Goal: Information Seeking & Learning: Learn about a topic

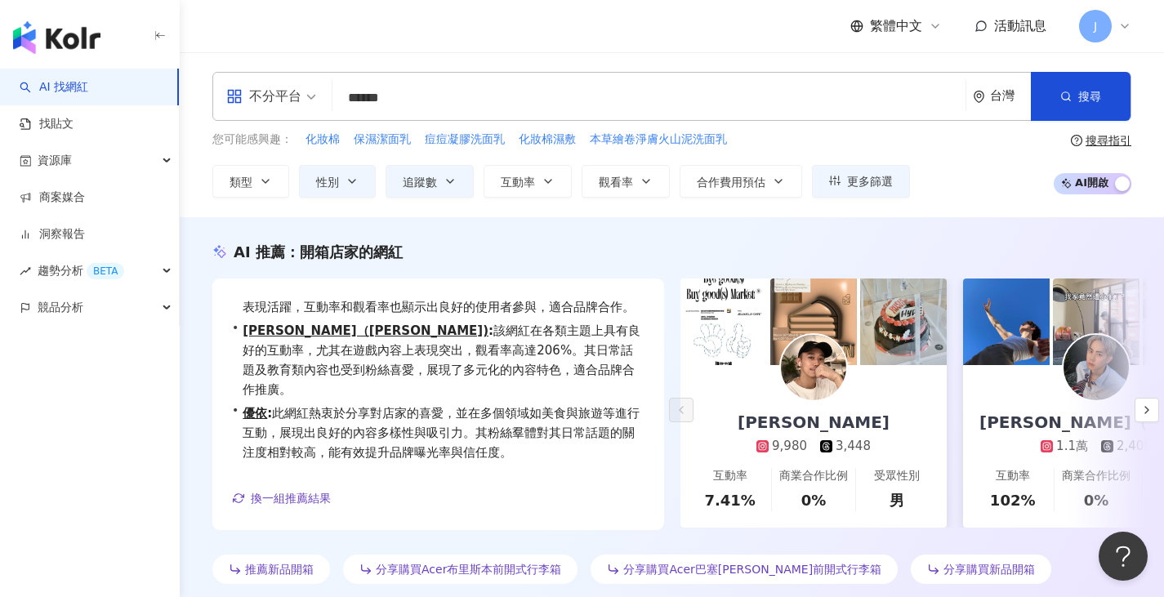
drag, startPoint x: 424, startPoint y: 105, endPoint x: 205, endPoint y: 85, distance: 219.8
click at [213, 85] on div "不分平台 ****** 台灣 搜尋 keyword 搜尋名稱、敘述、貼文含有關鍵字 “ 開箱 洗面乳 ” 的網紅" at bounding box center [671, 96] width 919 height 49
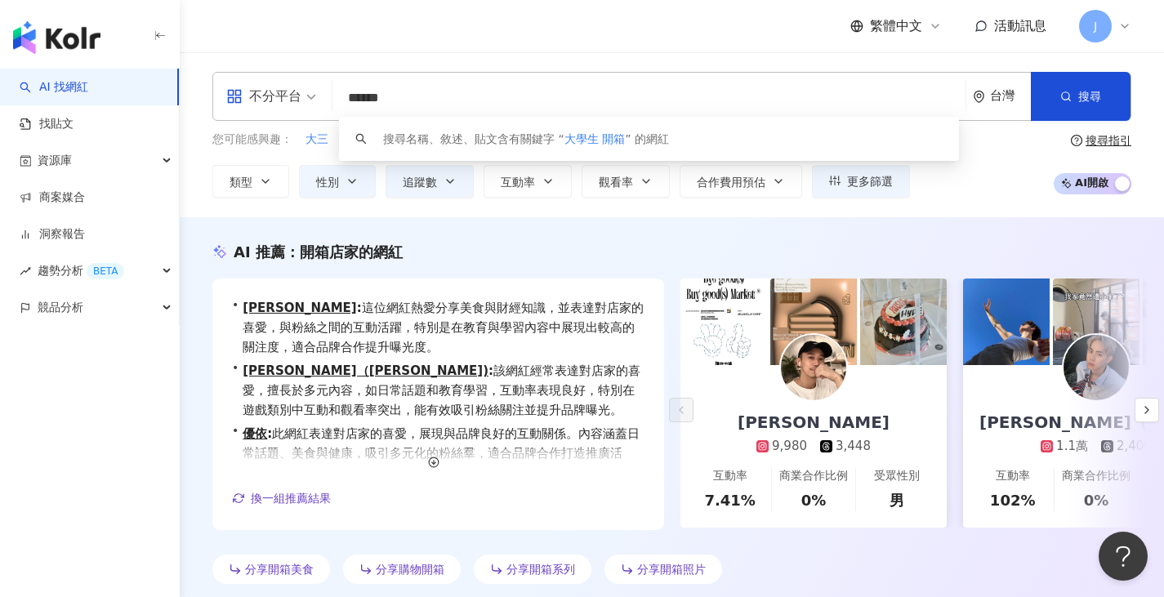
type input "******"
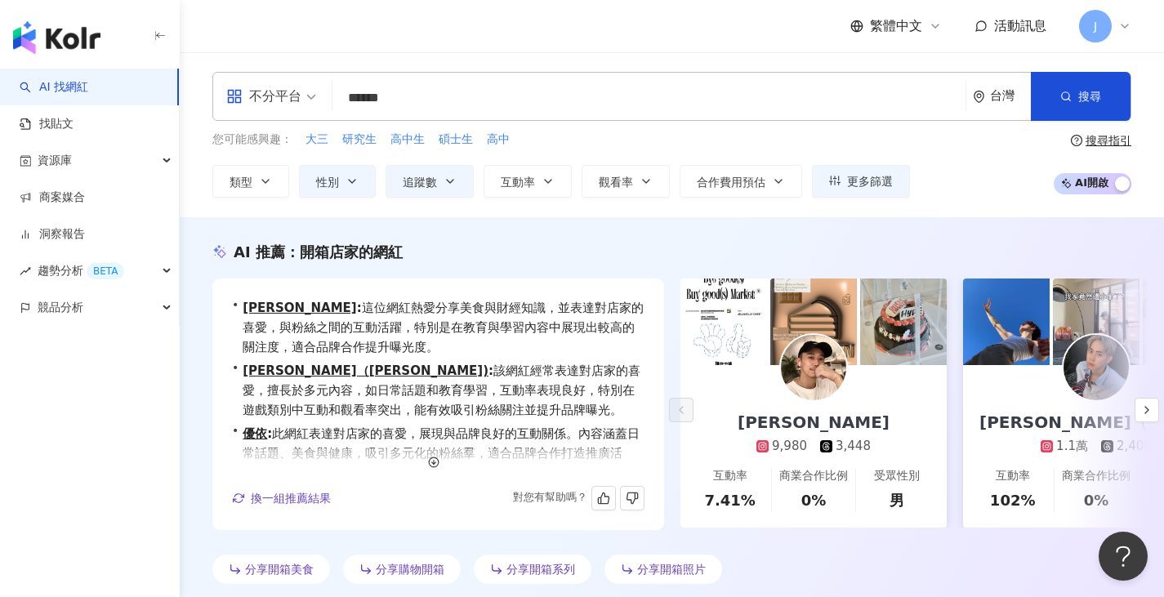
click at [0, 447] on div "AI 找網紅 找貼文 資源庫 商案媒合 洞察報告 趨勢分析 BETA 競品分析" at bounding box center [90, 333] width 180 height 529
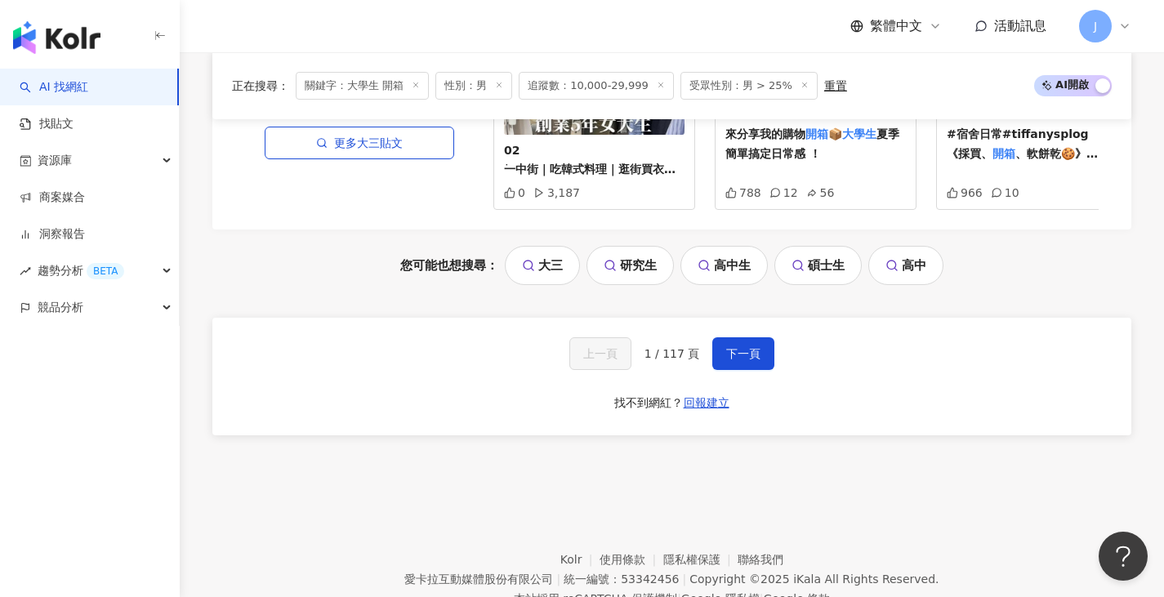
scroll to position [3513, 0]
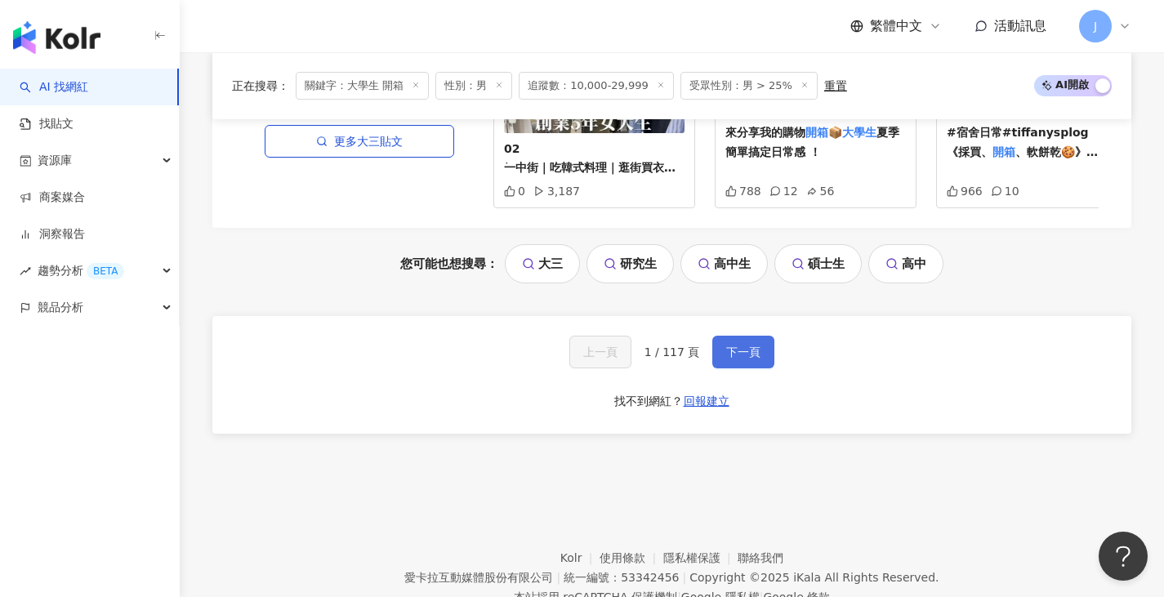
click at [747, 351] on span "下一頁" at bounding box center [743, 352] width 34 height 13
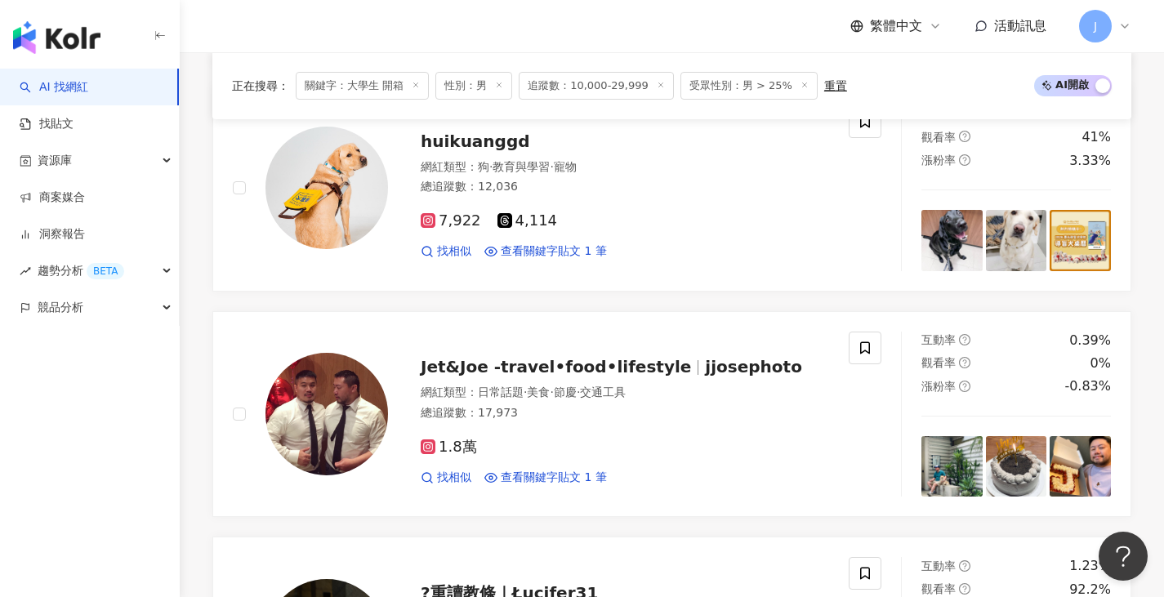
scroll to position [3444, 0]
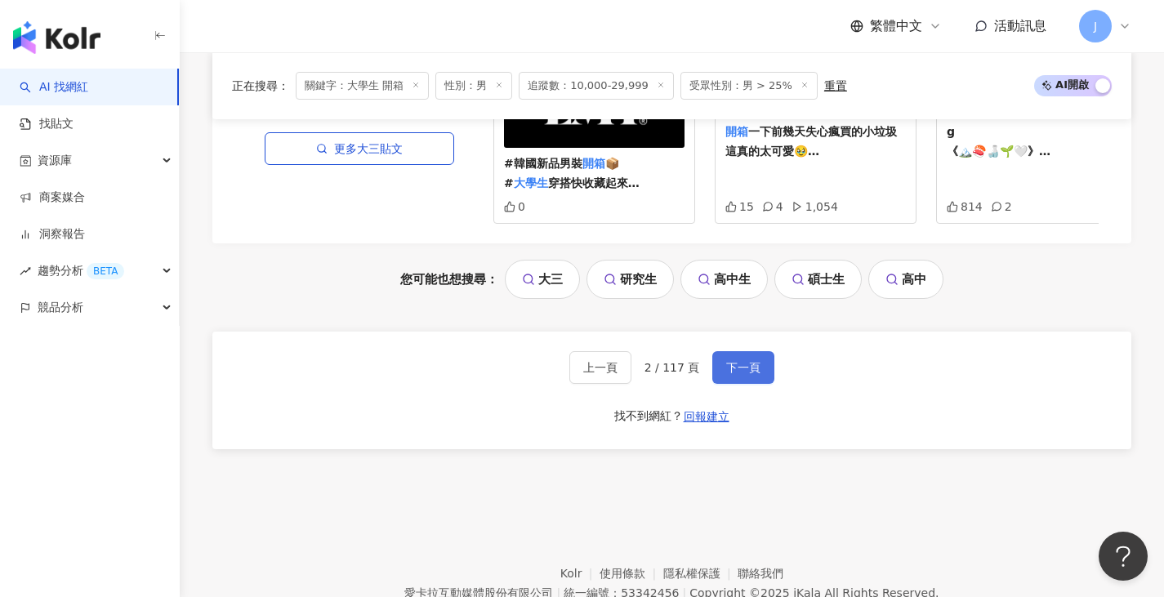
click at [716, 351] on button "下一頁" at bounding box center [743, 367] width 62 height 33
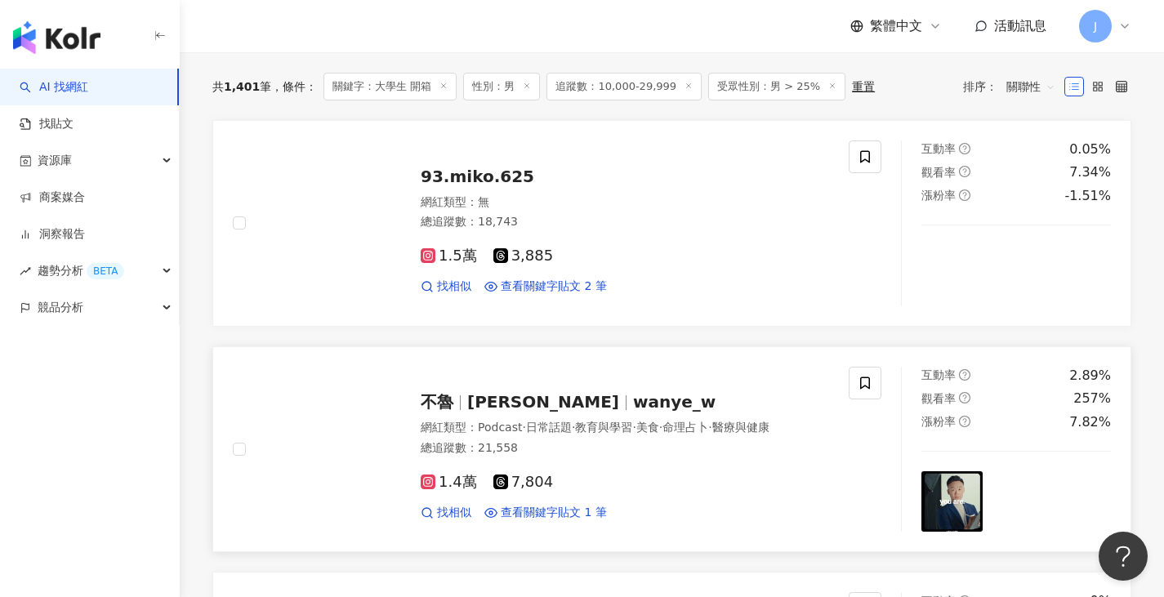
scroll to position [719, 0]
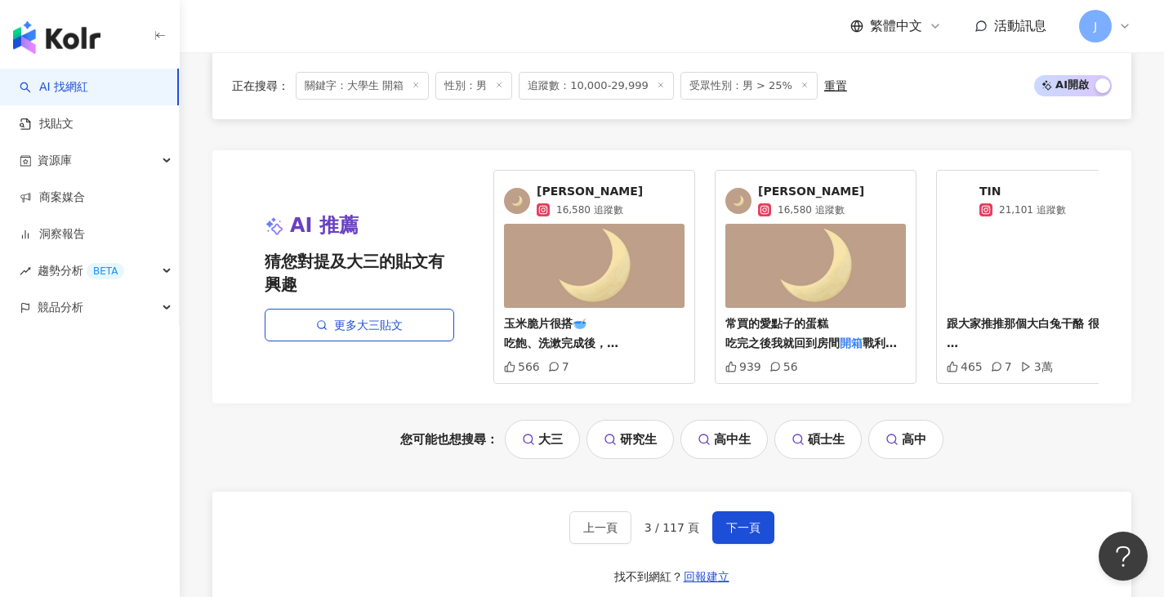
scroll to position [3551, 0]
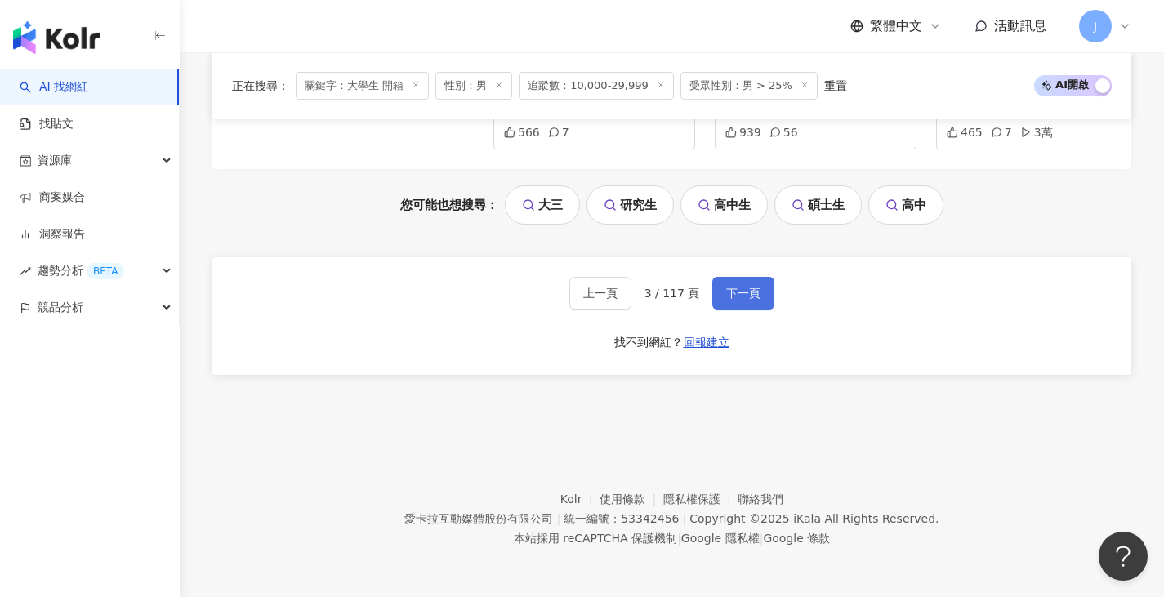
click at [738, 288] on span "下一頁" at bounding box center [743, 293] width 34 height 13
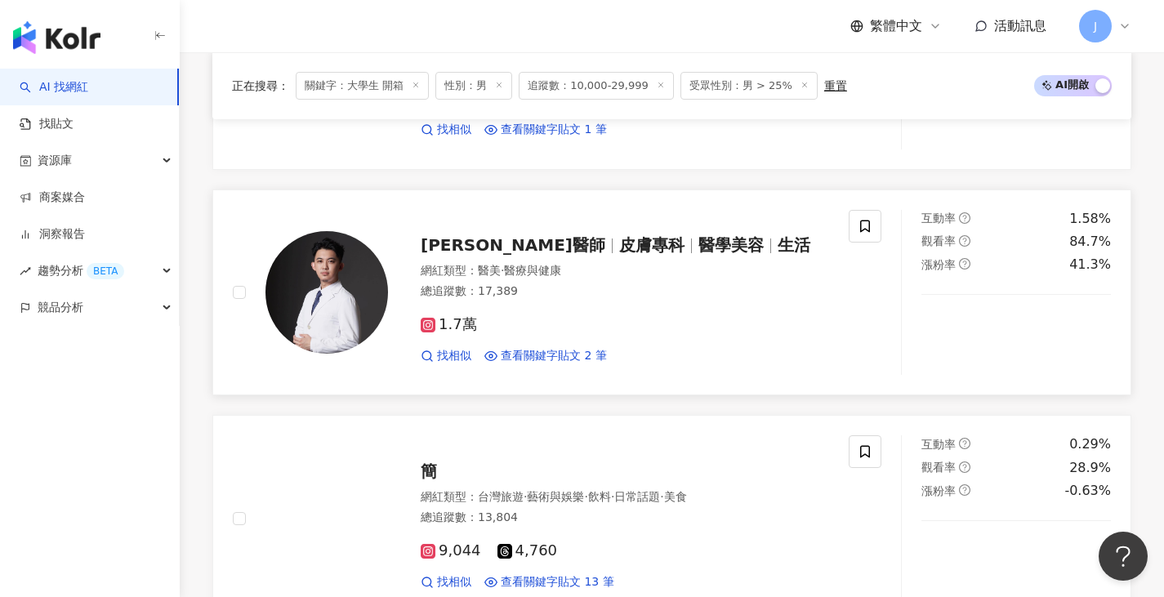
scroll to position [1584, 0]
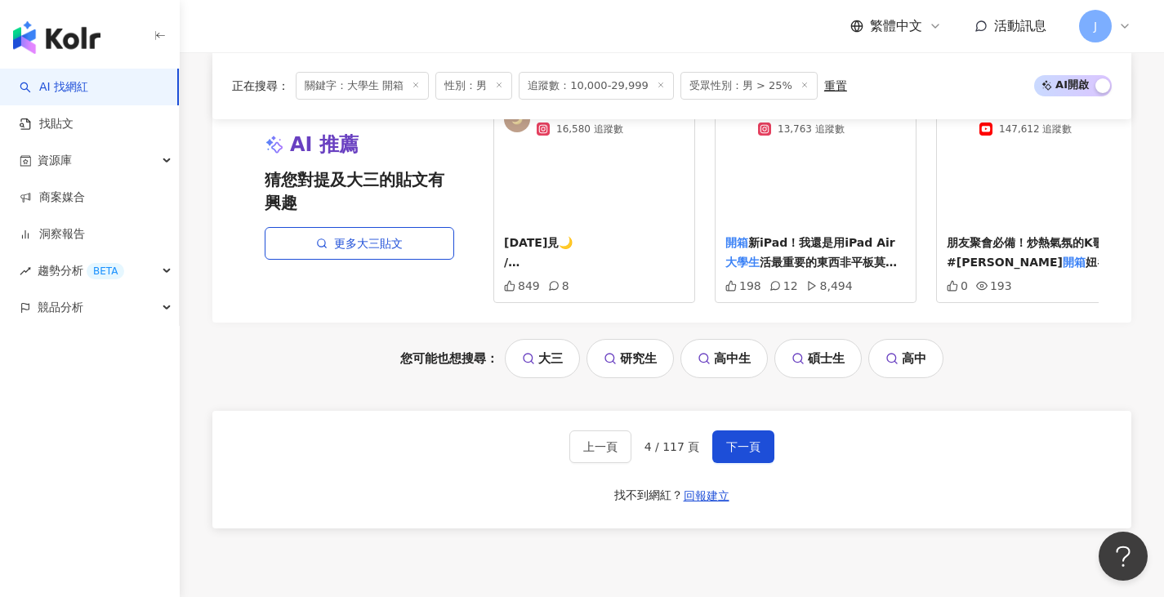
scroll to position [3545, 0]
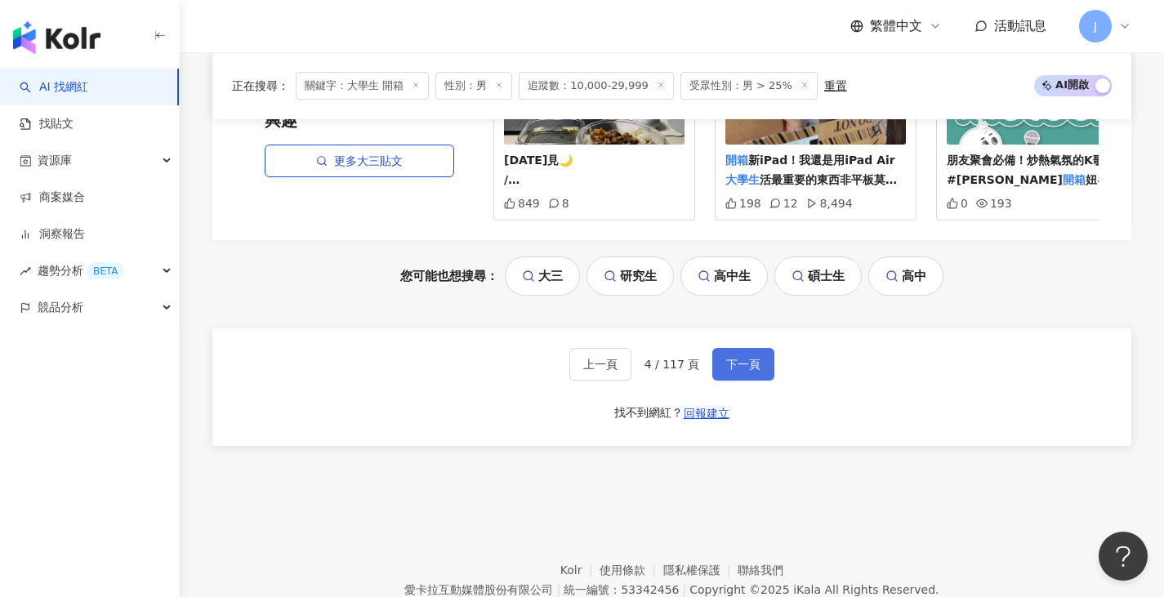
click at [754, 371] on span "下一頁" at bounding box center [743, 364] width 34 height 13
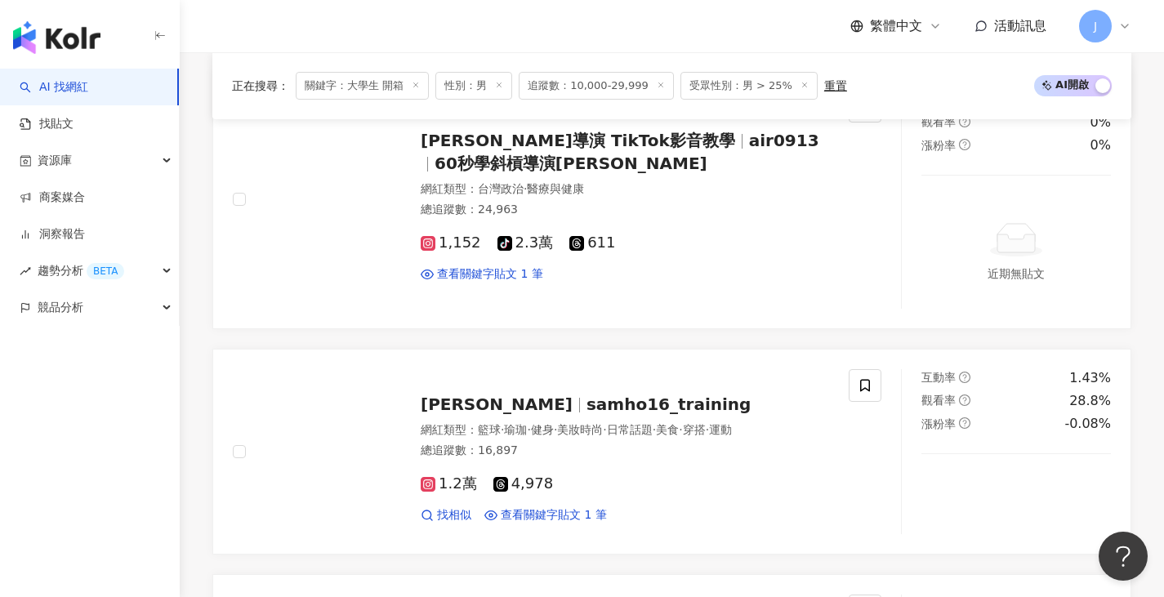
scroll to position [1775, 0]
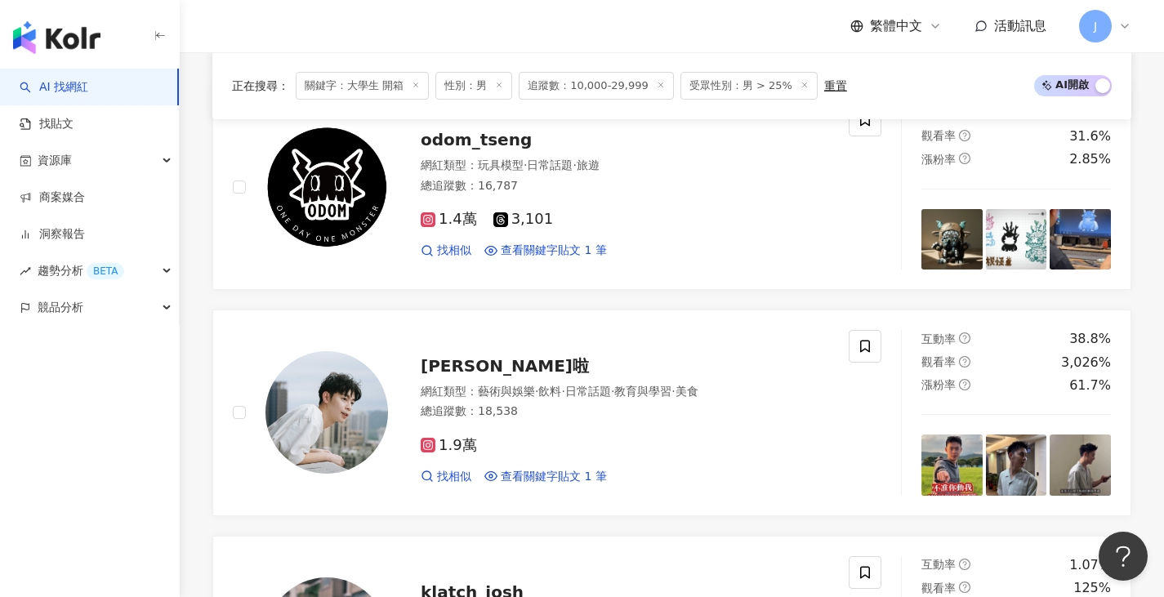
click at [601, 305] on div "Stevensir stevensir529 網紅類型 ： 藝術與娛樂 · 日常話題 · 美食 · 命理占卜 · 遊戲 總追蹤數 ： 10,298 7,805…" at bounding box center [671, 273] width 919 height 2746
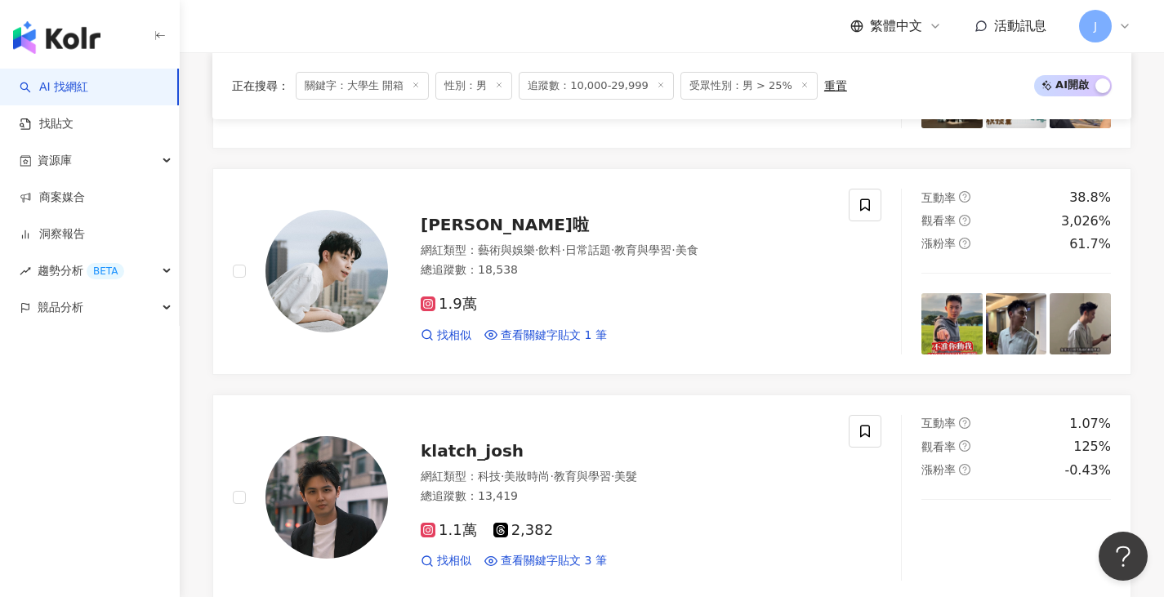
scroll to position [1939, 0]
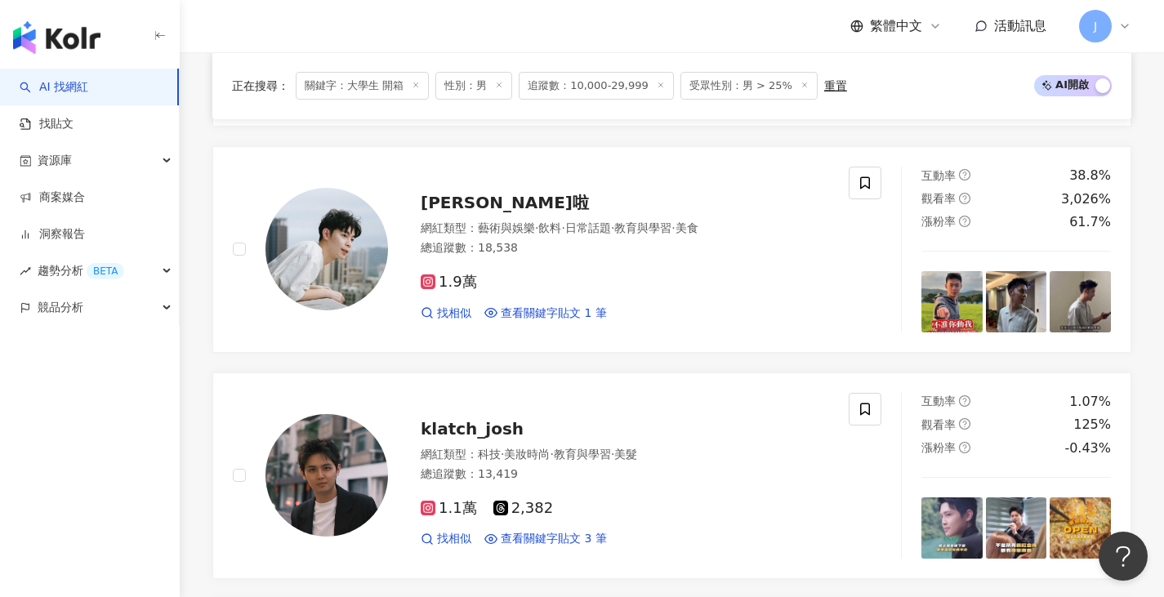
click at [611, 356] on div "Stevensir stevensir529 網紅類型 ： 藝術與娛樂 · 日常話題 · 美食 · 命理占卜 · 遊戲 總追蹤數 ： 10,298 7,805…" at bounding box center [671, 110] width 919 height 2746
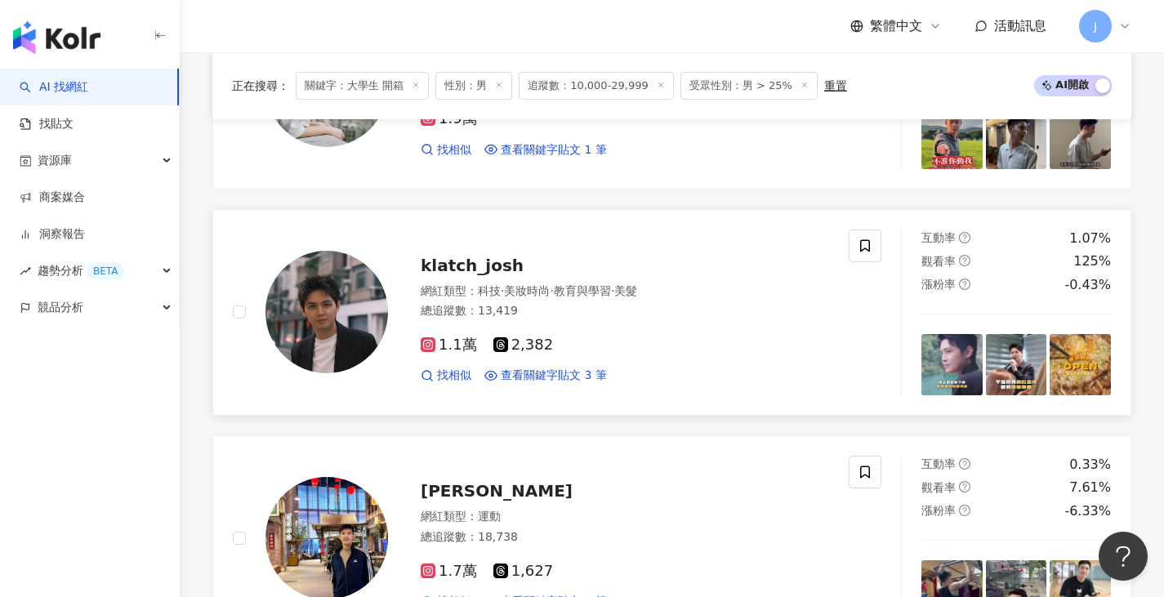
drag, startPoint x: 682, startPoint y: 328, endPoint x: 686, endPoint y: 320, distance: 9.1
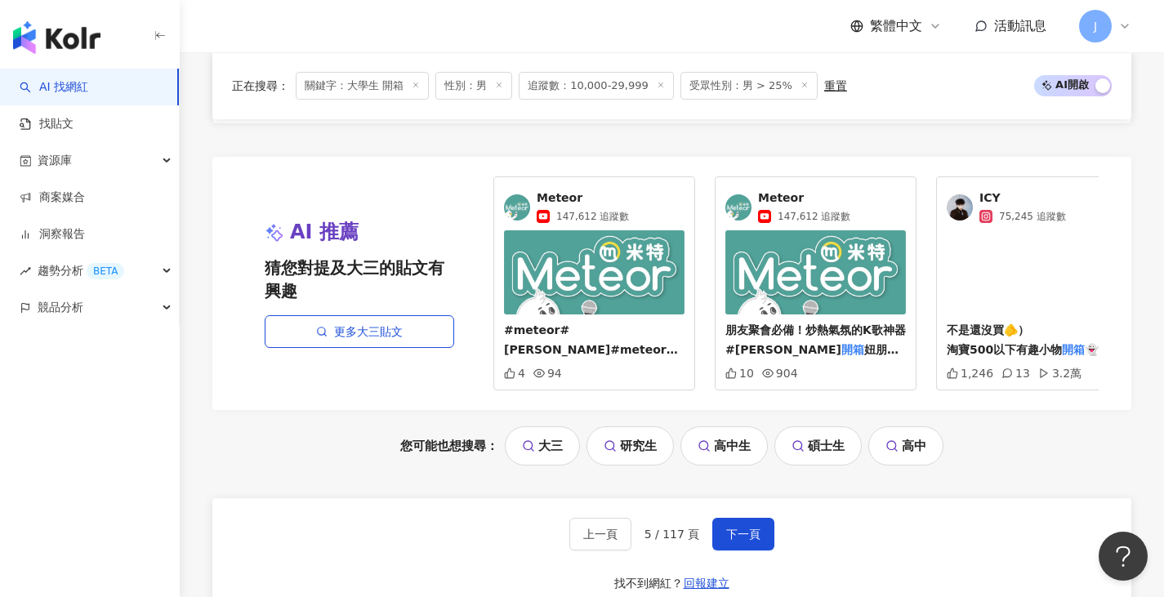
scroll to position [3551, 0]
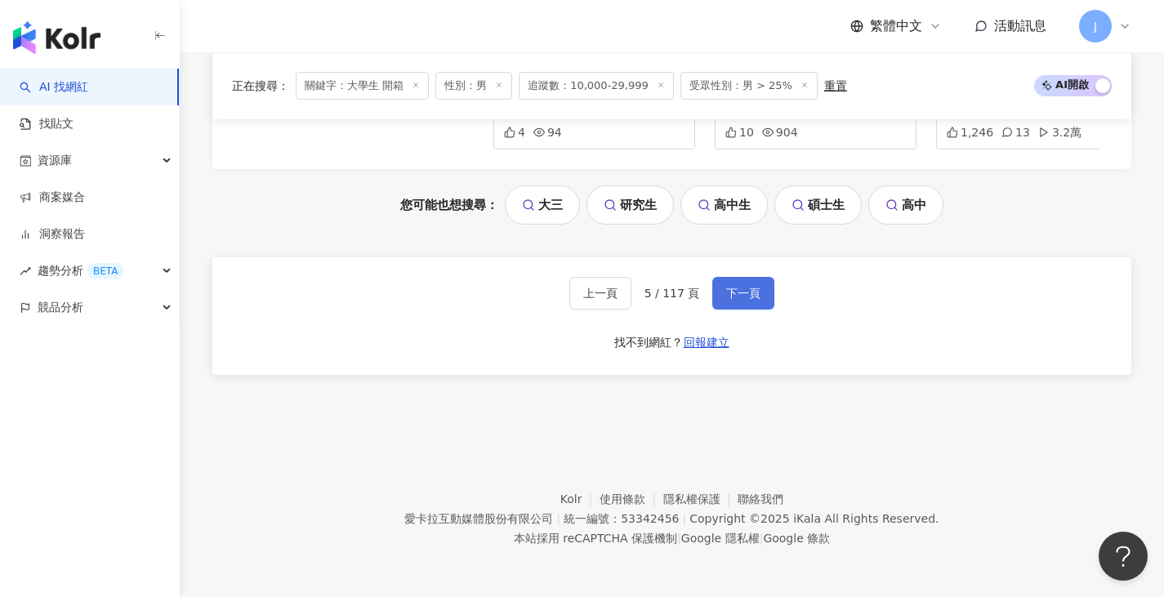
click at [740, 287] on span "下一頁" at bounding box center [743, 293] width 34 height 13
click at [726, 297] on span "下一頁" at bounding box center [743, 293] width 34 height 13
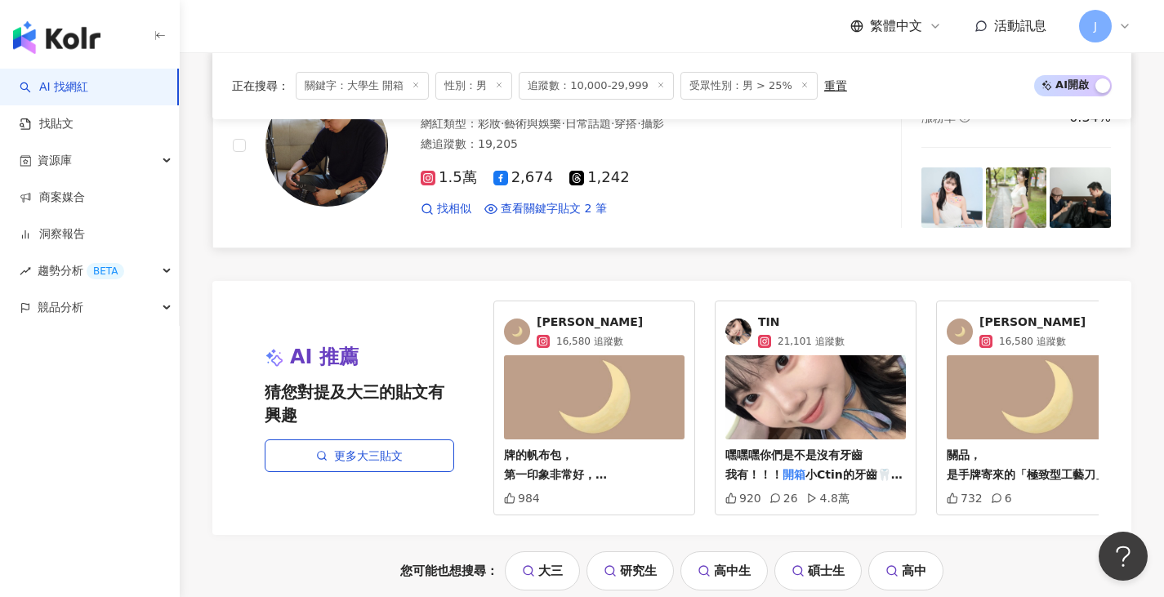
scroll to position [3431, 0]
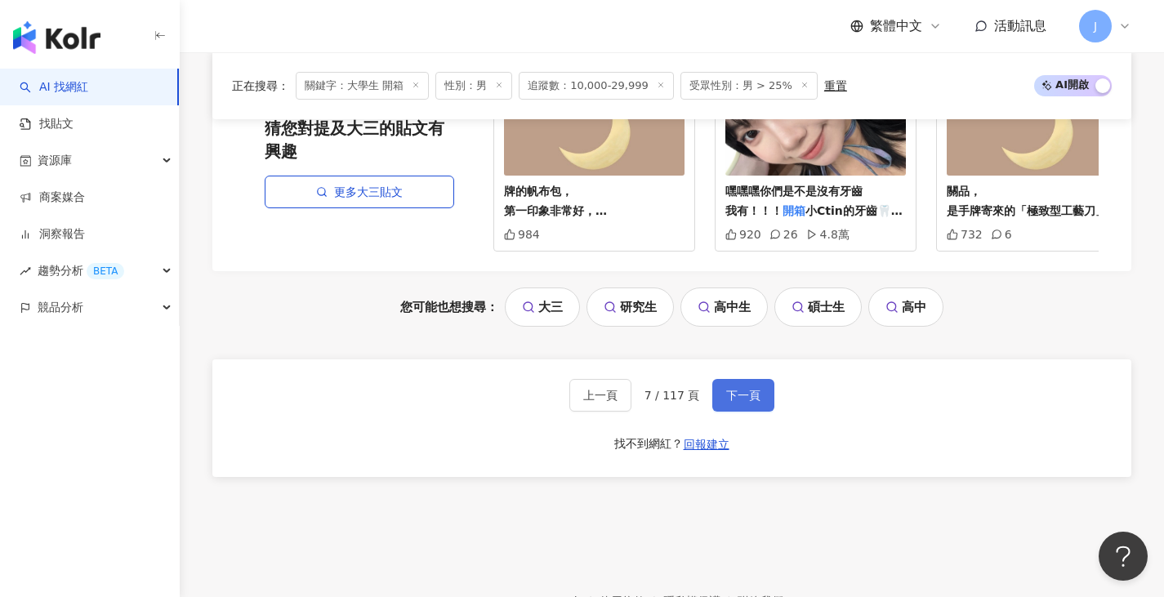
click at [741, 379] on button "下一頁" at bounding box center [743, 395] width 62 height 33
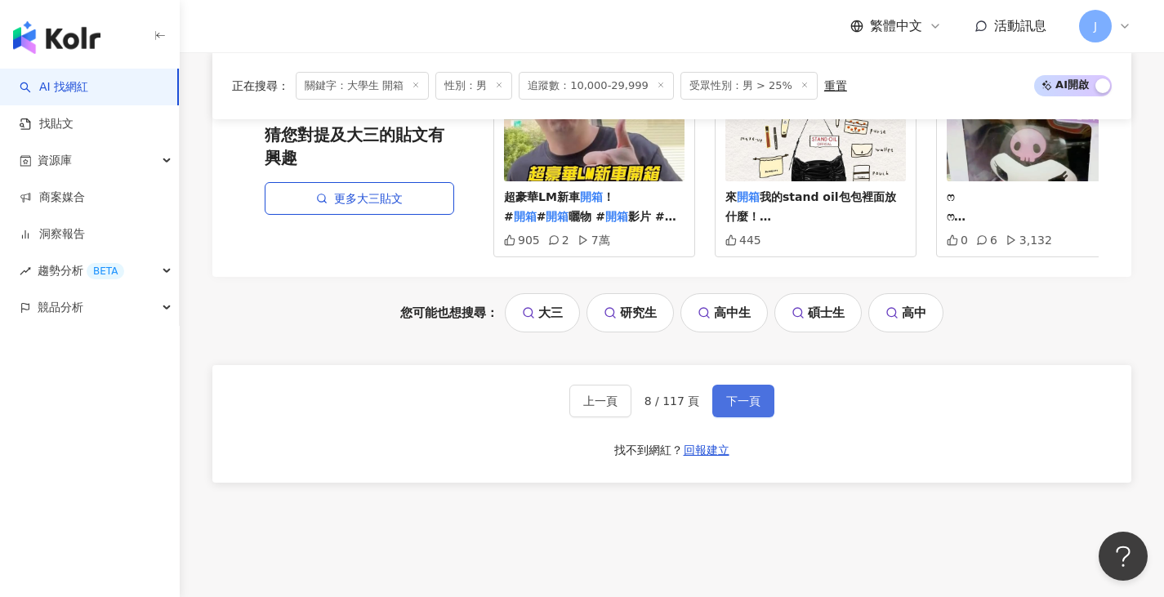
click at [757, 408] on span "下一頁" at bounding box center [743, 401] width 34 height 13
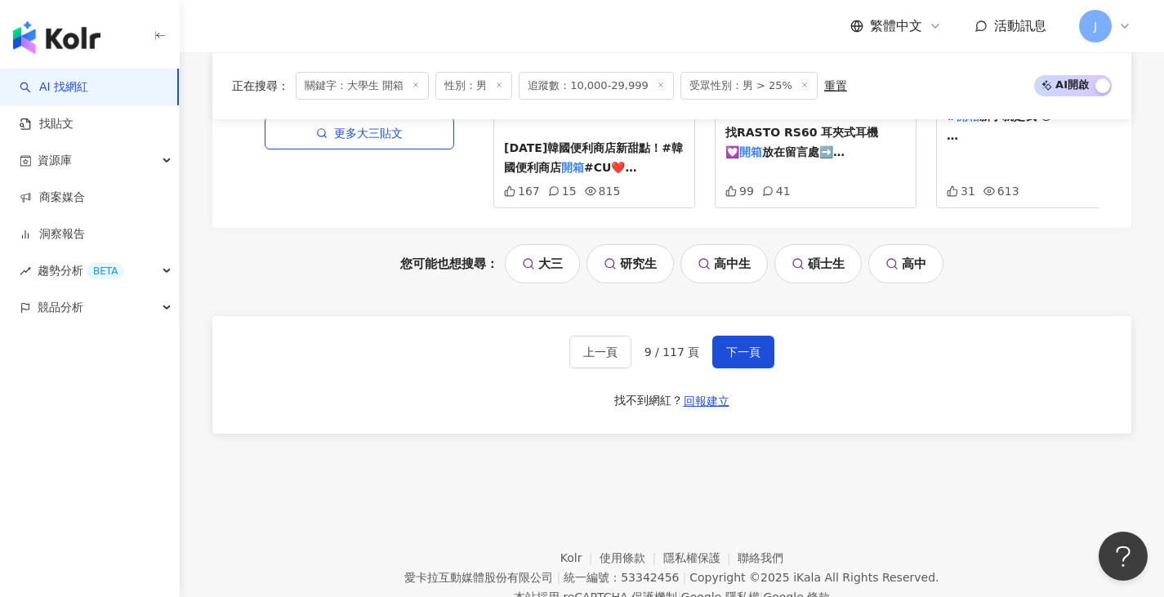
scroll to position [3460, 0]
click at [747, 346] on span "下一頁" at bounding box center [743, 352] width 34 height 13
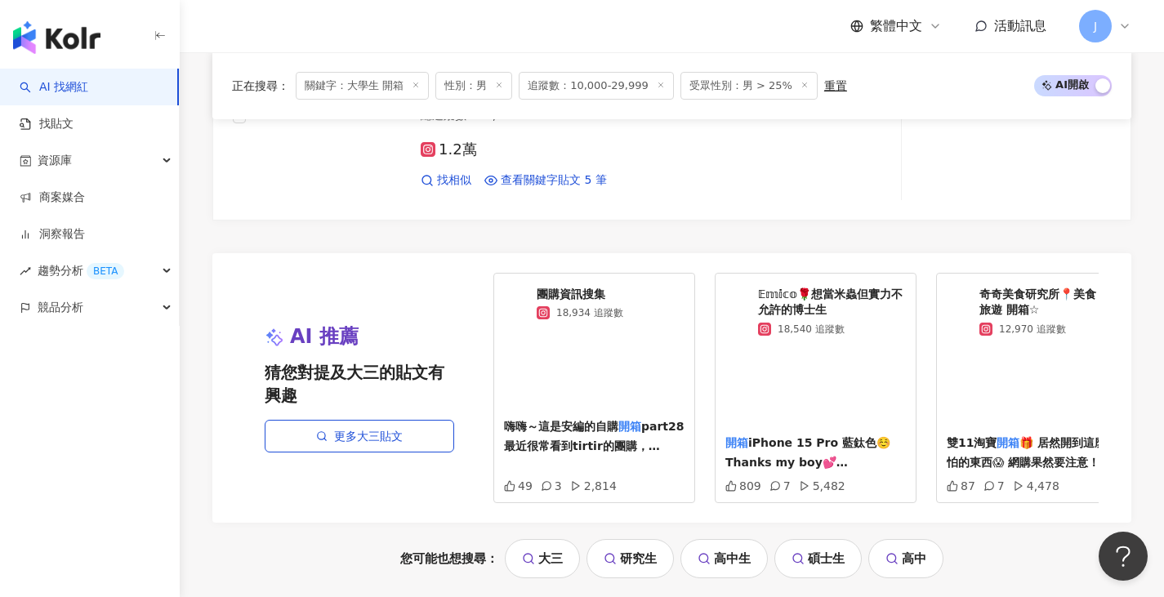
scroll to position [3567, 0]
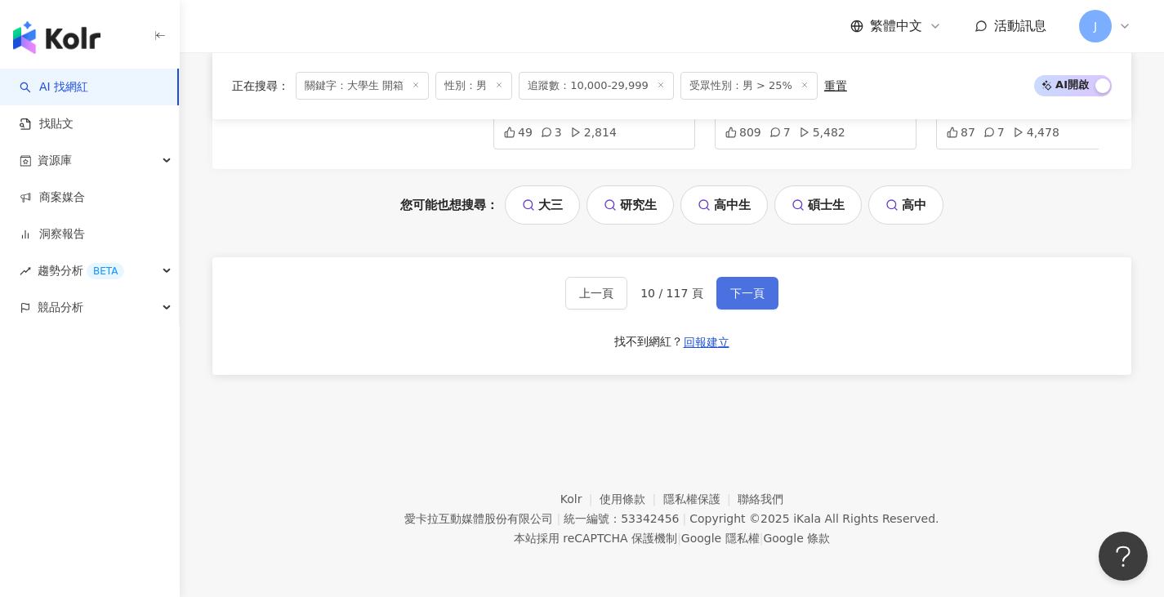
click at [738, 300] on span "下一頁" at bounding box center [747, 293] width 34 height 13
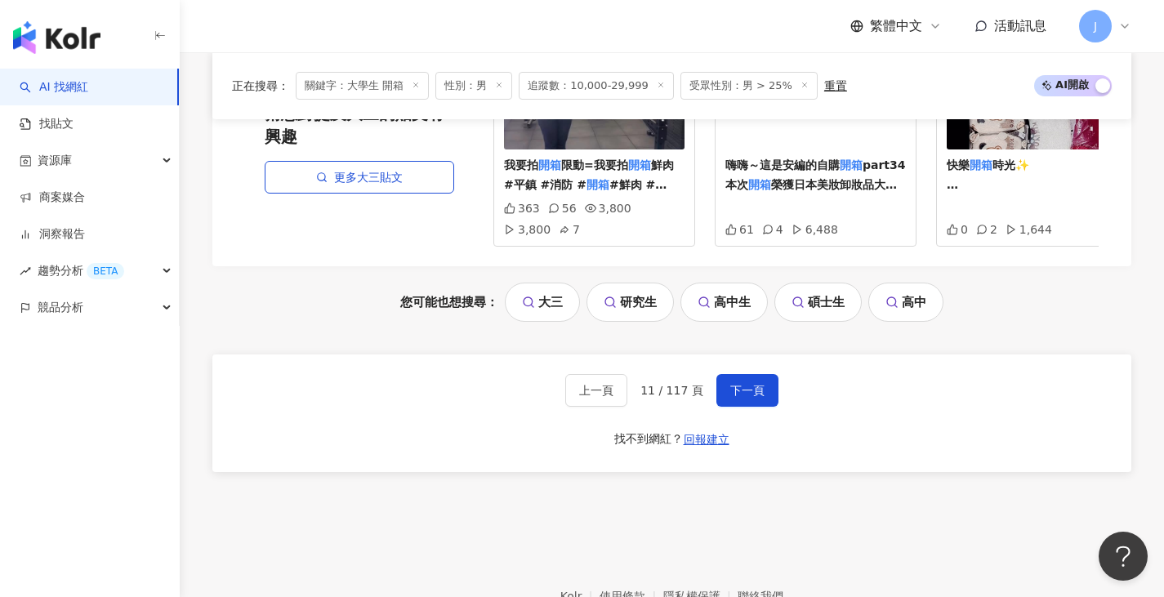
scroll to position [3438, 0]
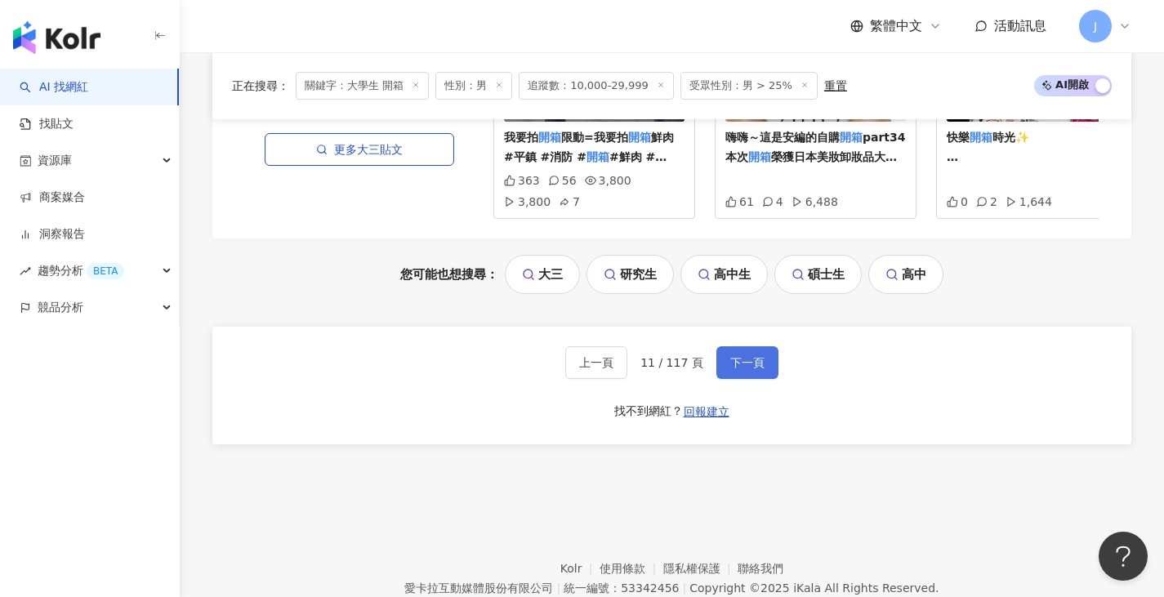
click at [730, 369] on span "下一頁" at bounding box center [747, 362] width 34 height 13
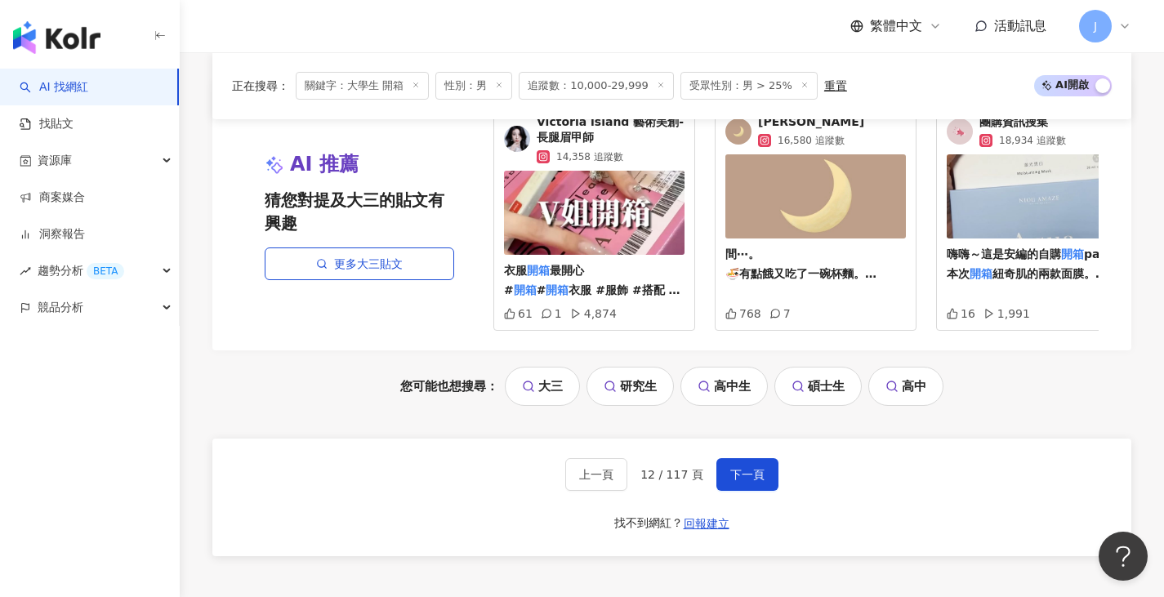
scroll to position [3514, 0]
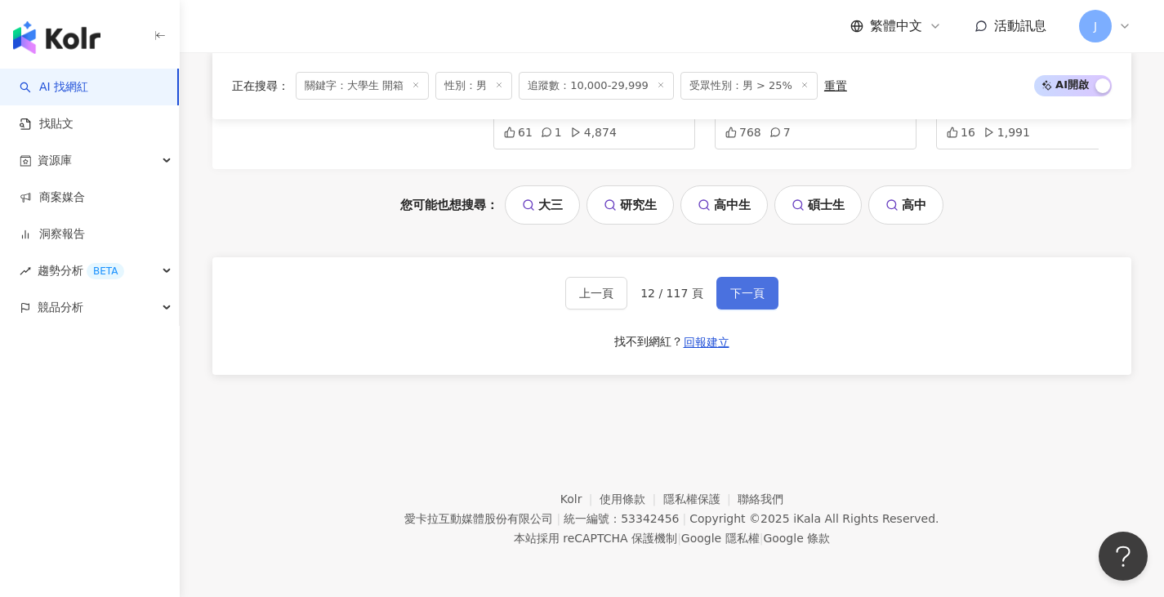
click at [743, 297] on span "下一頁" at bounding box center [747, 293] width 34 height 13
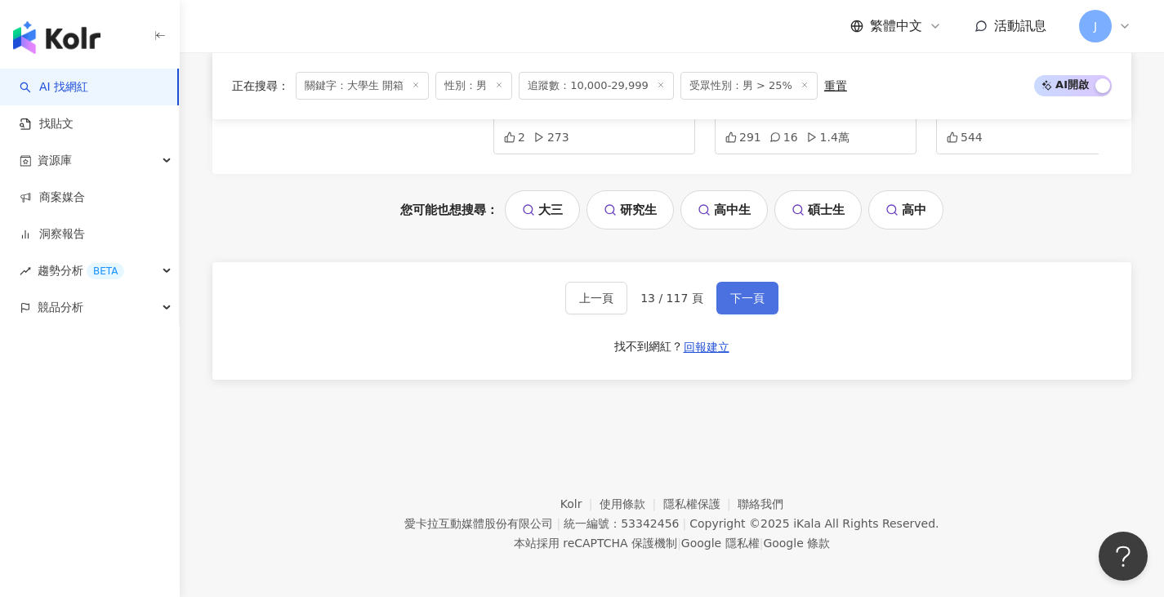
click at [742, 301] on button "下一頁" at bounding box center [747, 298] width 62 height 33
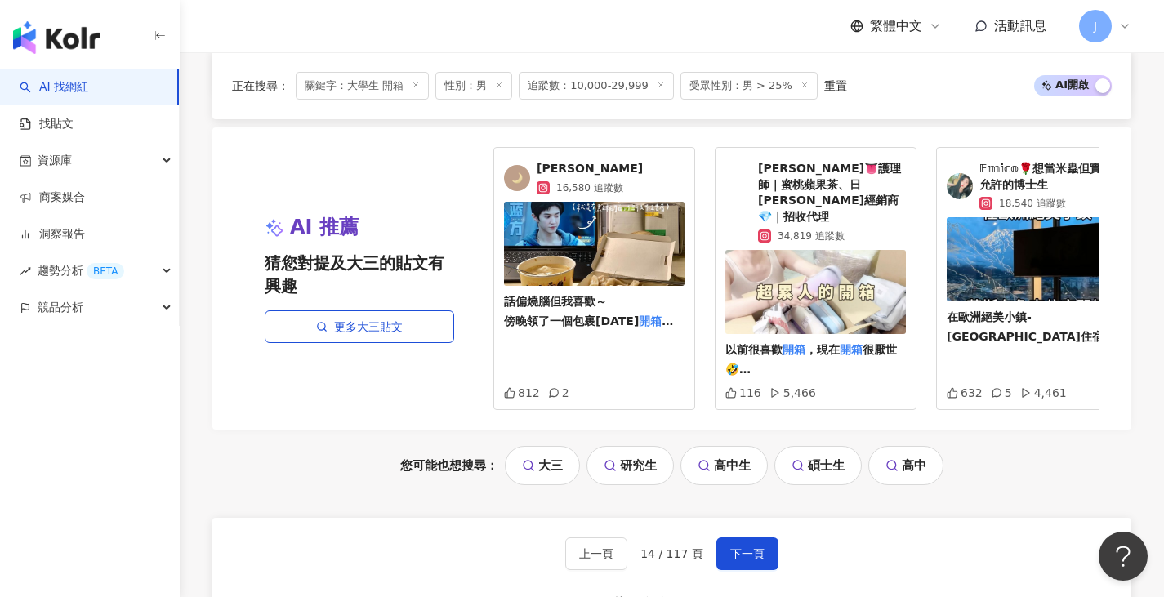
scroll to position [3513, 0]
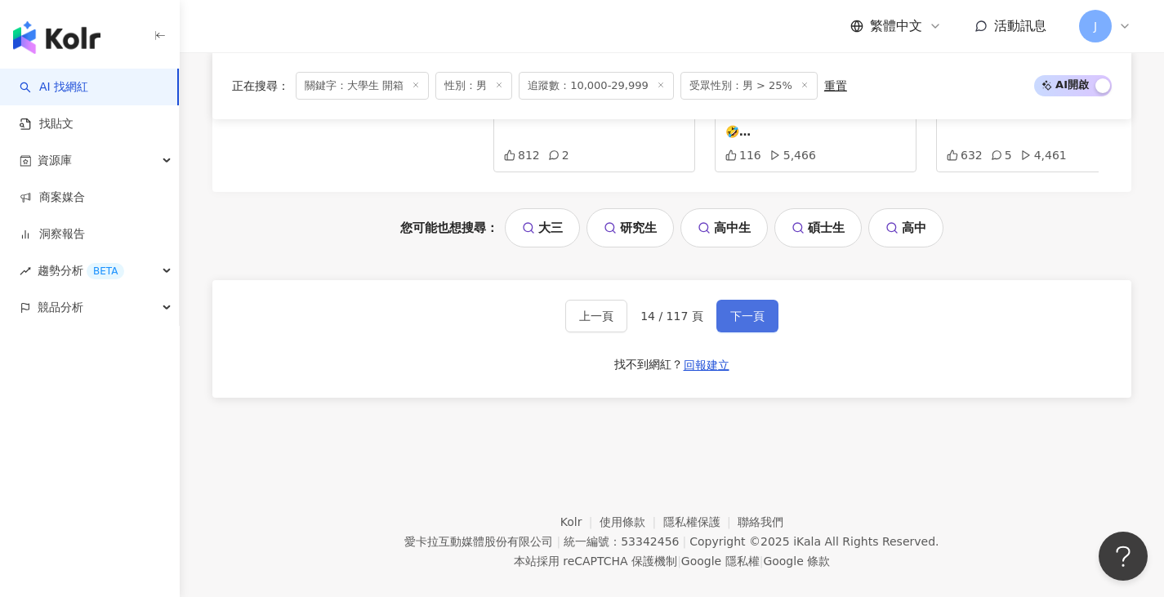
click at [734, 312] on span "下一頁" at bounding box center [747, 316] width 34 height 13
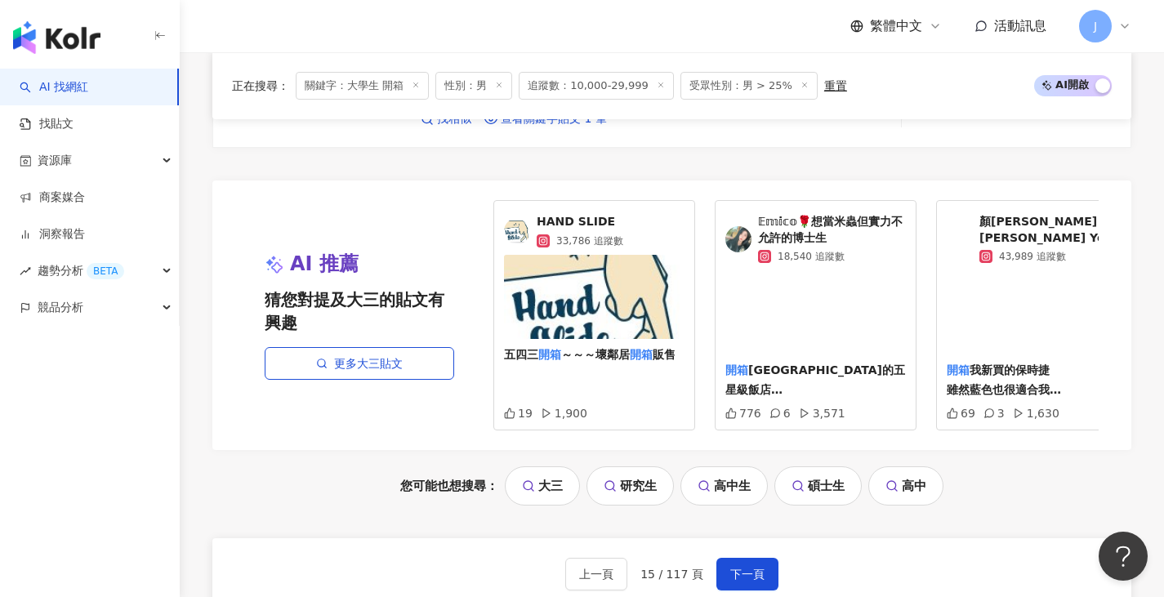
scroll to position [3352, 0]
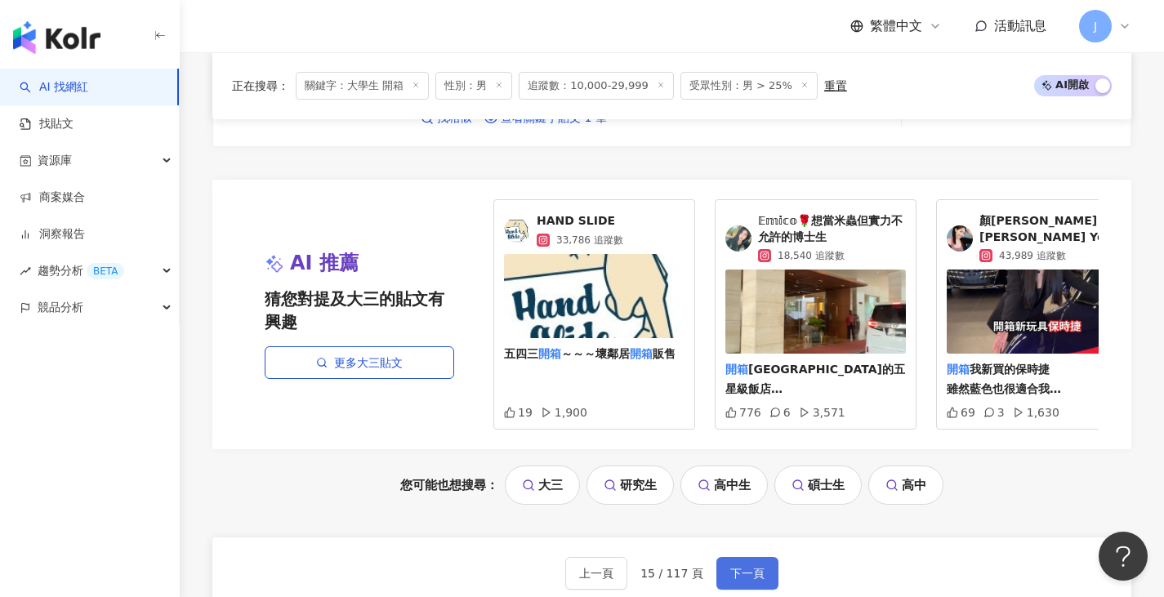
click at [745, 567] on span "下一頁" at bounding box center [747, 573] width 34 height 13
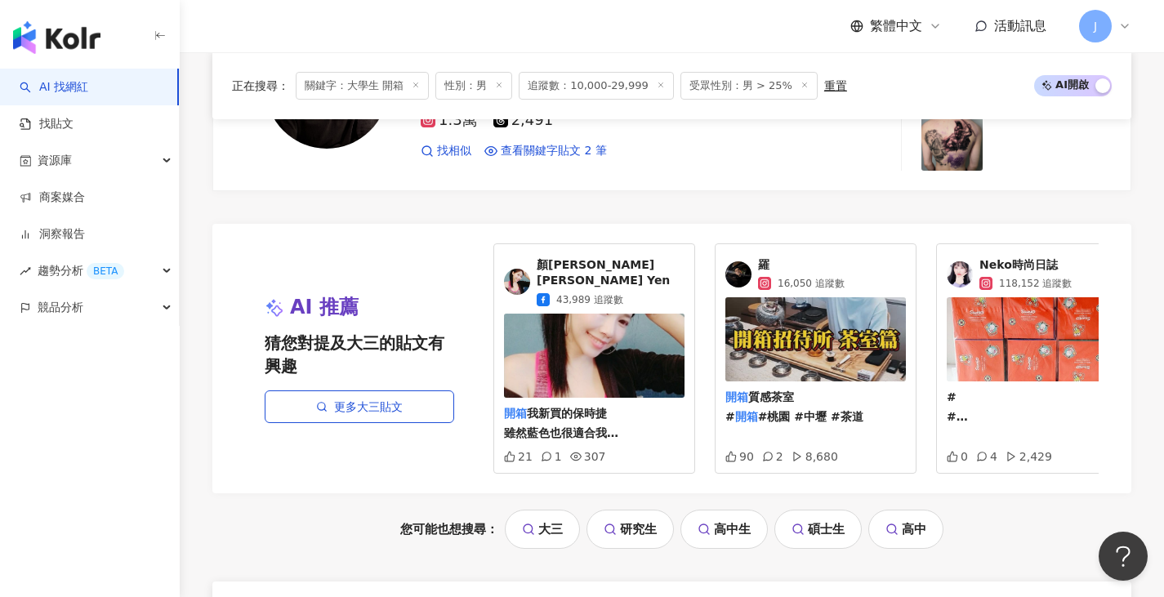
scroll to position [3349, 0]
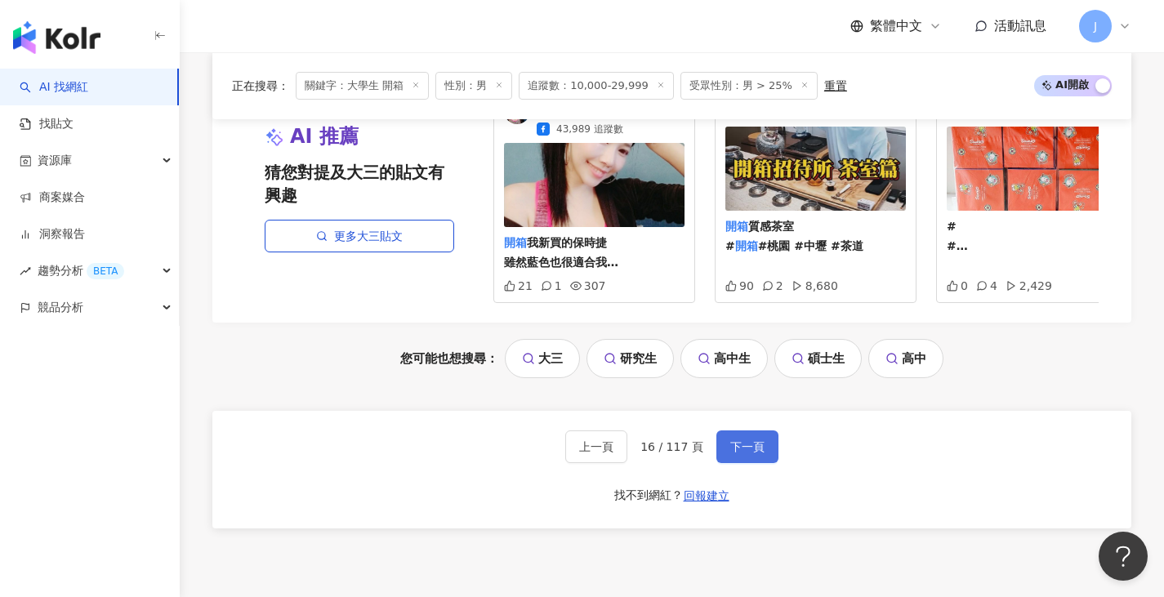
click at [730, 440] on span "下一頁" at bounding box center [747, 446] width 34 height 13
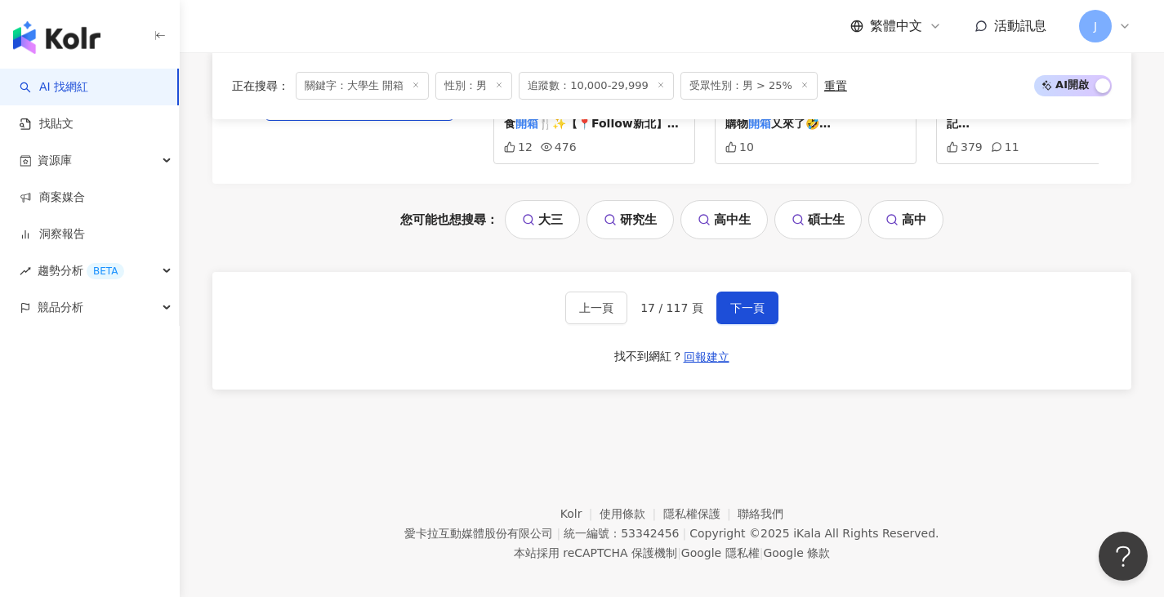
scroll to position [3499, 0]
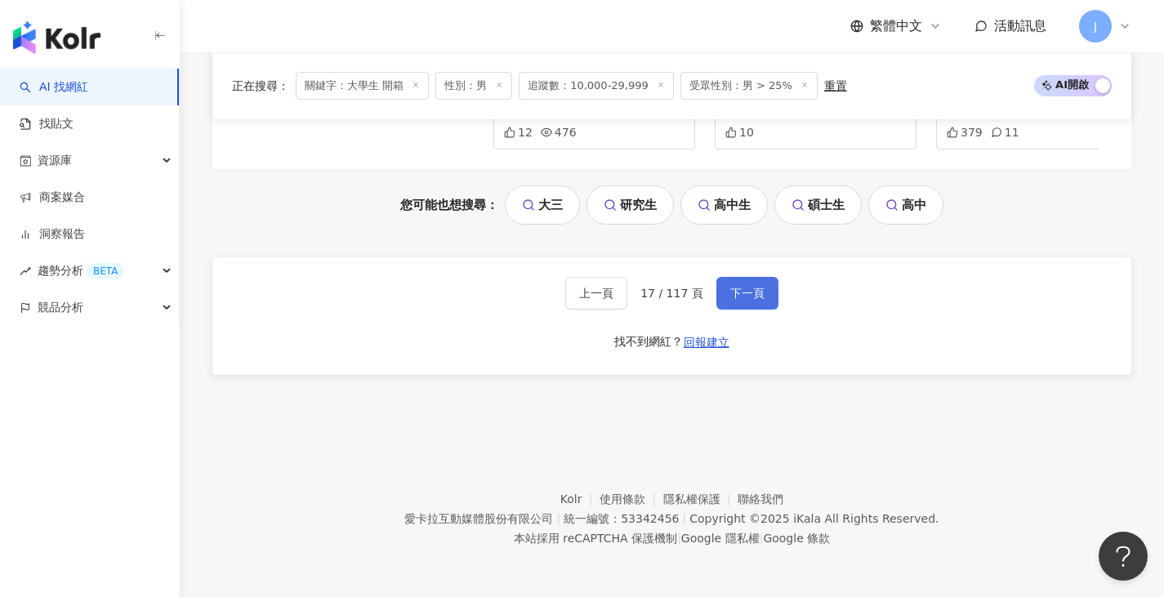
click at [743, 297] on span "下一頁" at bounding box center [747, 293] width 34 height 13
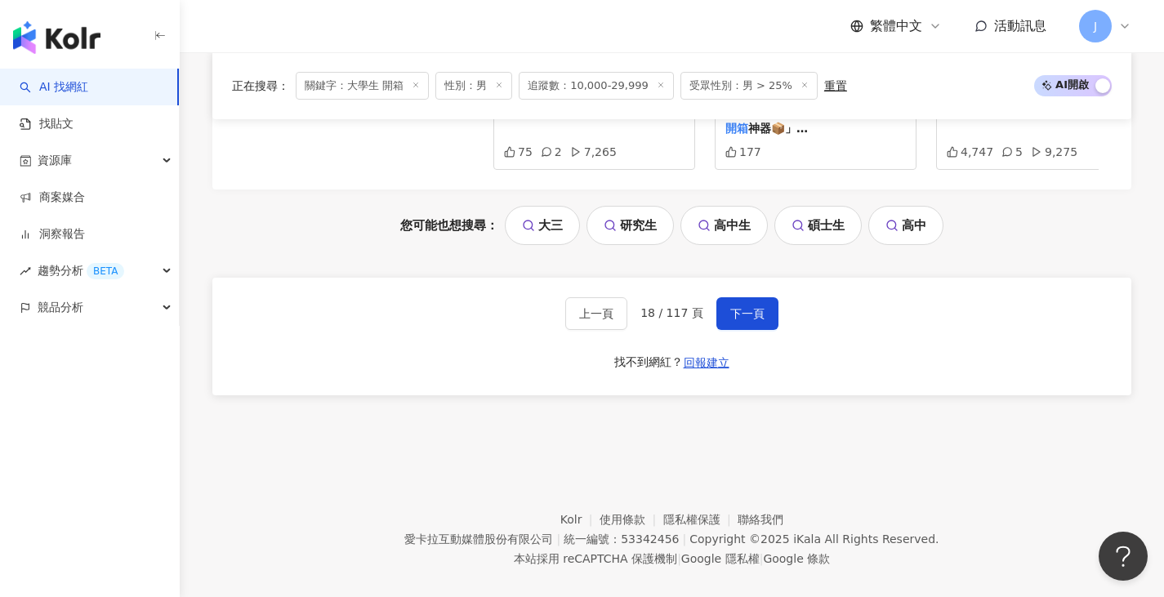
scroll to position [3367, 0]
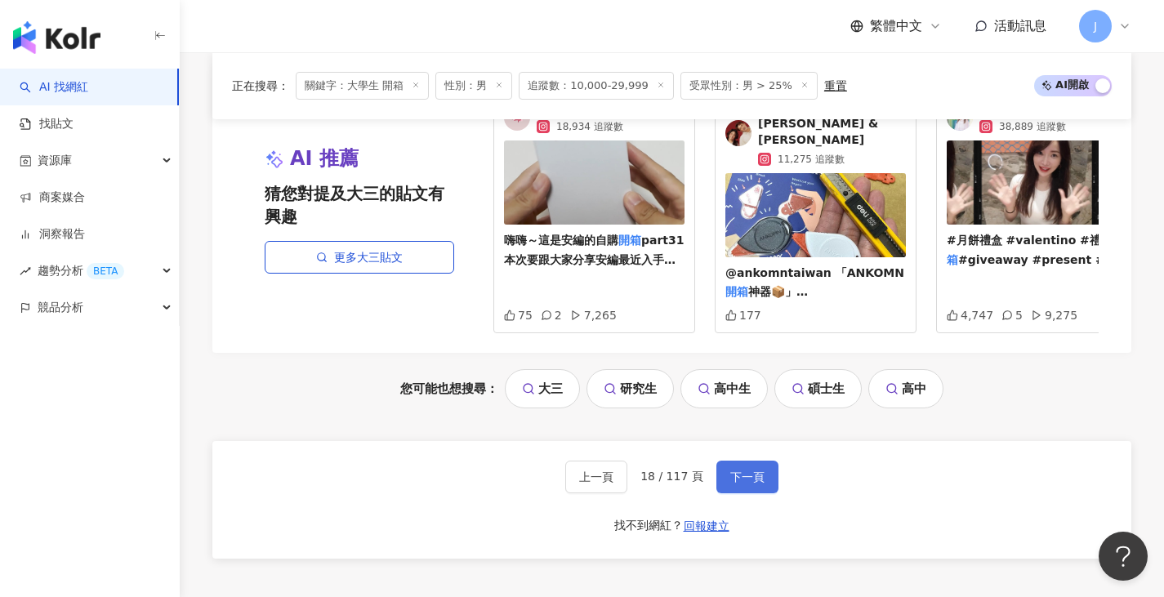
click at [741, 471] on span "下一頁" at bounding box center [747, 477] width 34 height 13
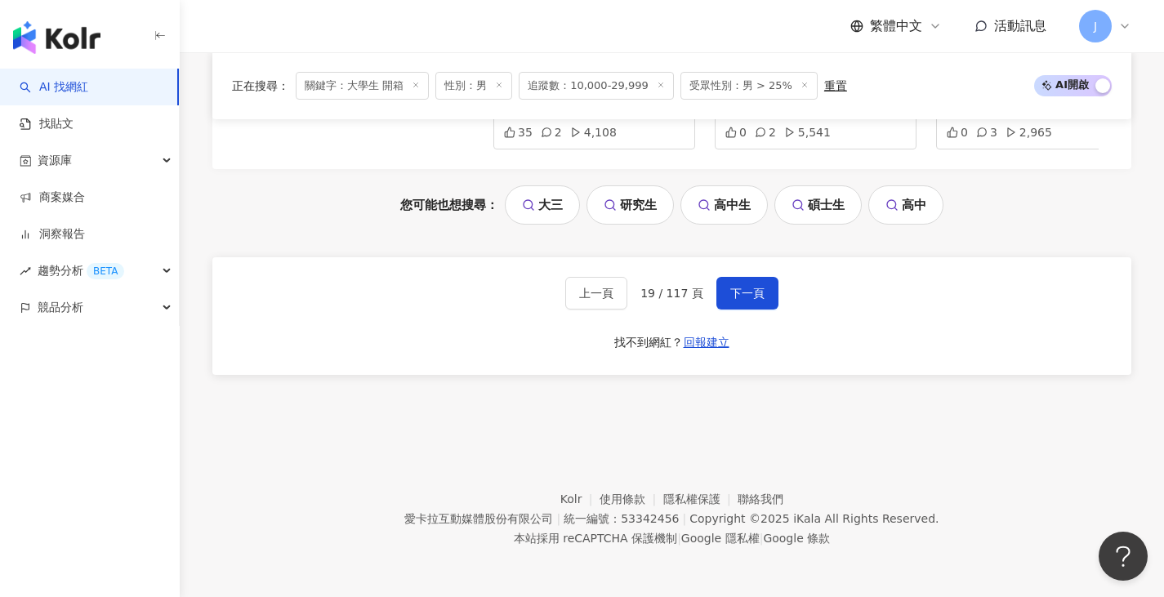
scroll to position [3499, 0]
click at [758, 281] on button "下一頁" at bounding box center [747, 293] width 62 height 33
click at [745, 298] on span "下一頁" at bounding box center [747, 293] width 34 height 13
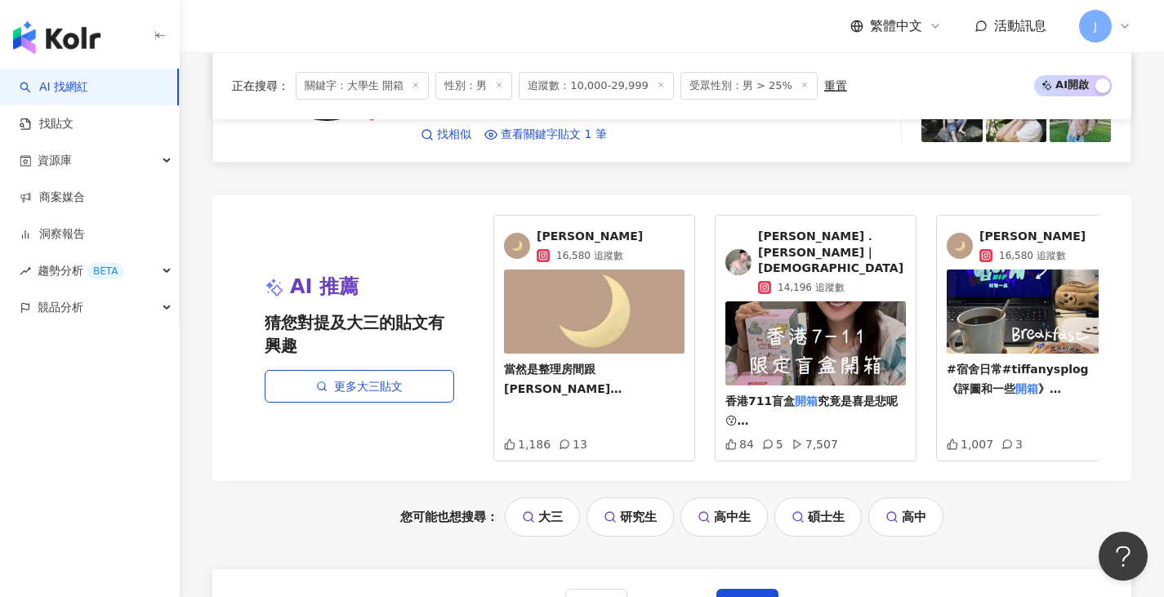
scroll to position [3431, 0]
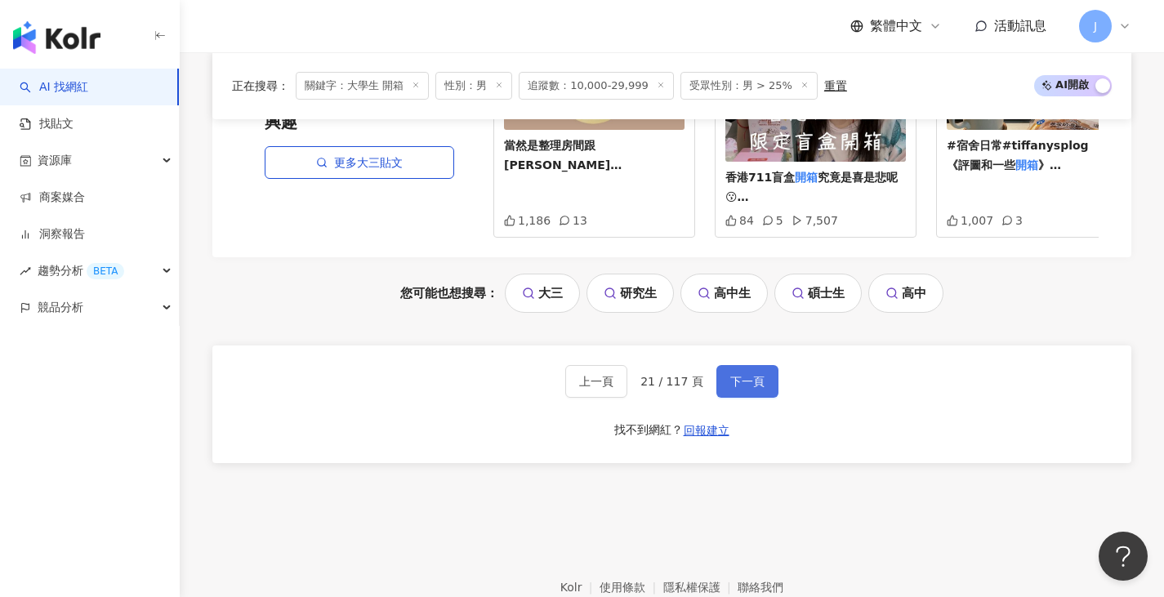
click at [770, 376] on button "下一頁" at bounding box center [747, 381] width 62 height 33
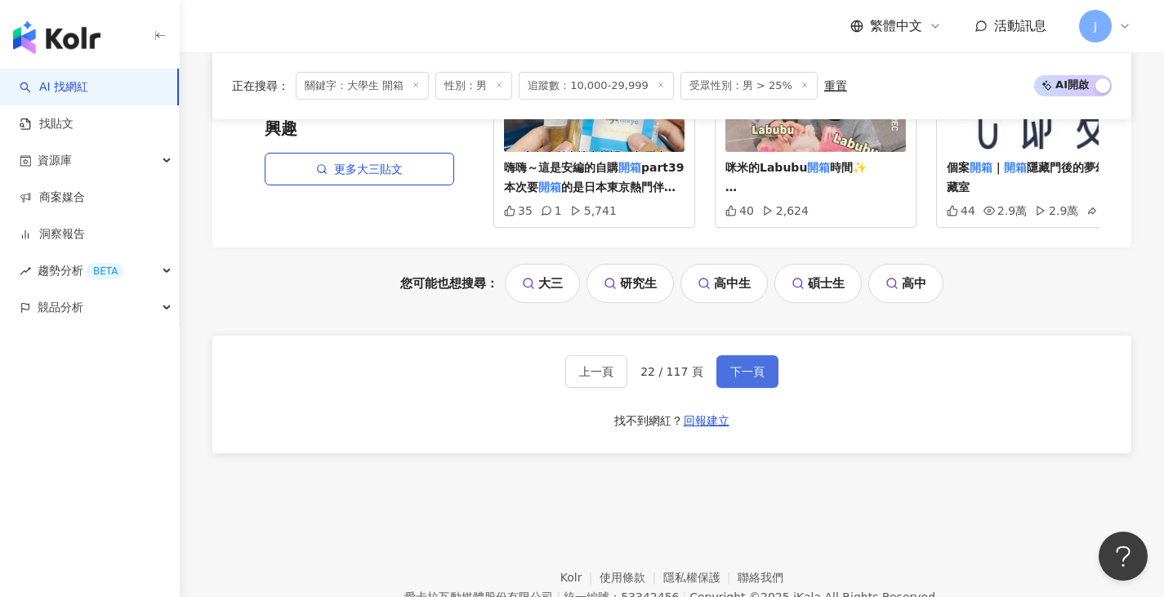
click at [753, 368] on span "下一頁" at bounding box center [747, 371] width 34 height 13
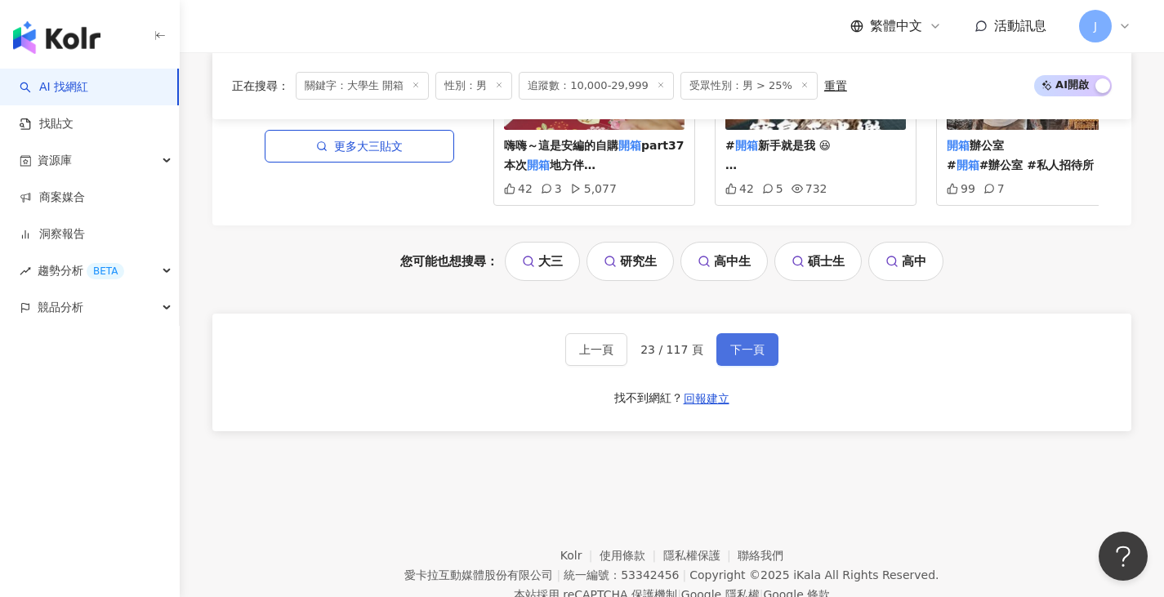
click at [748, 350] on button "下一頁" at bounding box center [747, 349] width 62 height 33
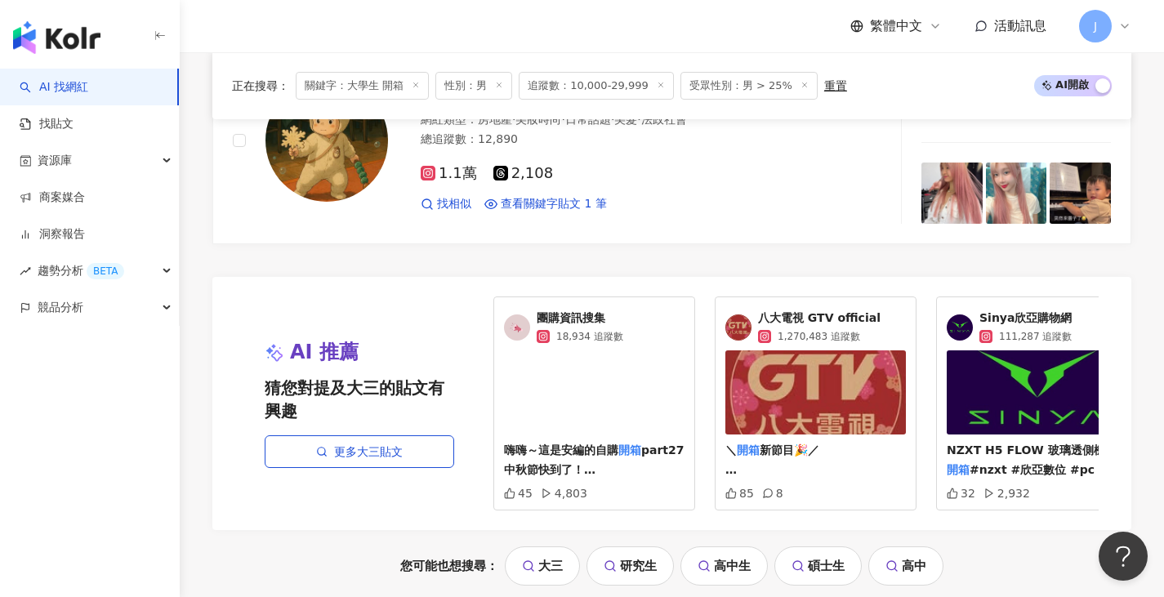
scroll to position [3268, 0]
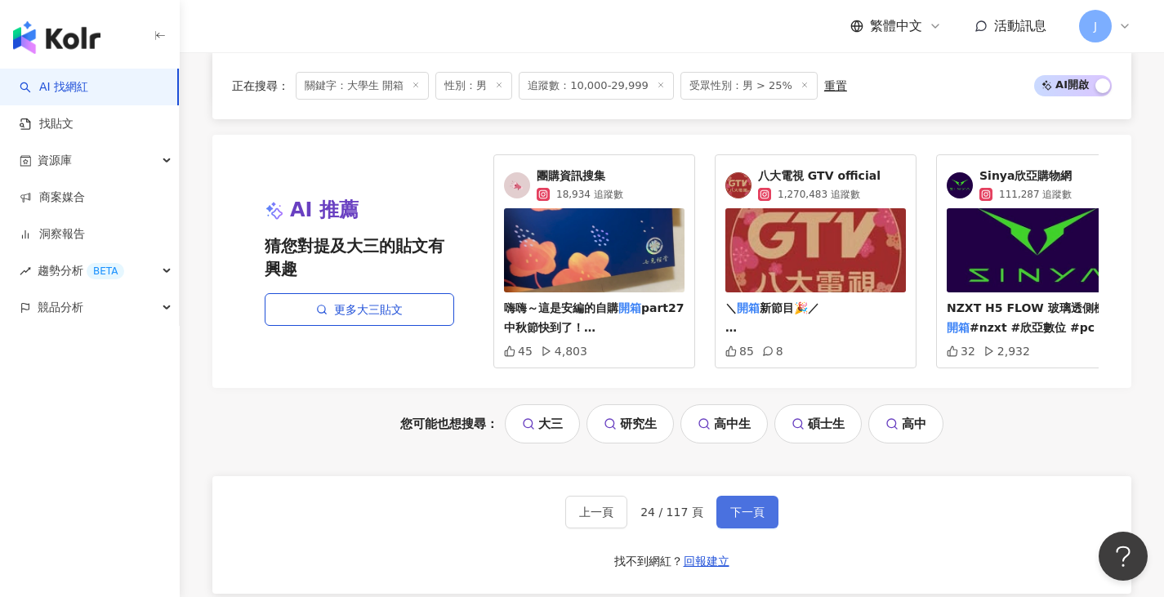
click at [770, 520] on button "下一頁" at bounding box center [747, 512] width 62 height 33
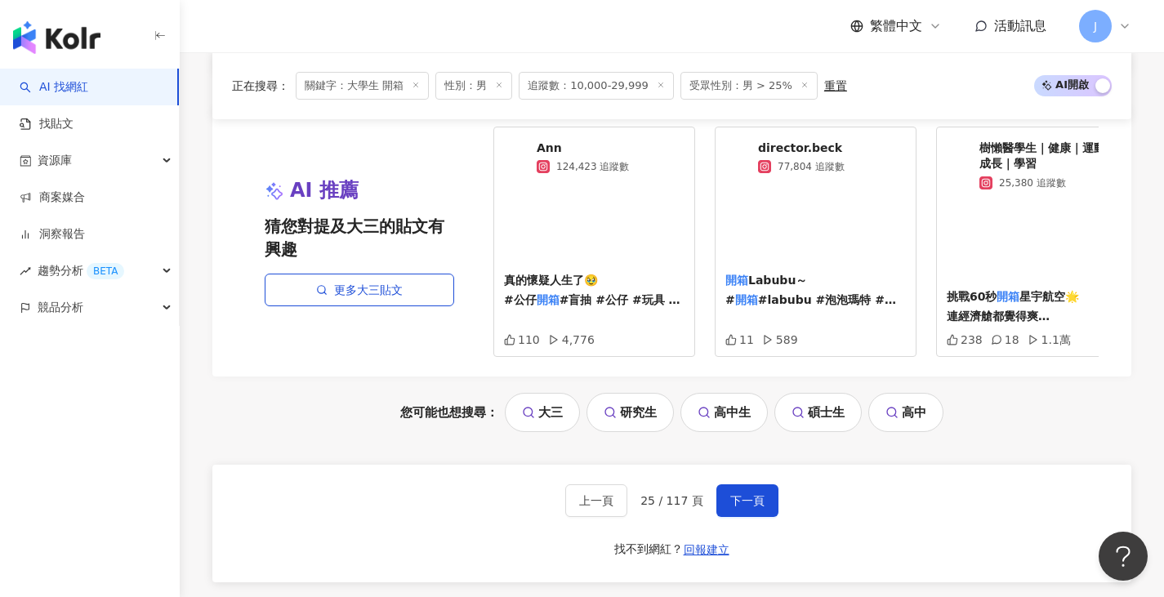
scroll to position [3349, 0]
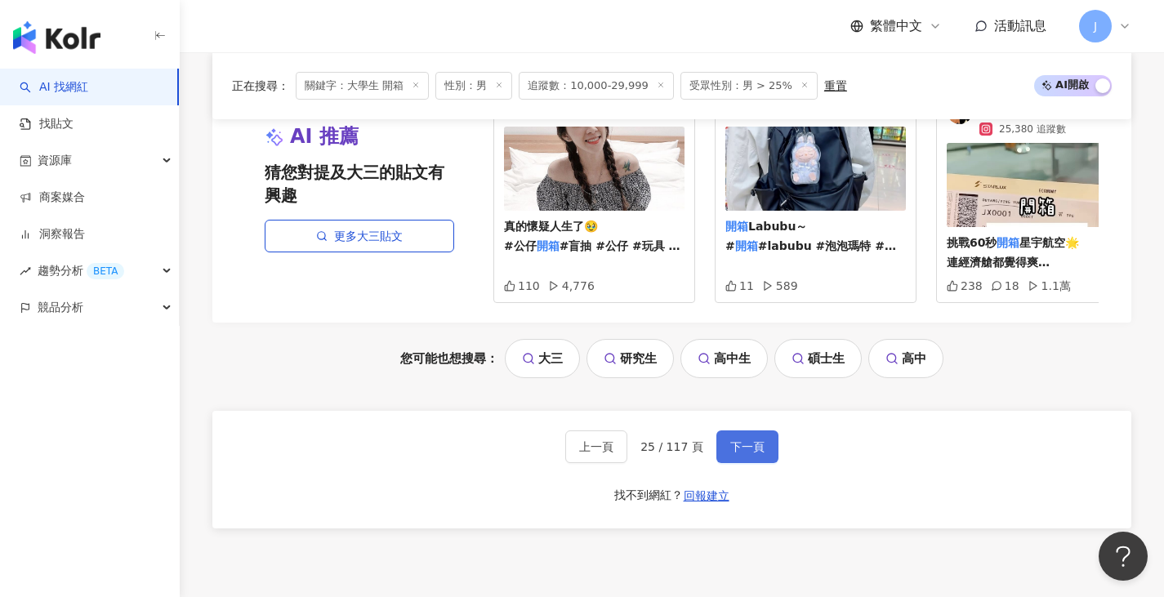
click at [737, 453] on span "下一頁" at bounding box center [747, 446] width 34 height 13
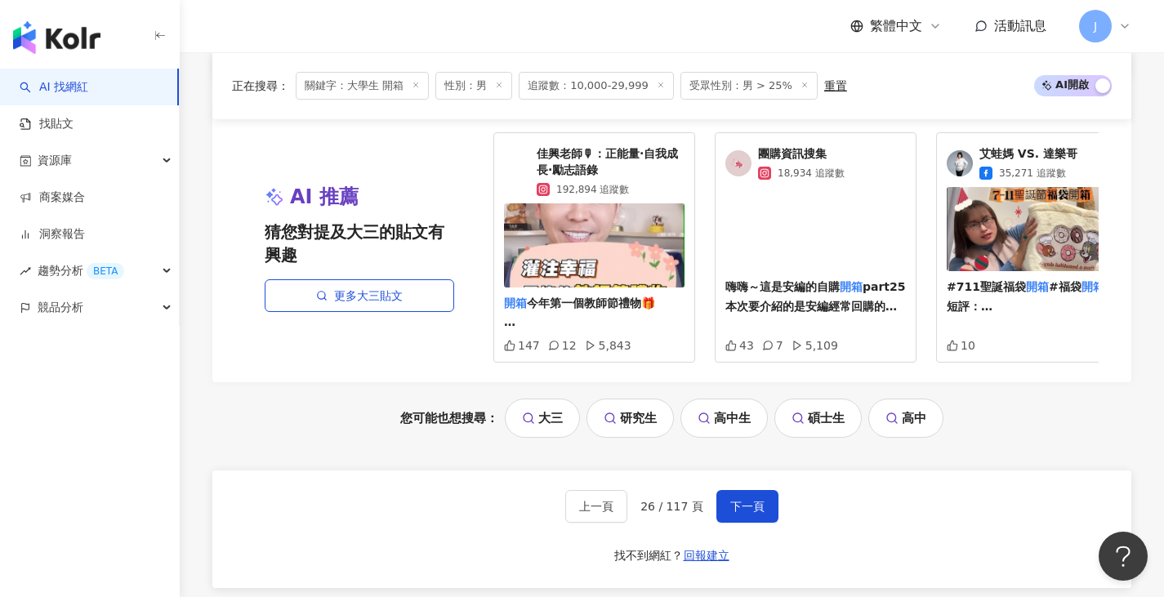
scroll to position [3513, 0]
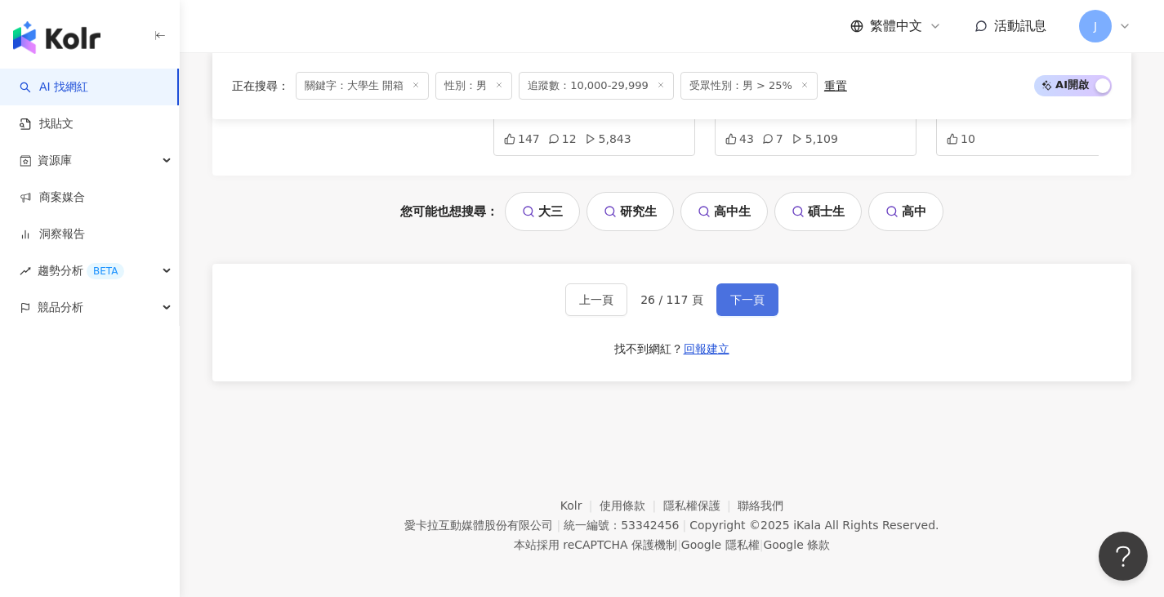
click at [733, 293] on span "下一頁" at bounding box center [747, 299] width 34 height 13
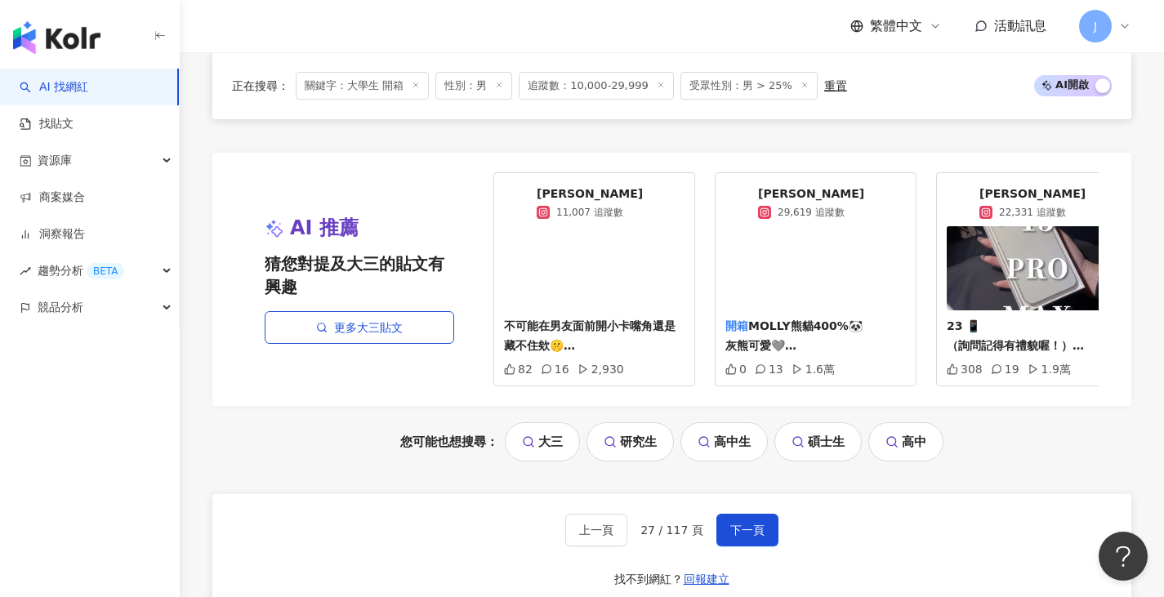
scroll to position [3268, 0]
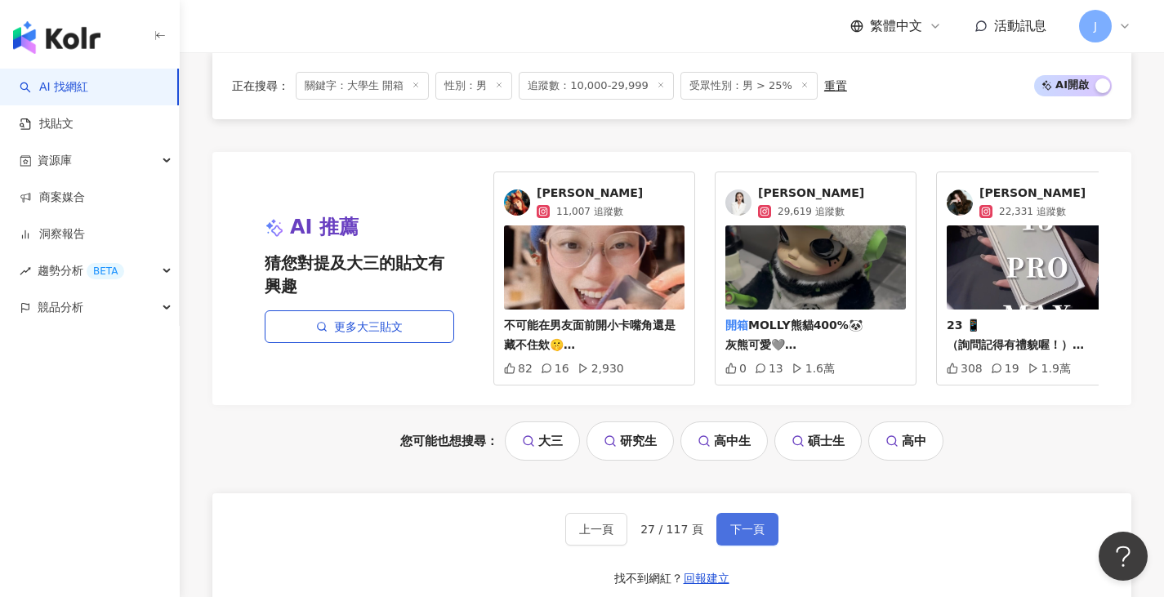
click at [756, 546] on button "下一頁" at bounding box center [747, 529] width 62 height 33
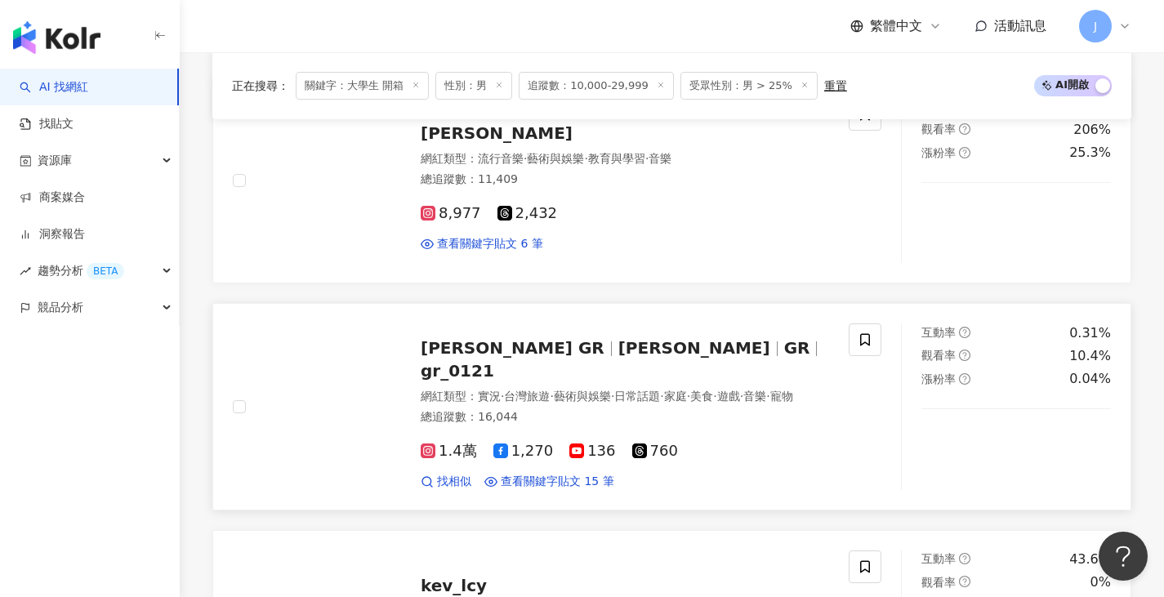
scroll to position [2206, 0]
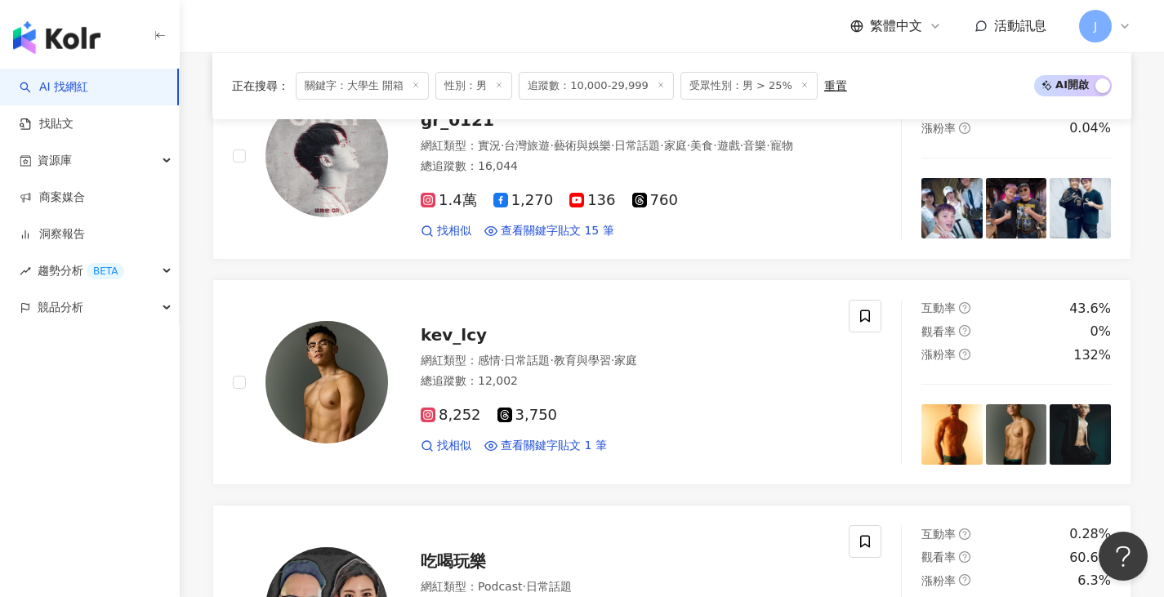
click at [1158, 466] on div "正在搜尋 ： 關鍵字：大學生 開箱 性別：男 追蹤數：10,000-29,999 受眾性別：男 > 25% 重置 AI 開啟 AI 關閉 cosmos_ggy…" at bounding box center [672, 50] width 984 height 3295
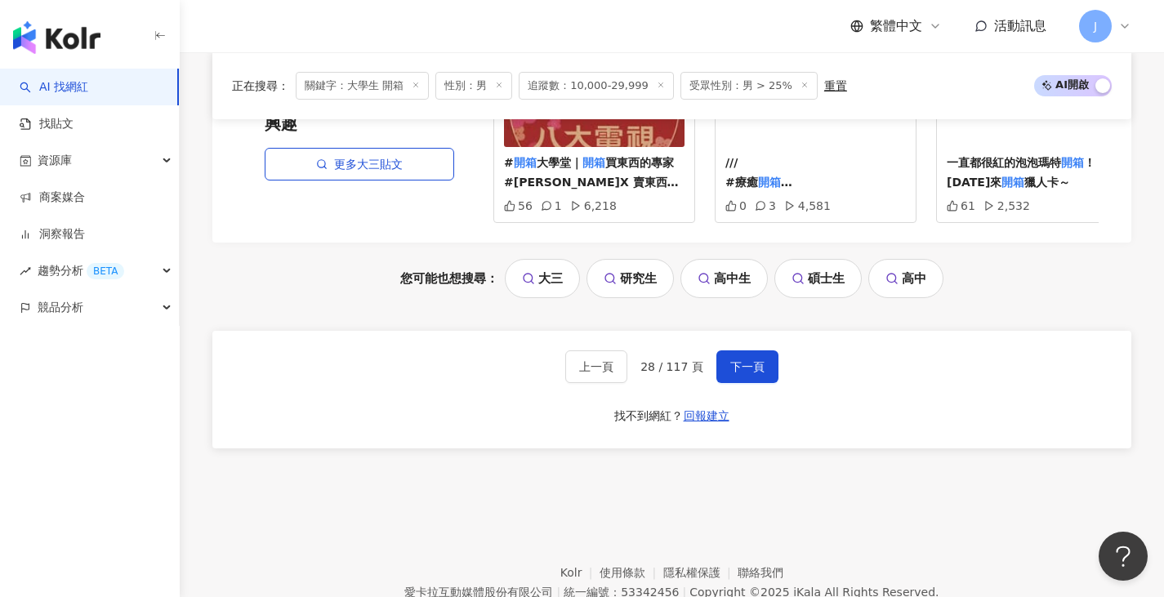
scroll to position [3431, 0]
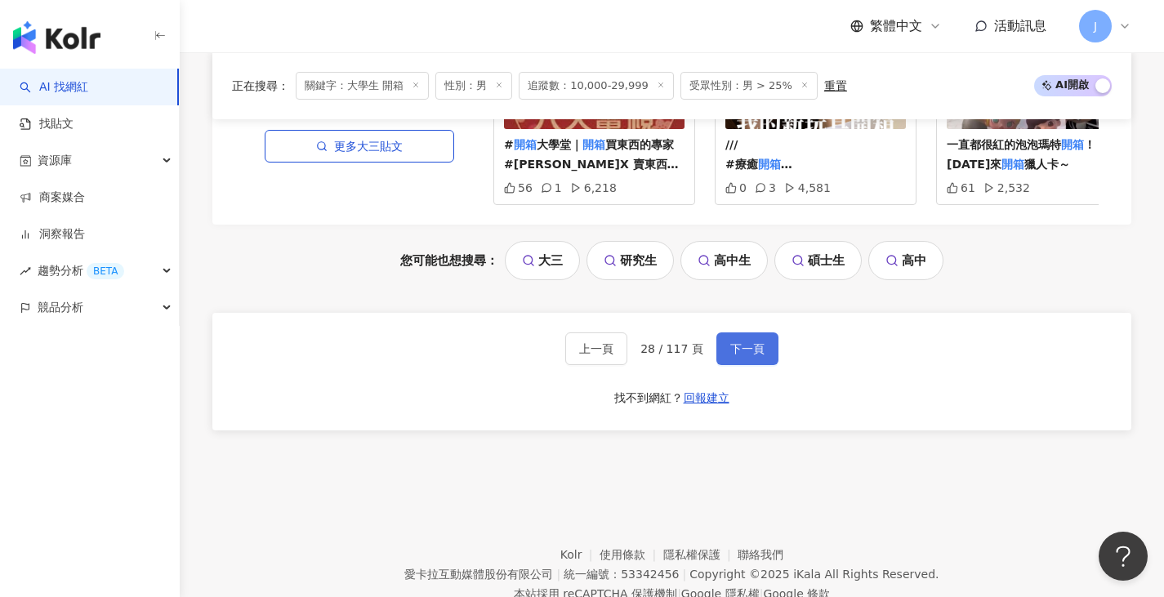
click at [738, 355] on span "下一頁" at bounding box center [747, 348] width 34 height 13
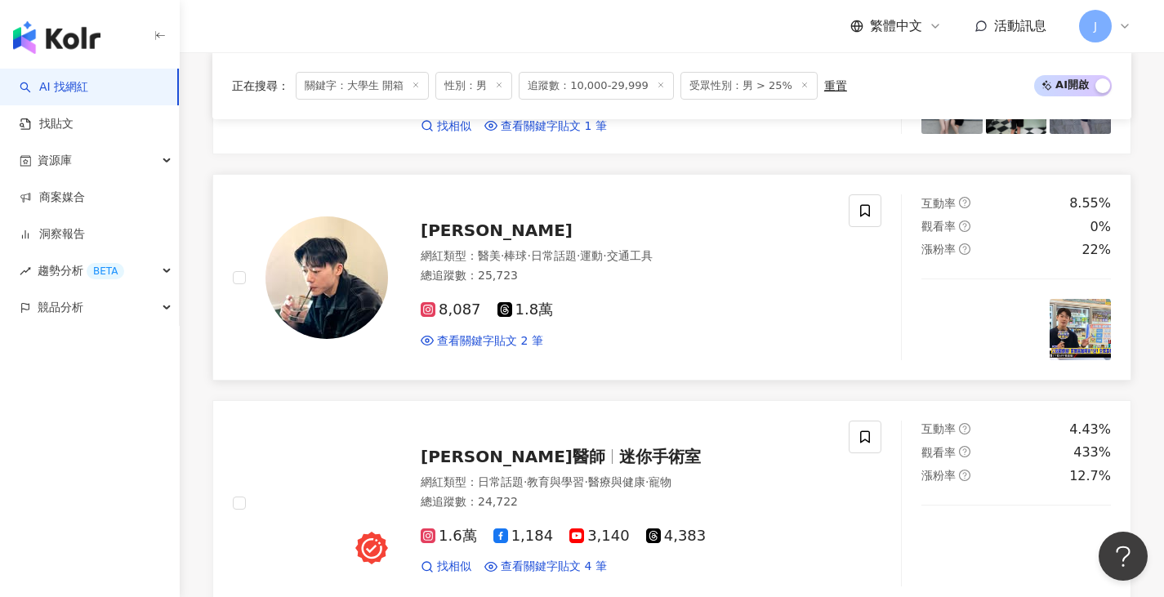
scroll to position [2451, 0]
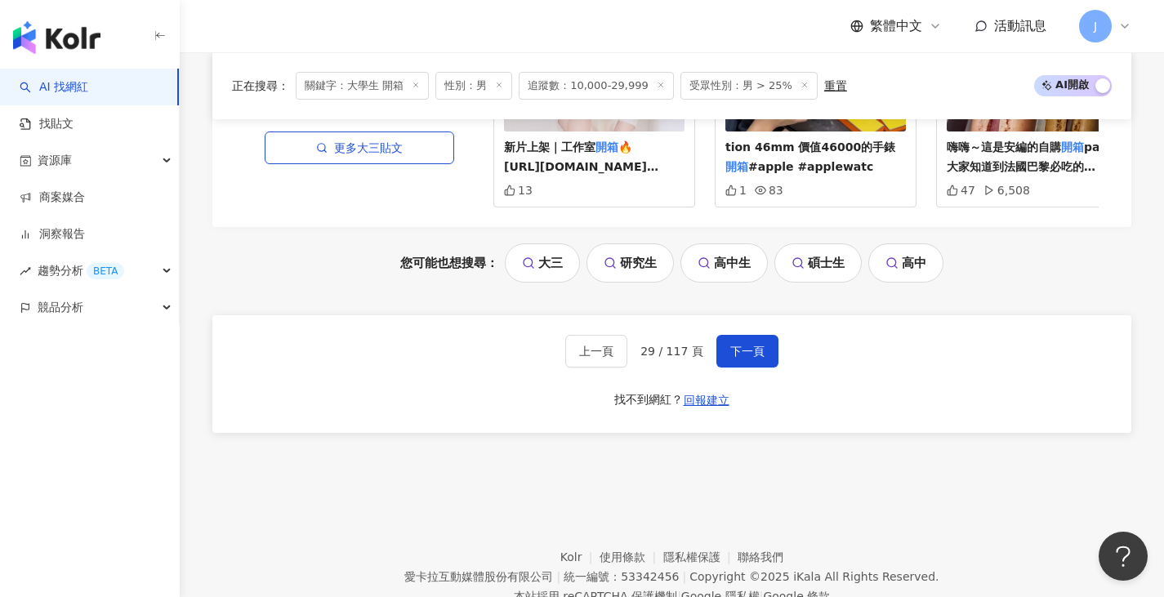
scroll to position [3499, 0]
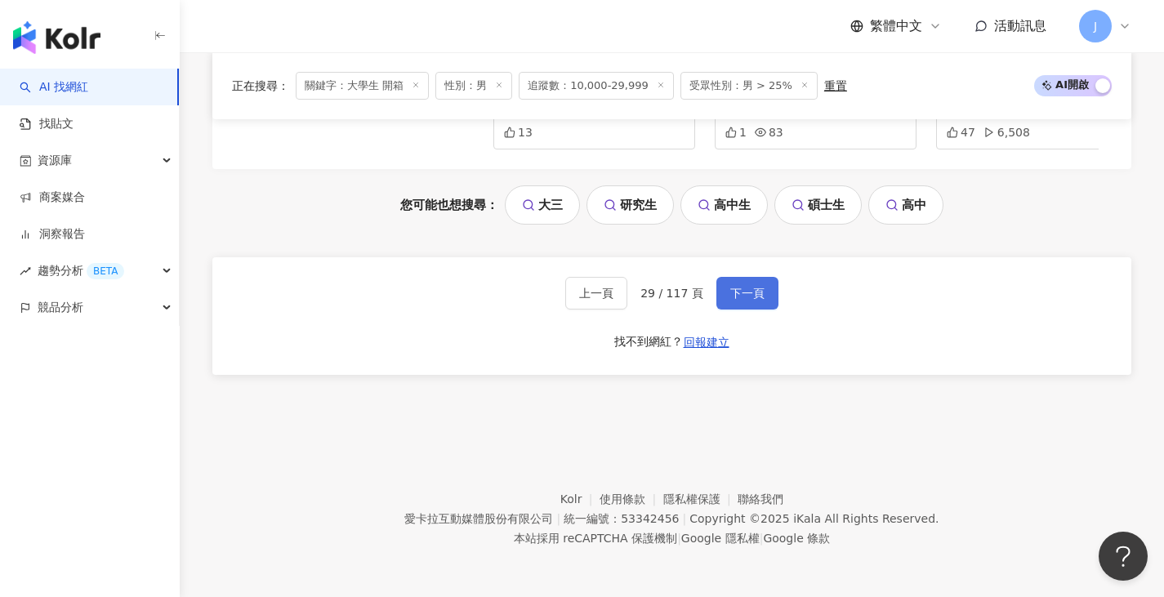
click at [761, 294] on button "下一頁" at bounding box center [747, 293] width 62 height 33
click at [762, 294] on button "下一頁" at bounding box center [747, 293] width 62 height 33
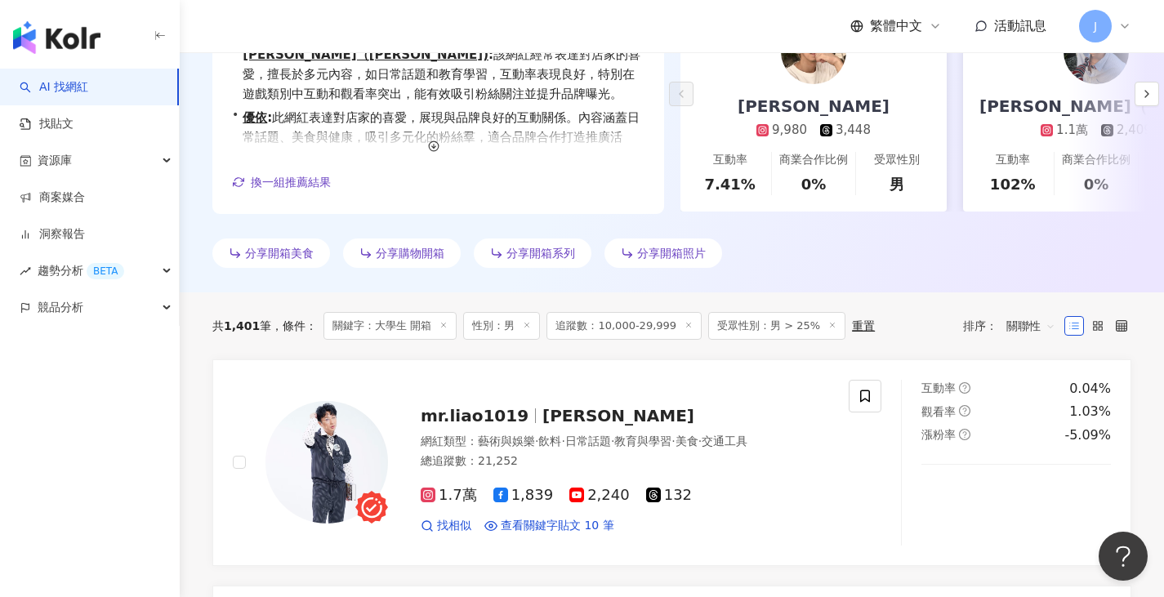
scroll to position [468, 0]
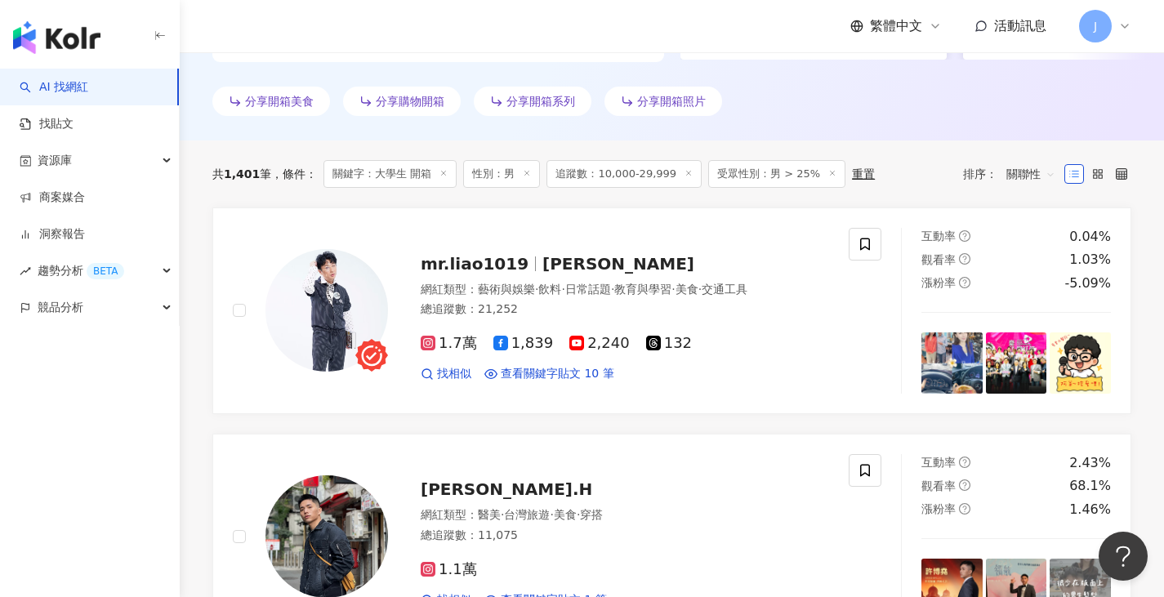
click at [117, 386] on div "AI 找網紅 找貼文 資源庫 商案媒合 洞察報告 趨勢分析 BETA 競品分析" at bounding box center [90, 333] width 180 height 529
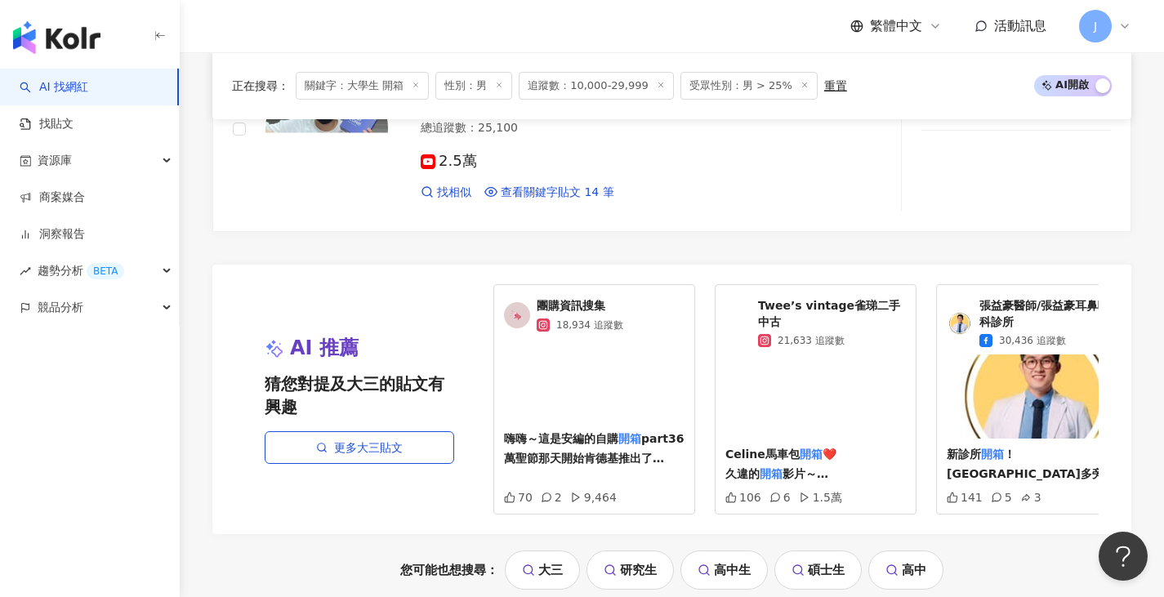
scroll to position [3491, 0]
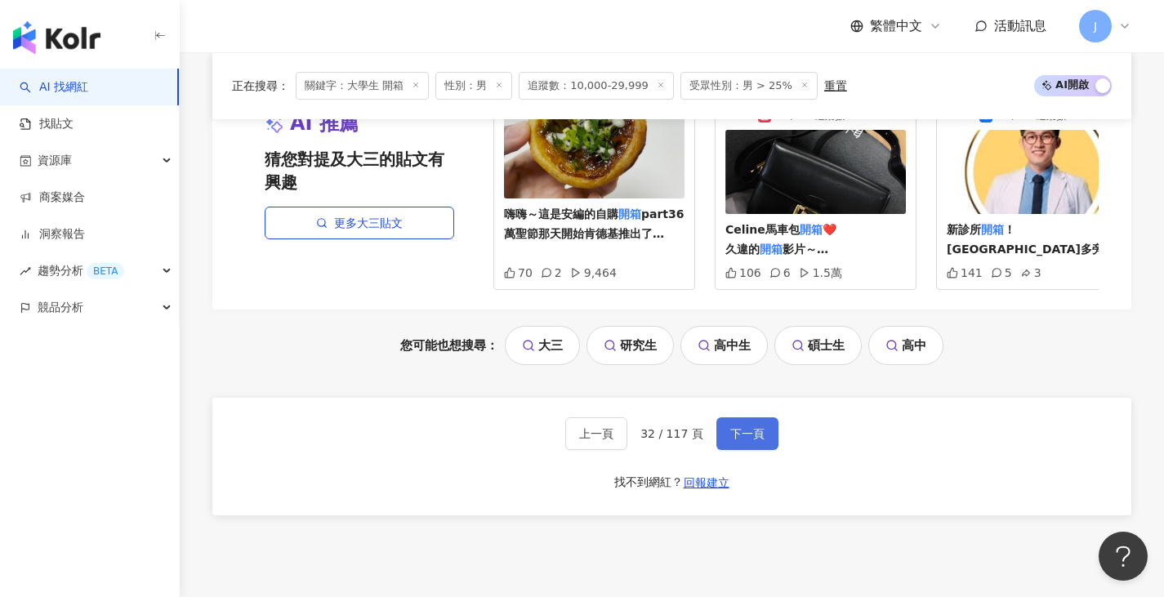
click at [743, 440] on span "下一頁" at bounding box center [747, 433] width 34 height 13
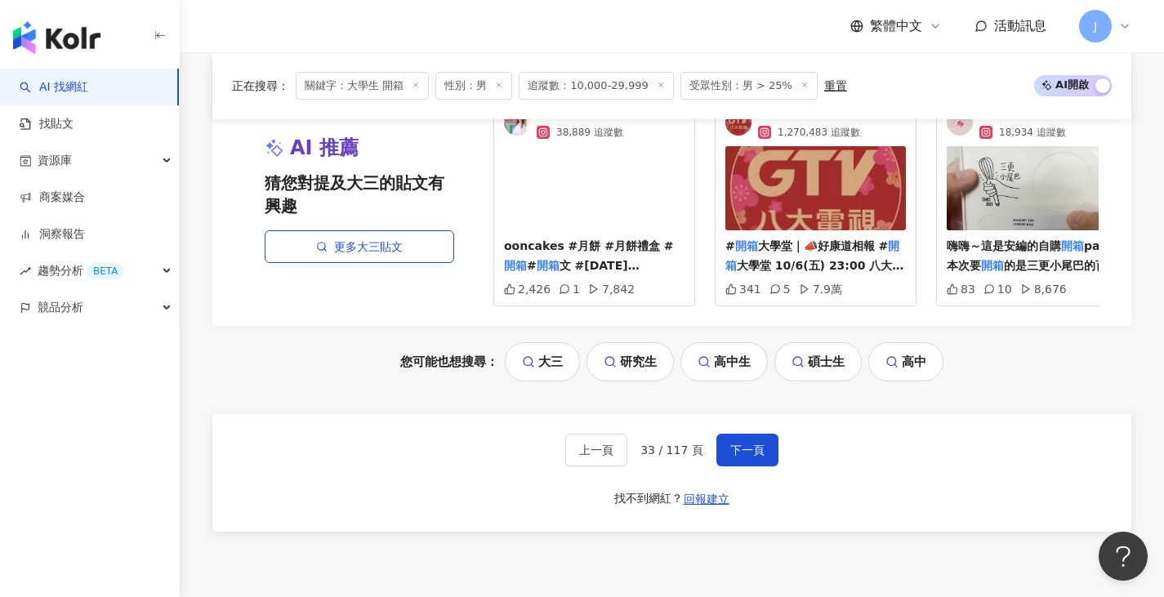
scroll to position [3583, 0]
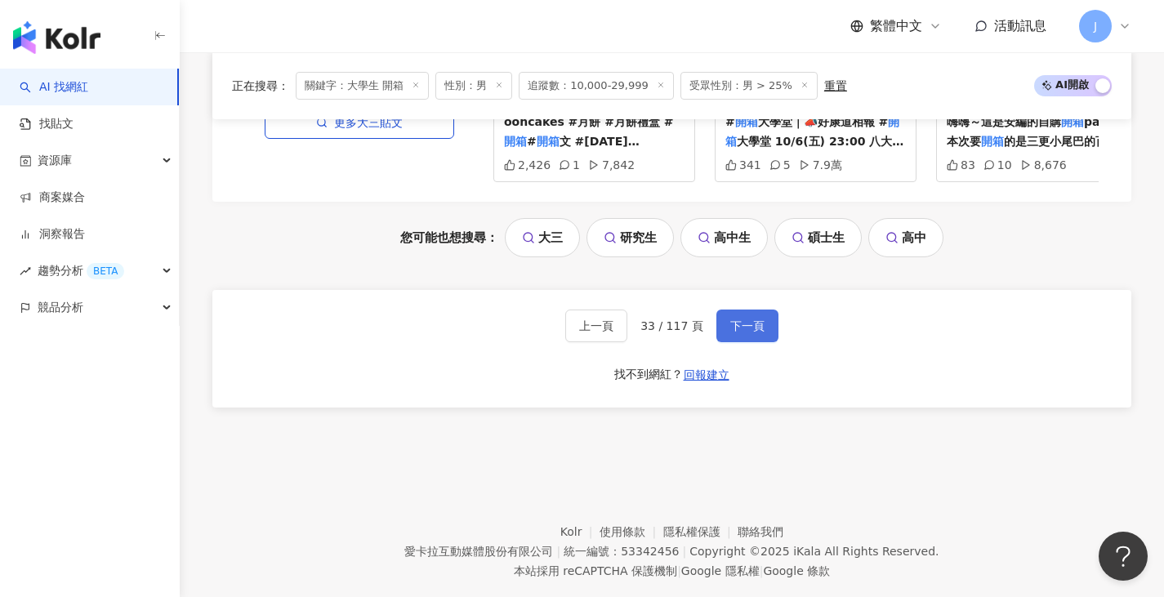
click at [750, 332] on span "下一頁" at bounding box center [747, 325] width 34 height 13
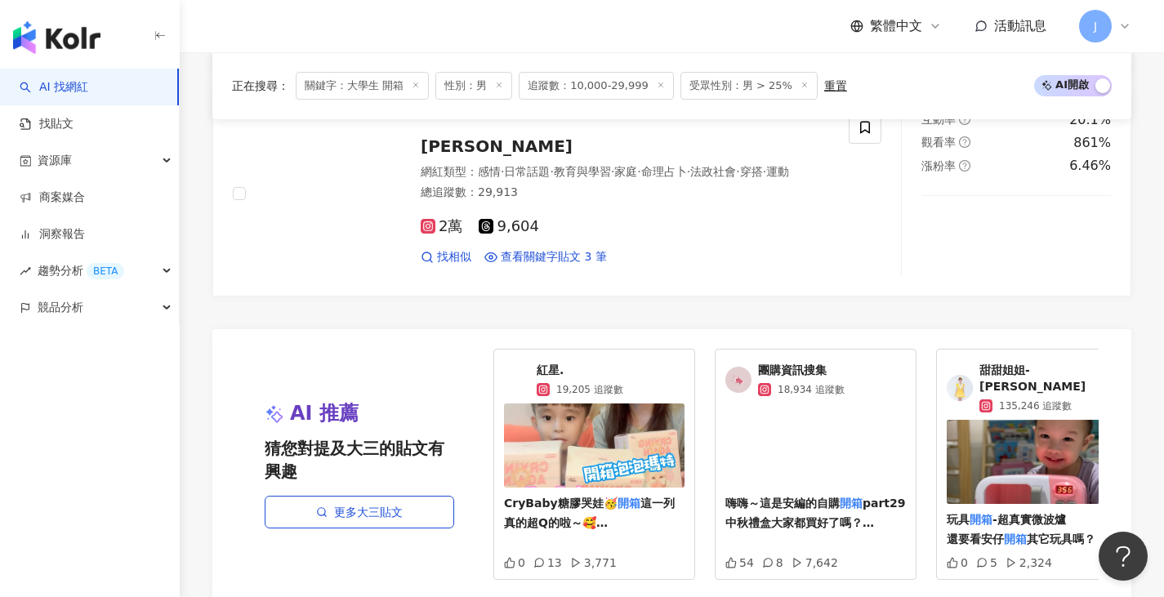
scroll to position [3528, 0]
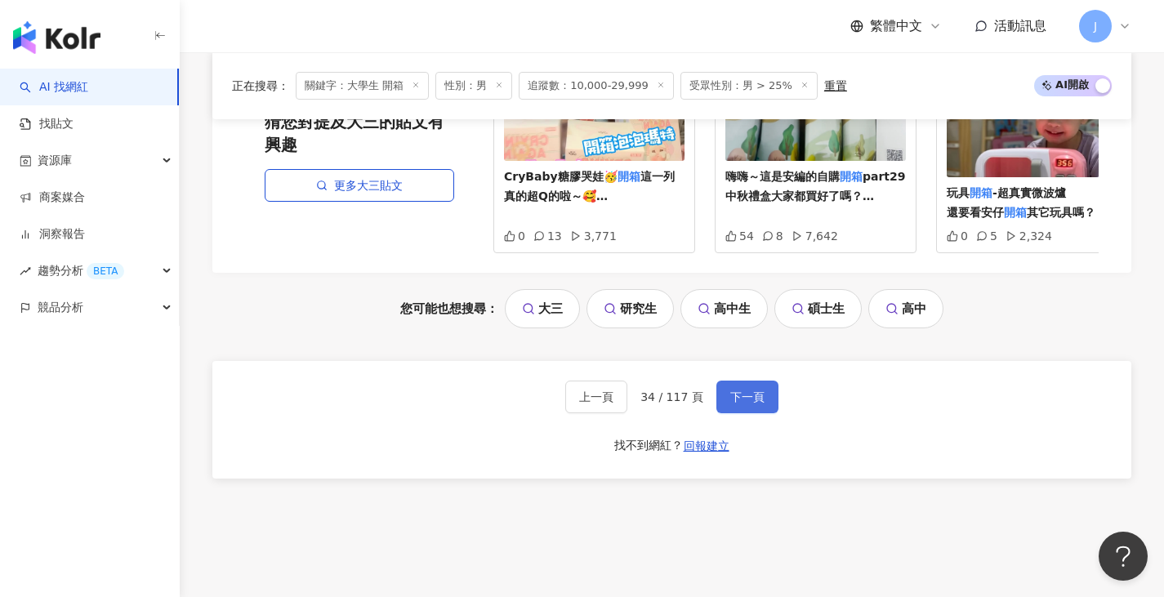
click at [751, 390] on span "下一頁" at bounding box center [747, 396] width 34 height 13
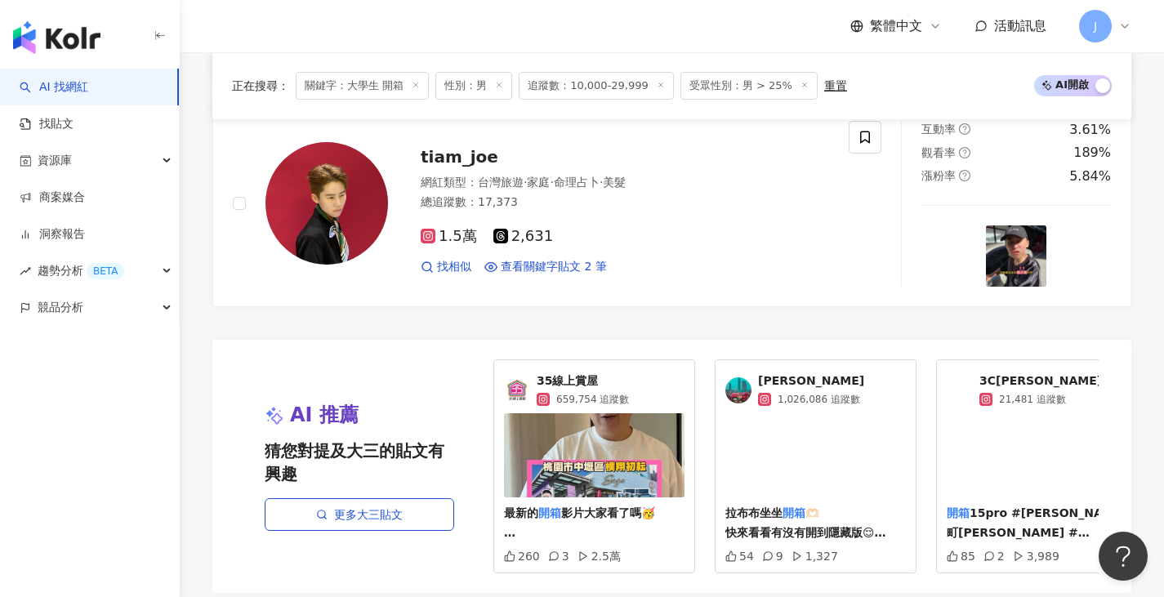
scroll to position [3023, 0]
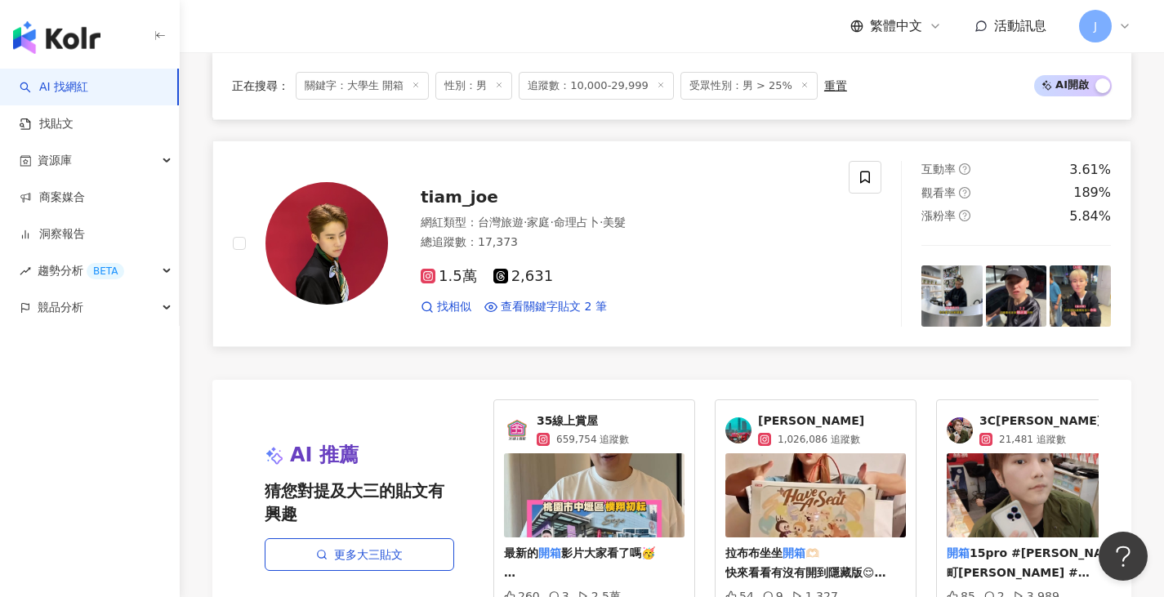
drag, startPoint x: 708, startPoint y: 293, endPoint x: 696, endPoint y: 299, distance: 13.5
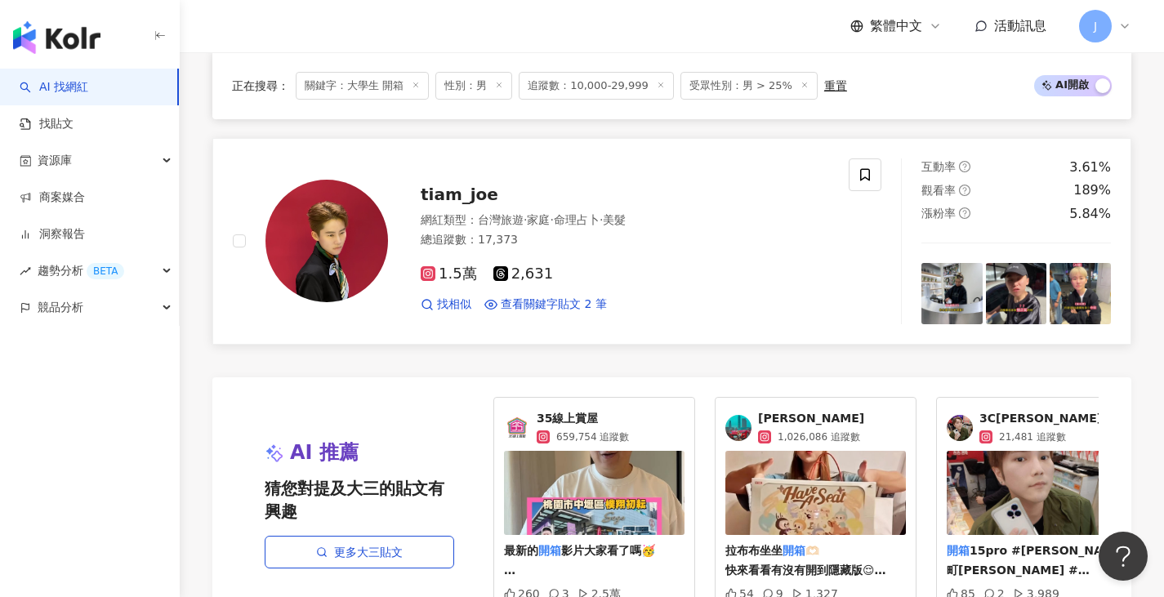
scroll to position [3499, 0]
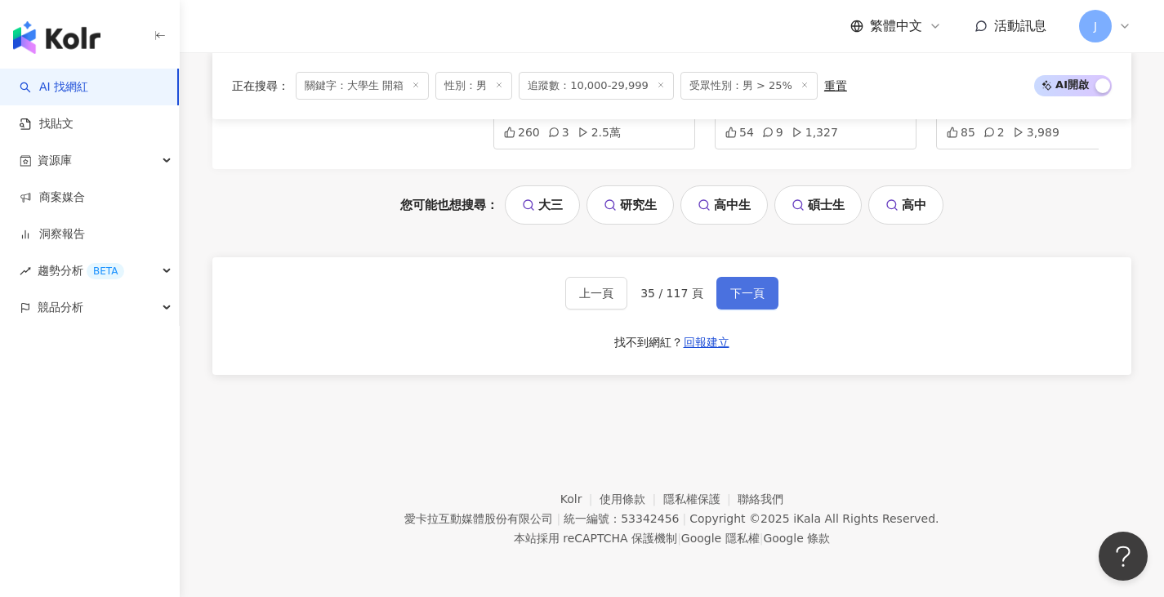
click at [761, 283] on button "下一頁" at bounding box center [747, 293] width 62 height 33
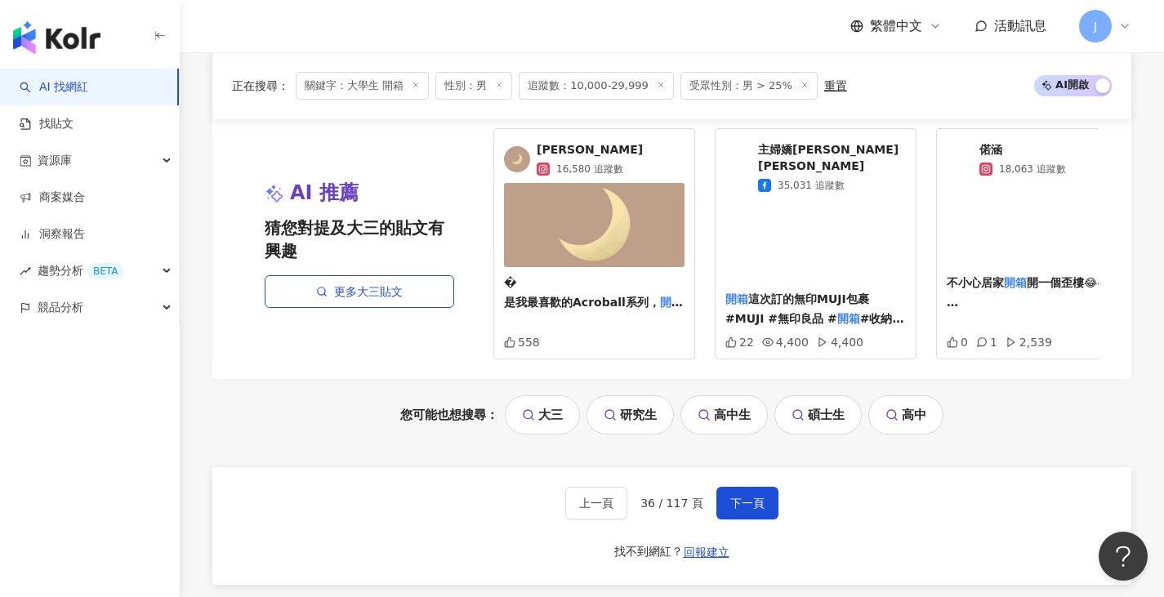
scroll to position [3269, 0]
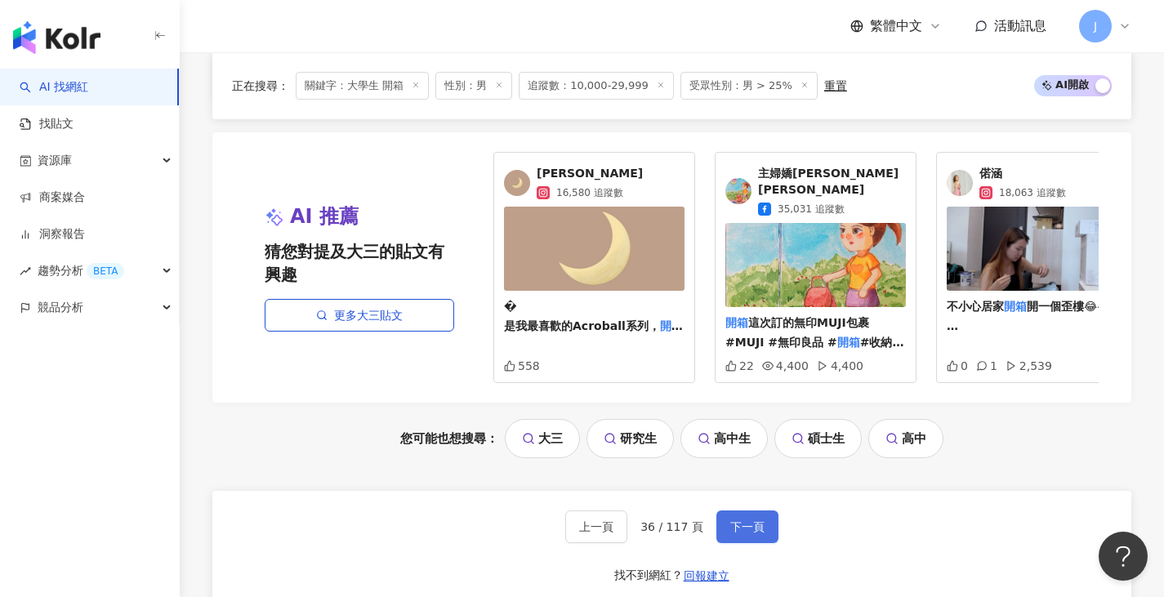
click at [758, 533] on span "下一頁" at bounding box center [747, 526] width 34 height 13
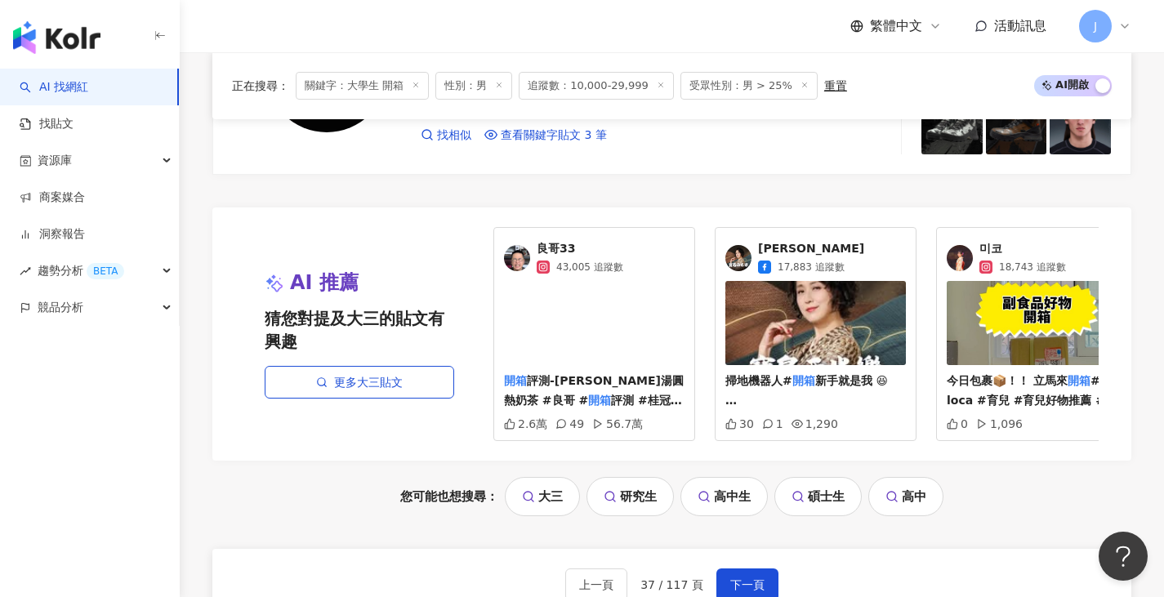
scroll to position [3349, 0]
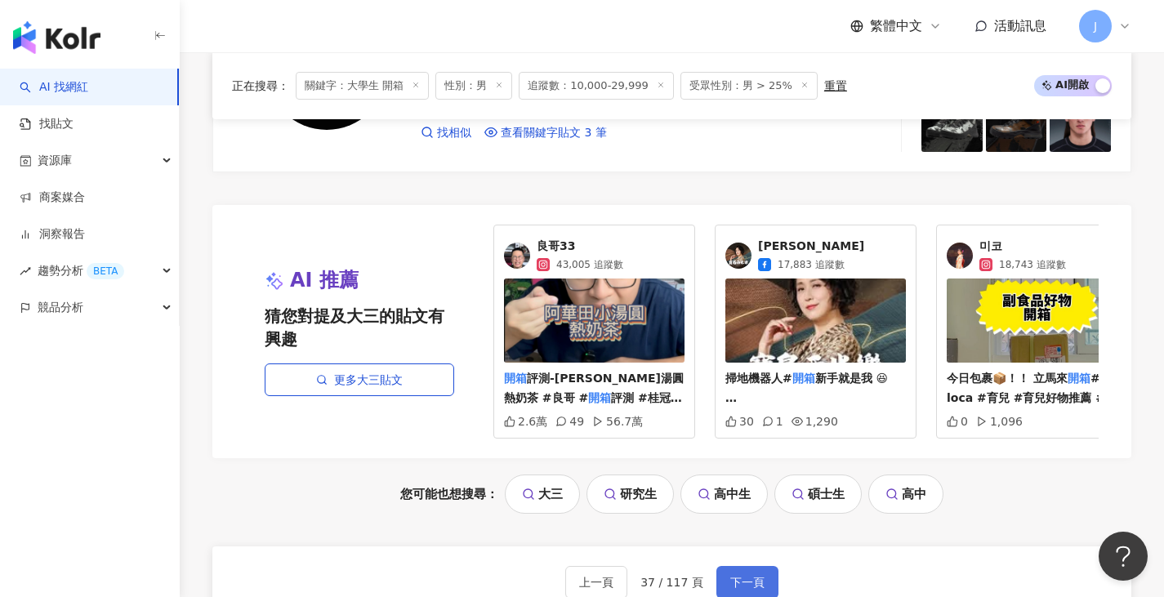
click at [756, 587] on span "下一頁" at bounding box center [747, 582] width 34 height 13
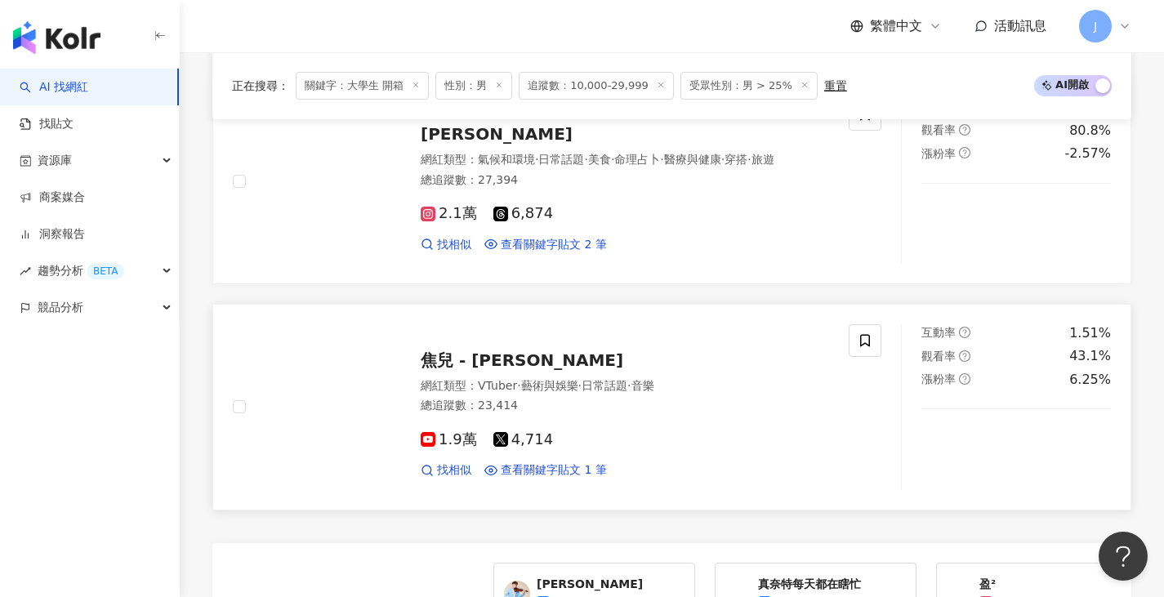
scroll to position [3268, 0]
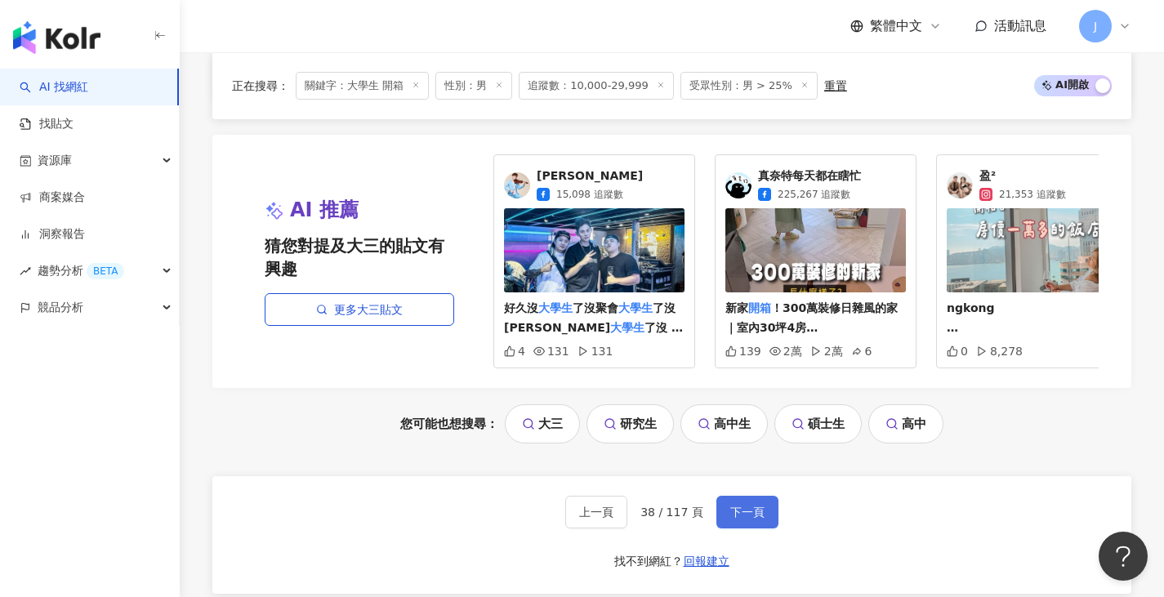
click at [736, 519] on span "下一頁" at bounding box center [747, 512] width 34 height 13
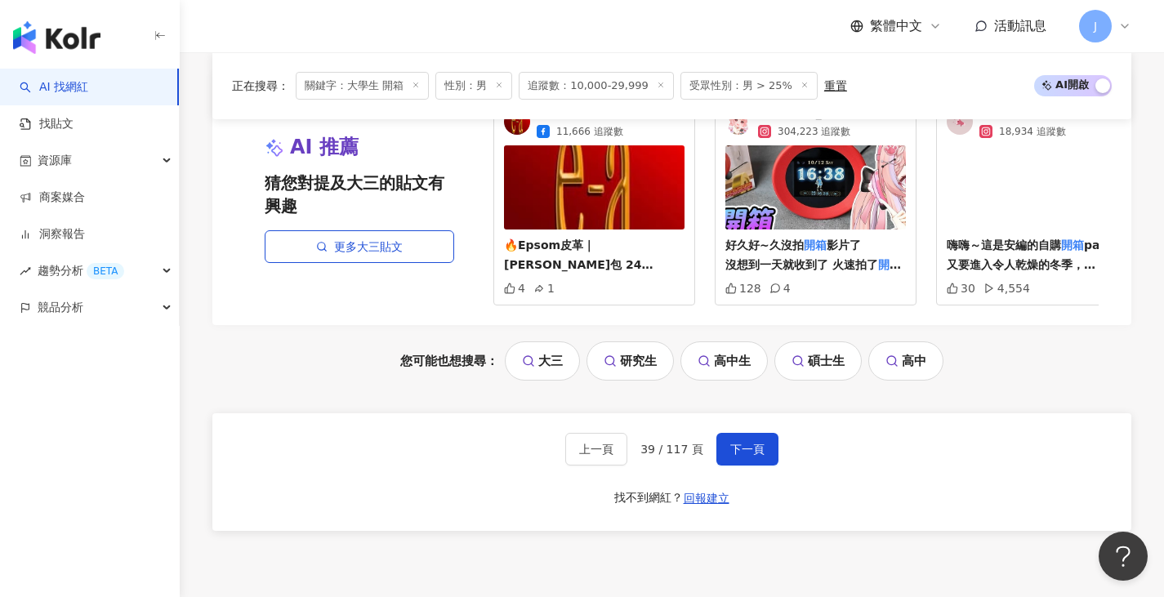
scroll to position [3397, 0]
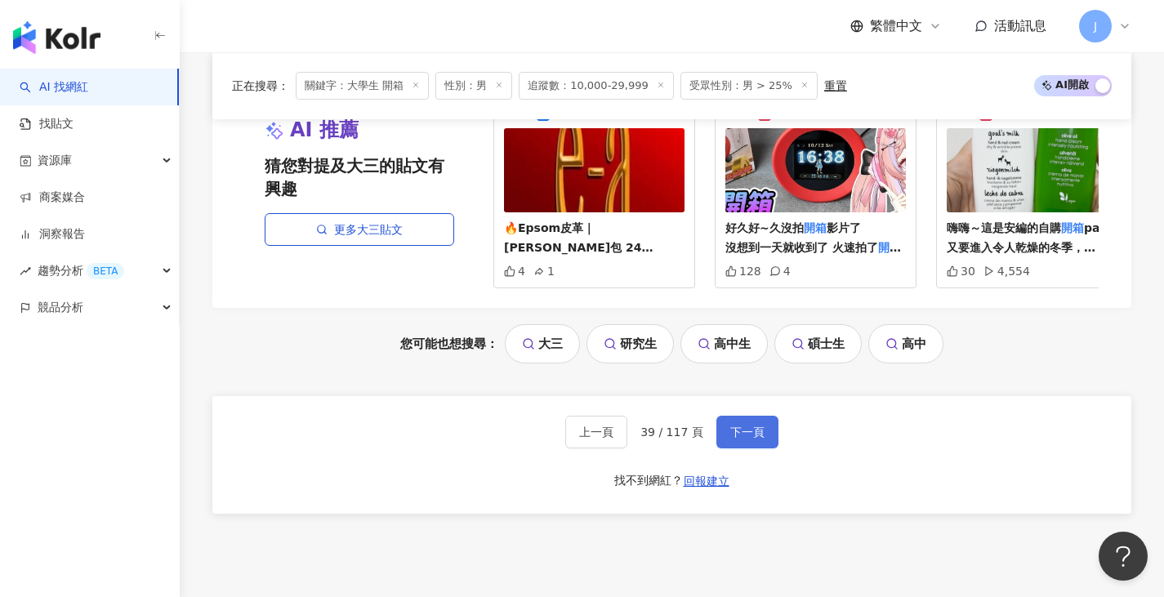
click at [765, 448] on button "下一頁" at bounding box center [747, 432] width 62 height 33
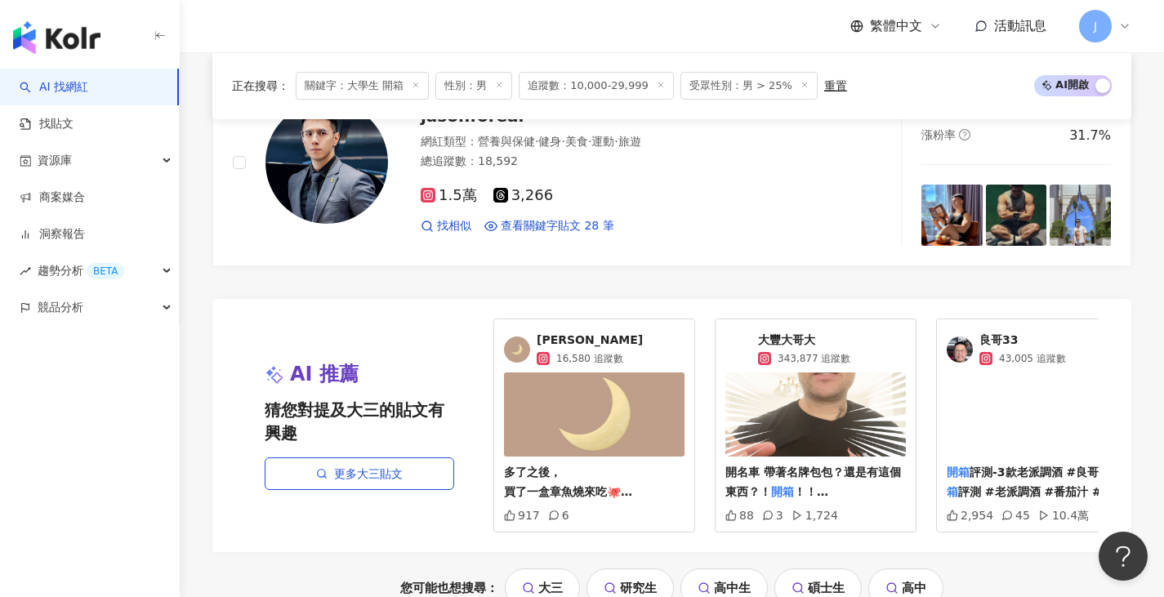
scroll to position [3349, 0]
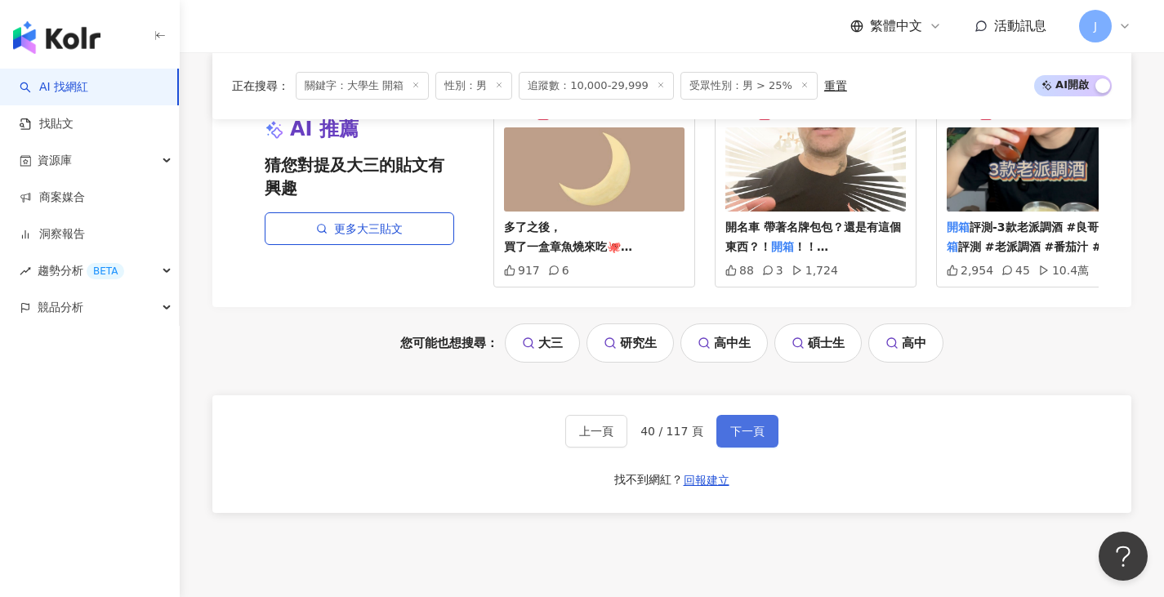
click at [733, 438] on span "下一頁" at bounding box center [747, 431] width 34 height 13
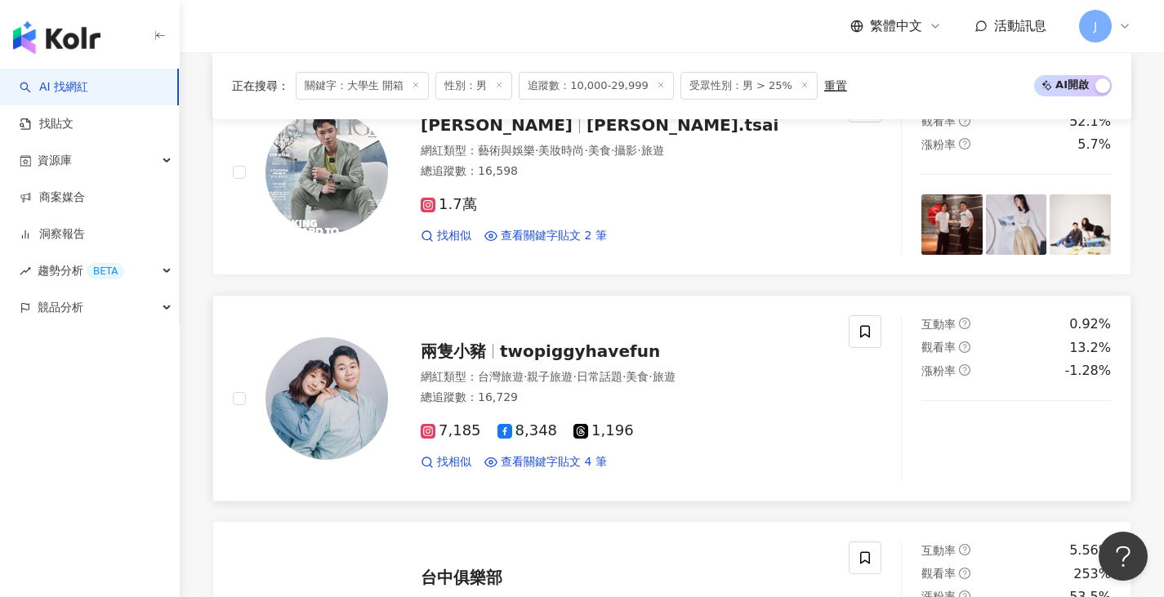
scroll to position [1552, 0]
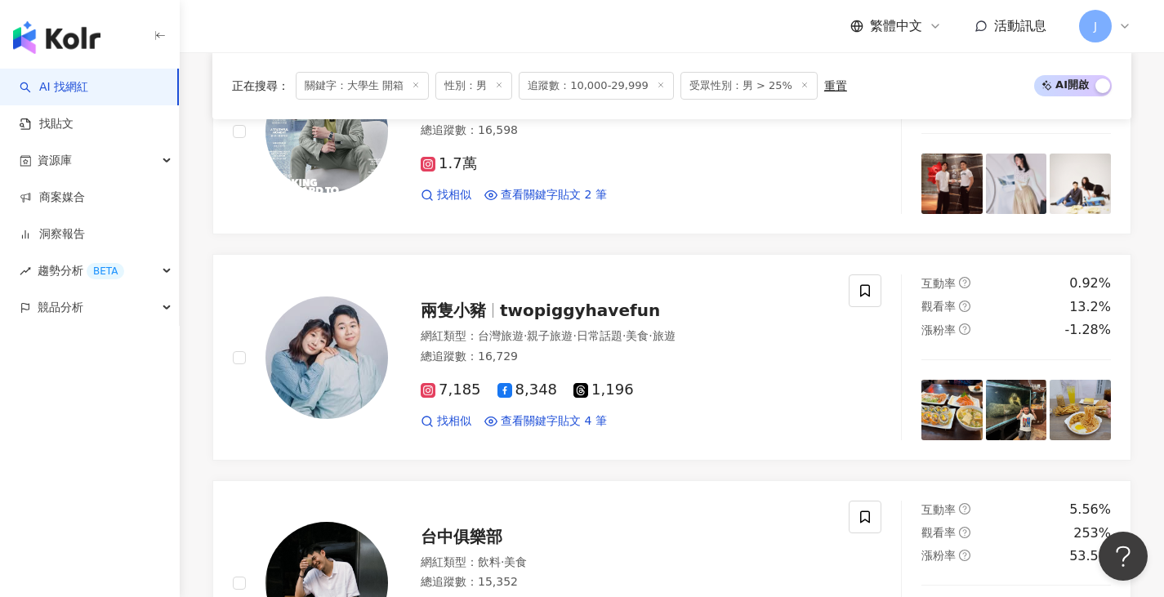
drag, startPoint x: 111, startPoint y: 478, endPoint x: 123, endPoint y: 476, distance: 12.4
click at [111, 476] on div "AI 找網紅 找貼文 資源庫 商案媒合 洞察報告 趨勢分析 BETA 競品分析" at bounding box center [90, 333] width 180 height 529
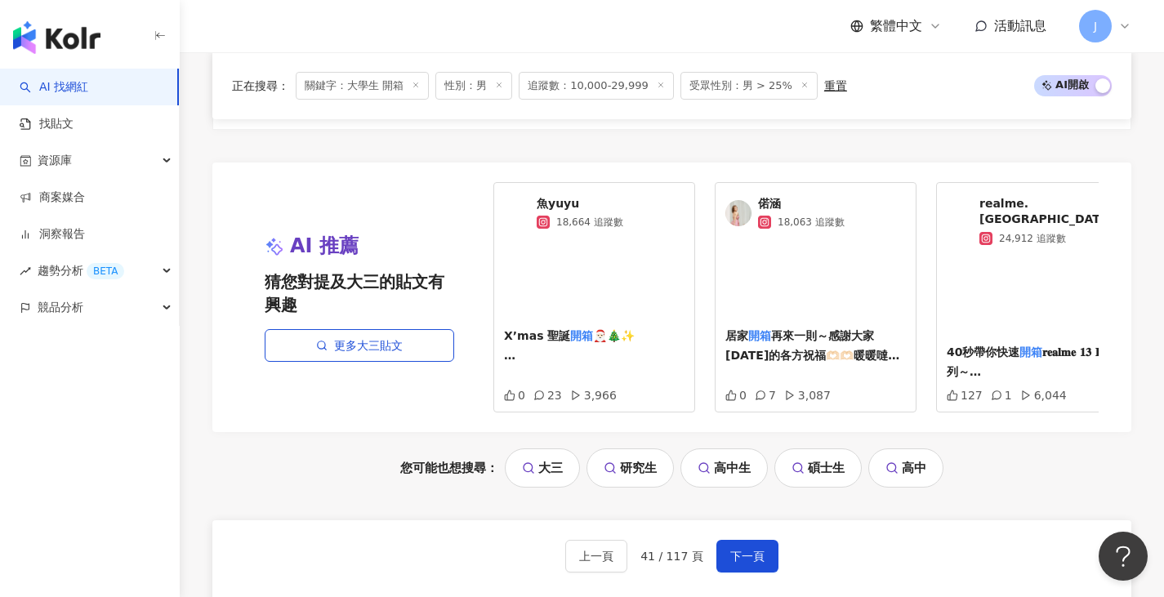
scroll to position [3349, 0]
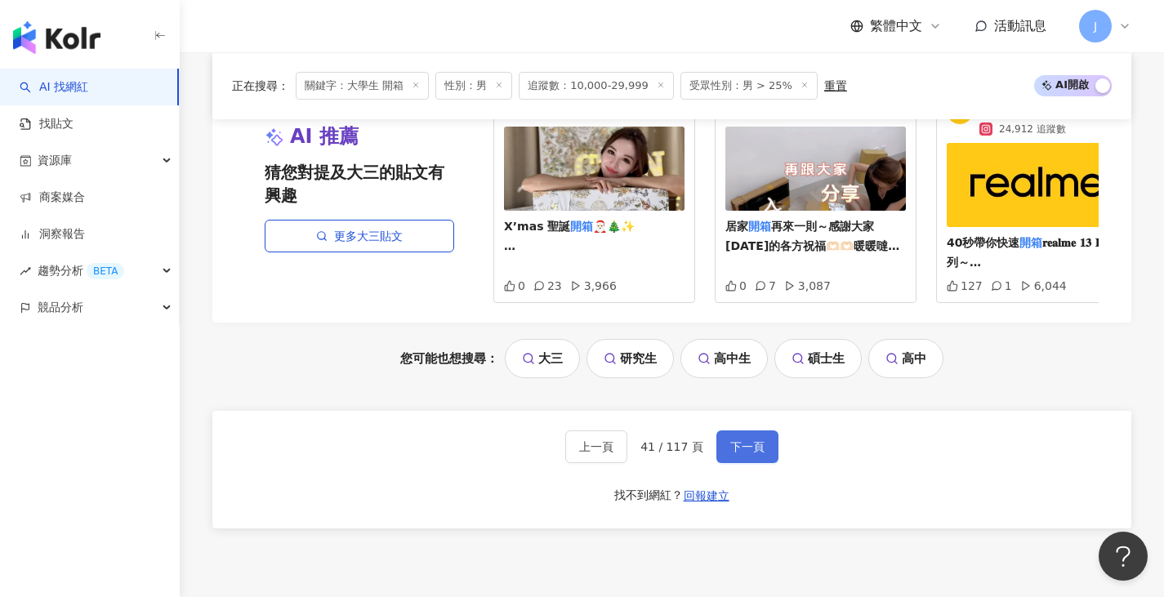
click at [735, 440] on span "下一頁" at bounding box center [747, 446] width 34 height 13
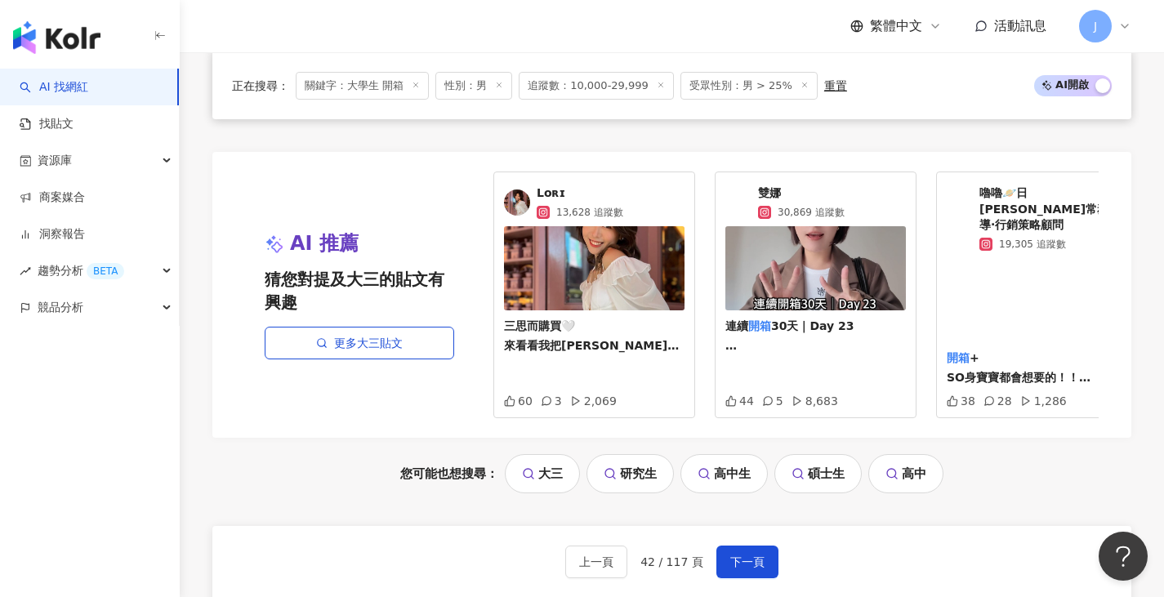
scroll to position [3431, 0]
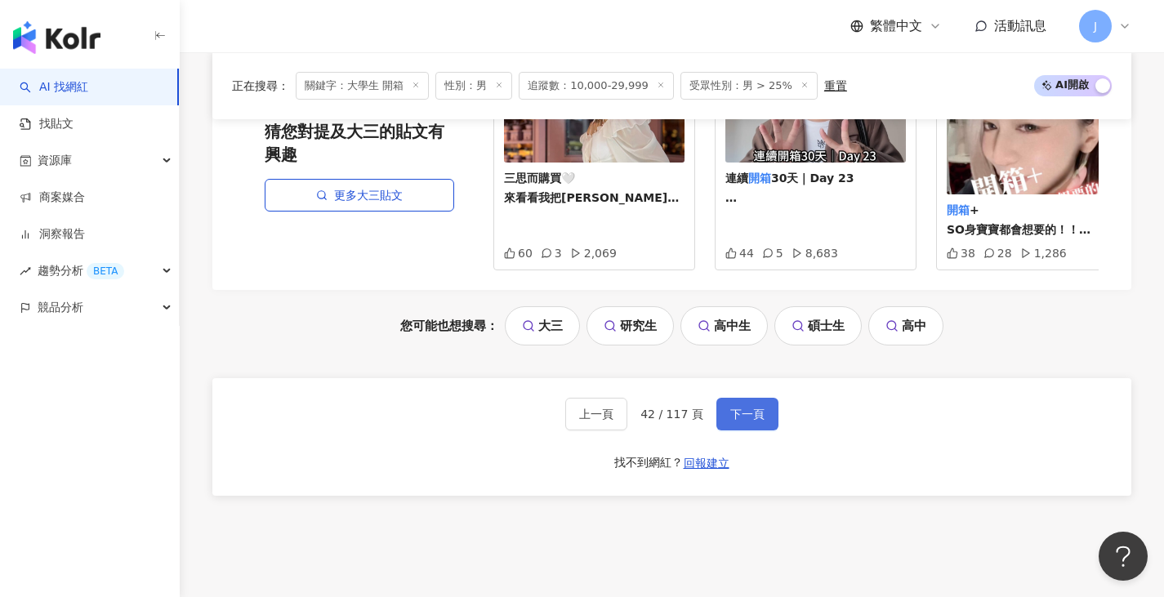
click at [765, 417] on button "下一頁" at bounding box center [747, 414] width 62 height 33
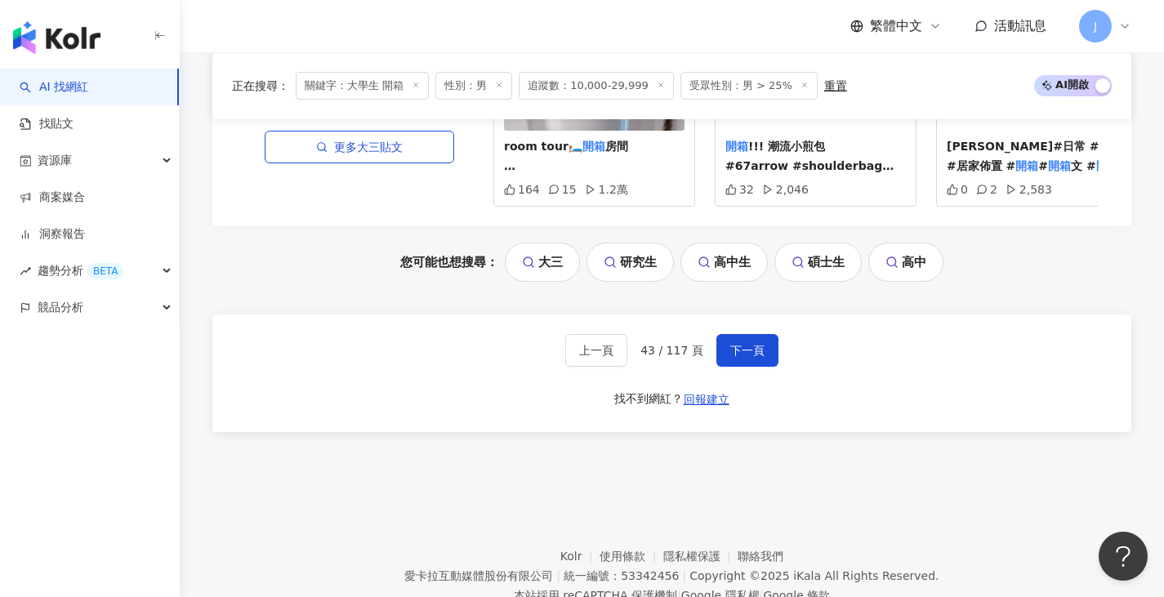
scroll to position [3383, 0]
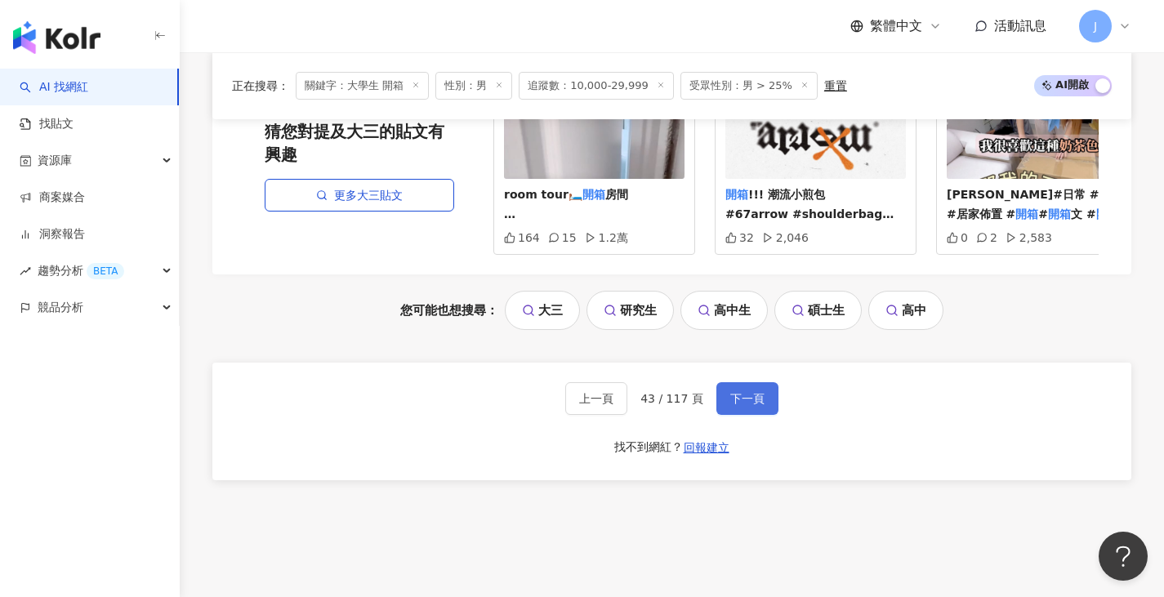
click at [753, 405] on span "下一頁" at bounding box center [747, 398] width 34 height 13
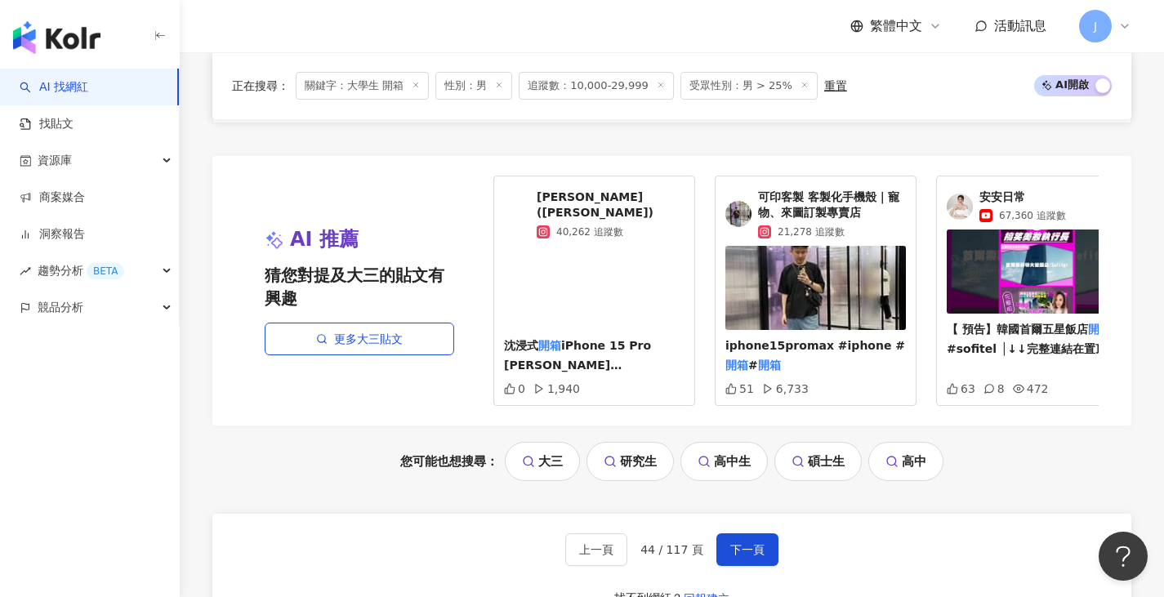
scroll to position [3513, 0]
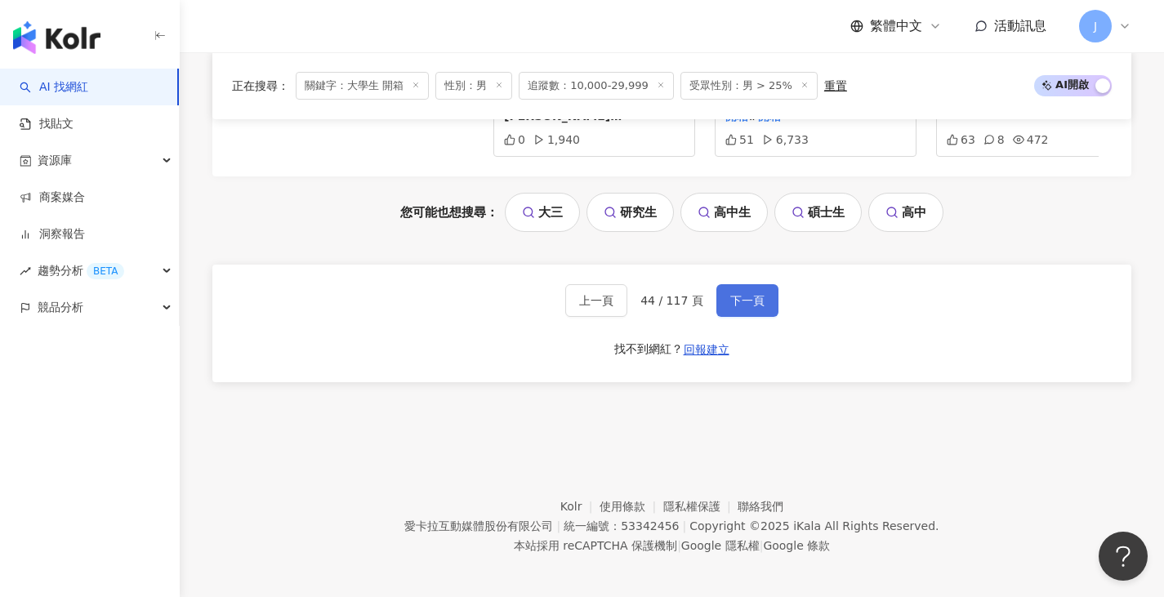
click at [756, 299] on span "下一頁" at bounding box center [747, 300] width 34 height 13
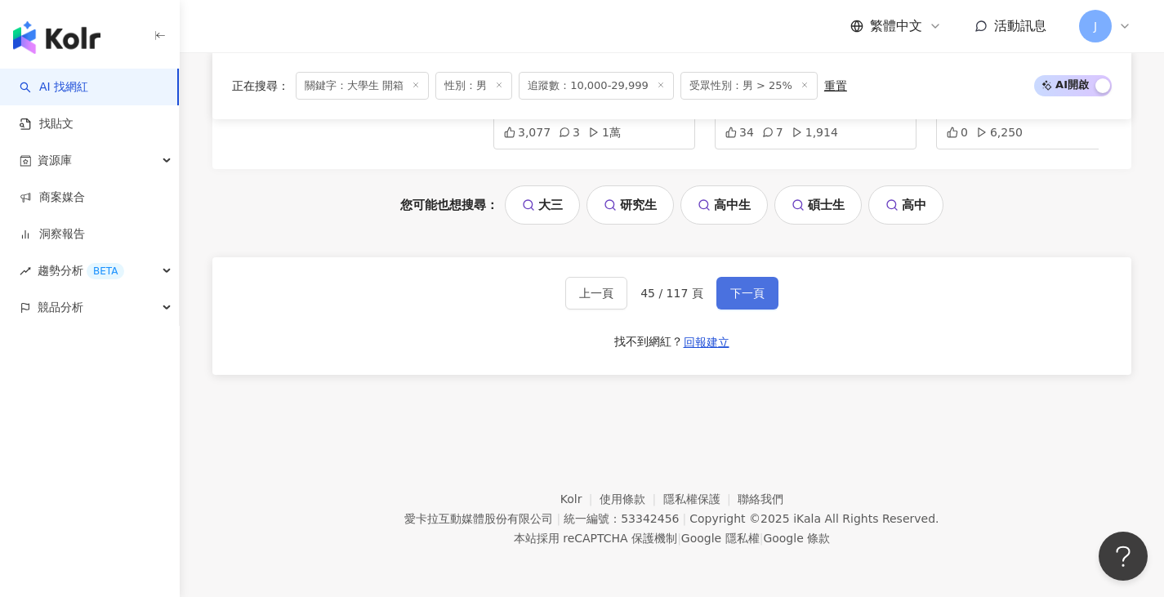
click at [749, 305] on button "下一頁" at bounding box center [747, 293] width 62 height 33
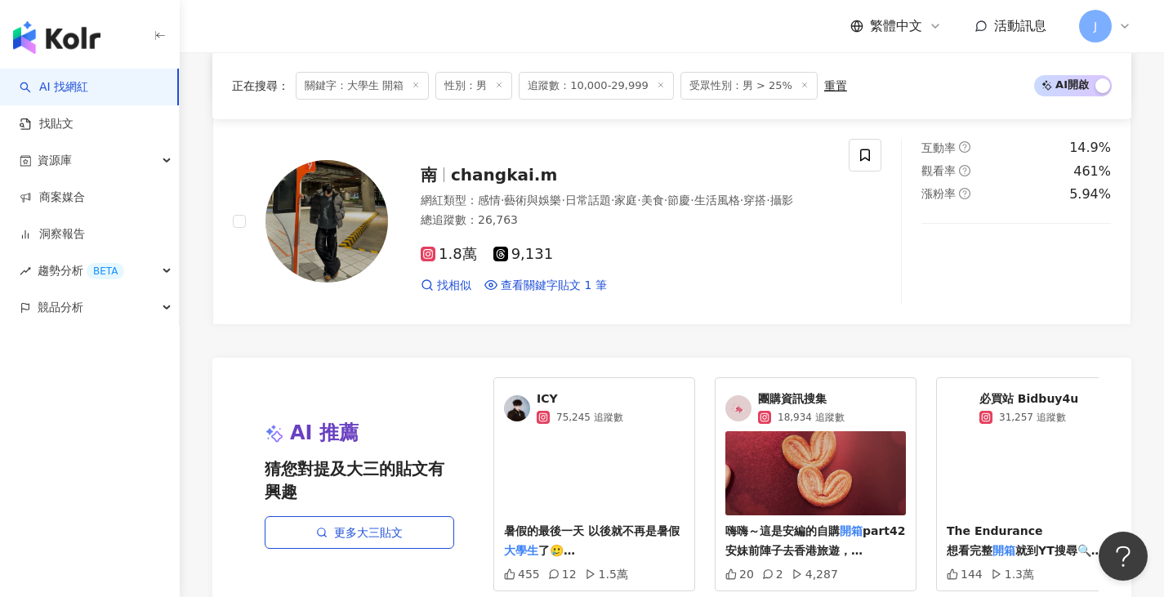
scroll to position [2941, 0]
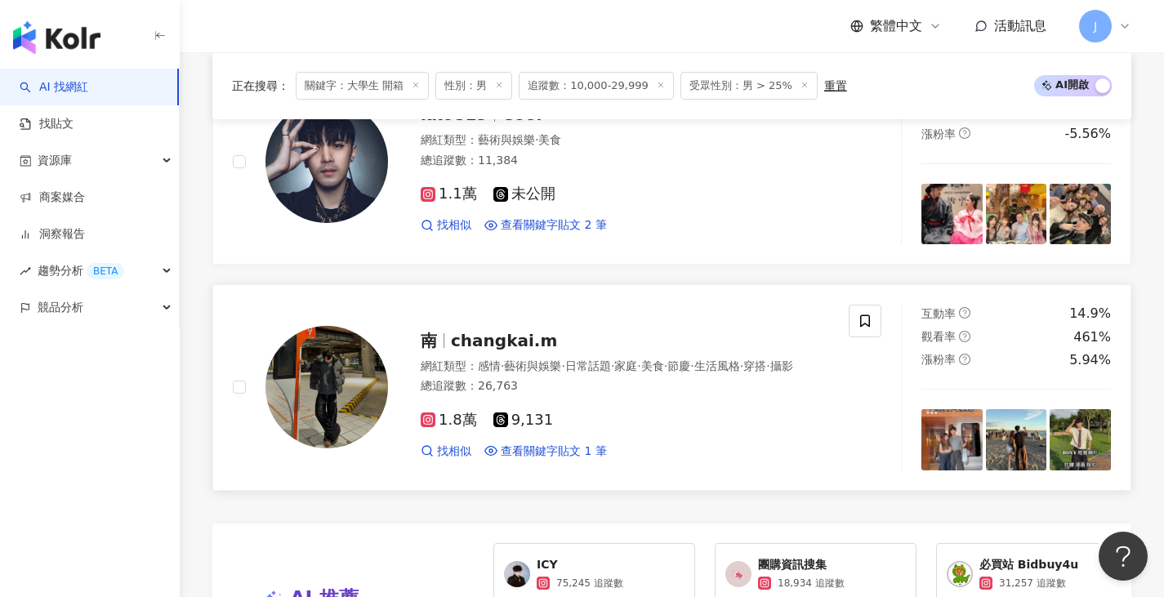
drag, startPoint x: 643, startPoint y: 333, endPoint x: 638, endPoint y: 326, distance: 8.8
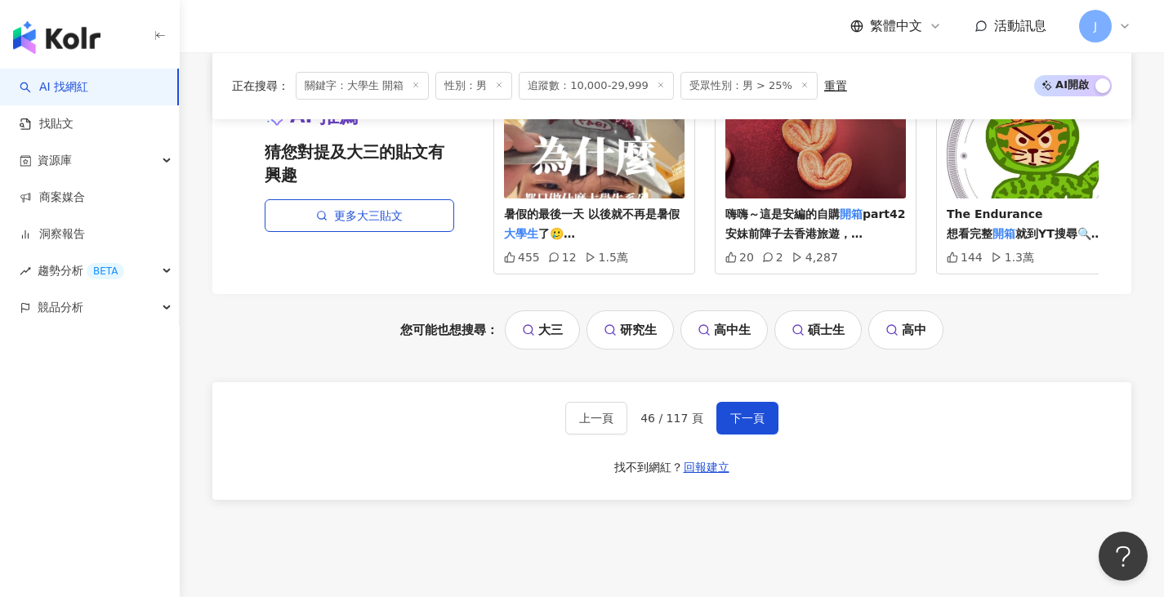
scroll to position [3431, 0]
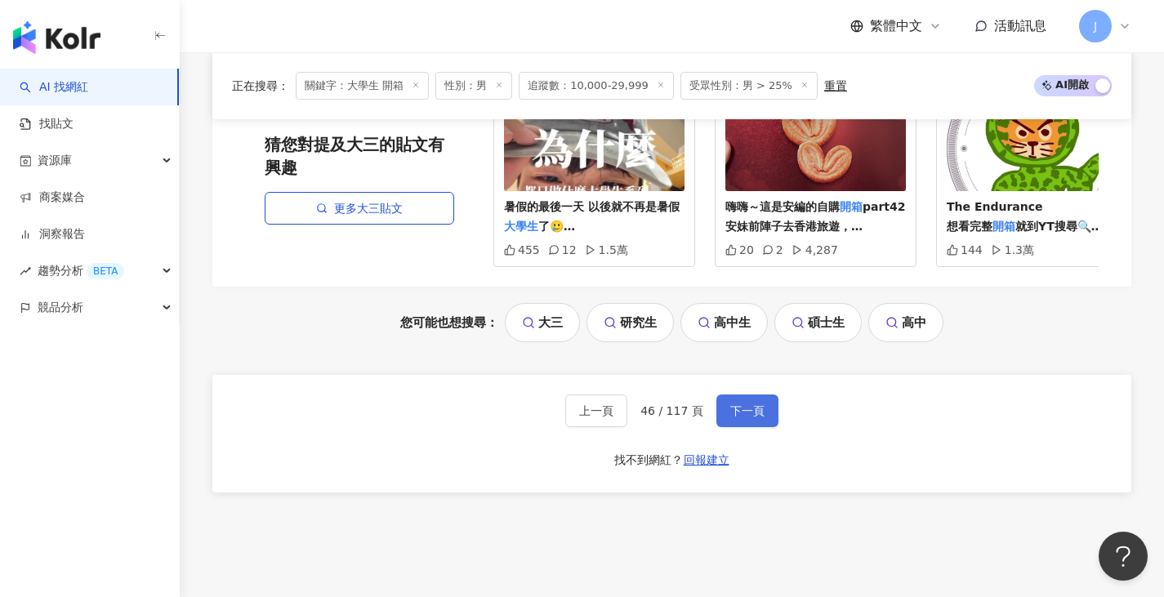
click at [736, 404] on span "下一頁" at bounding box center [747, 410] width 34 height 13
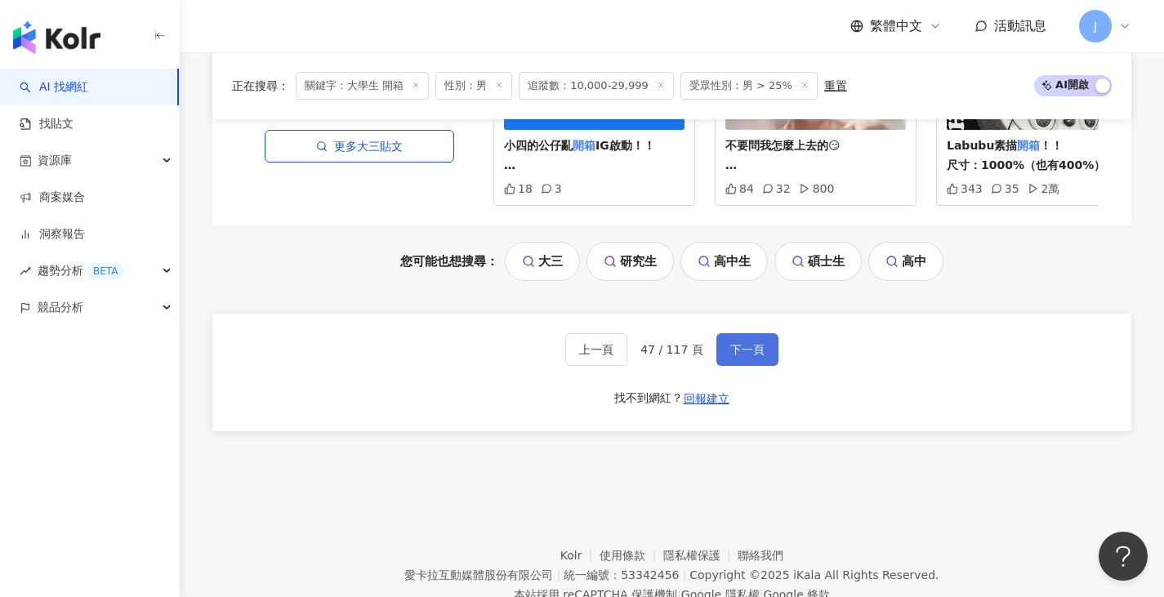
click at [754, 355] on span "下一頁" at bounding box center [747, 349] width 34 height 13
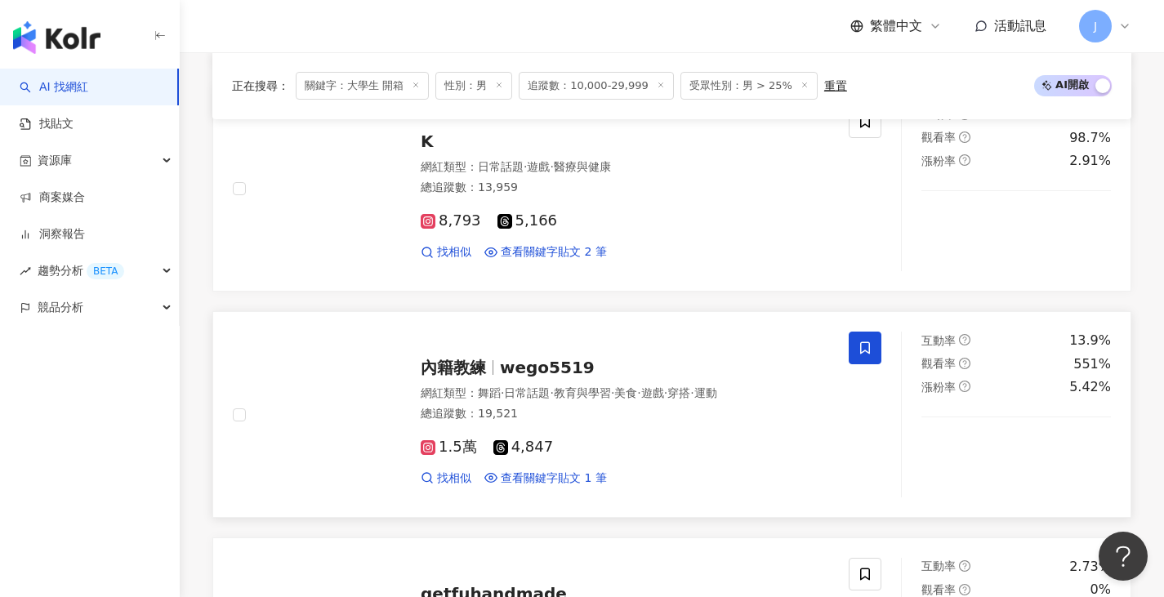
scroll to position [2524, 0]
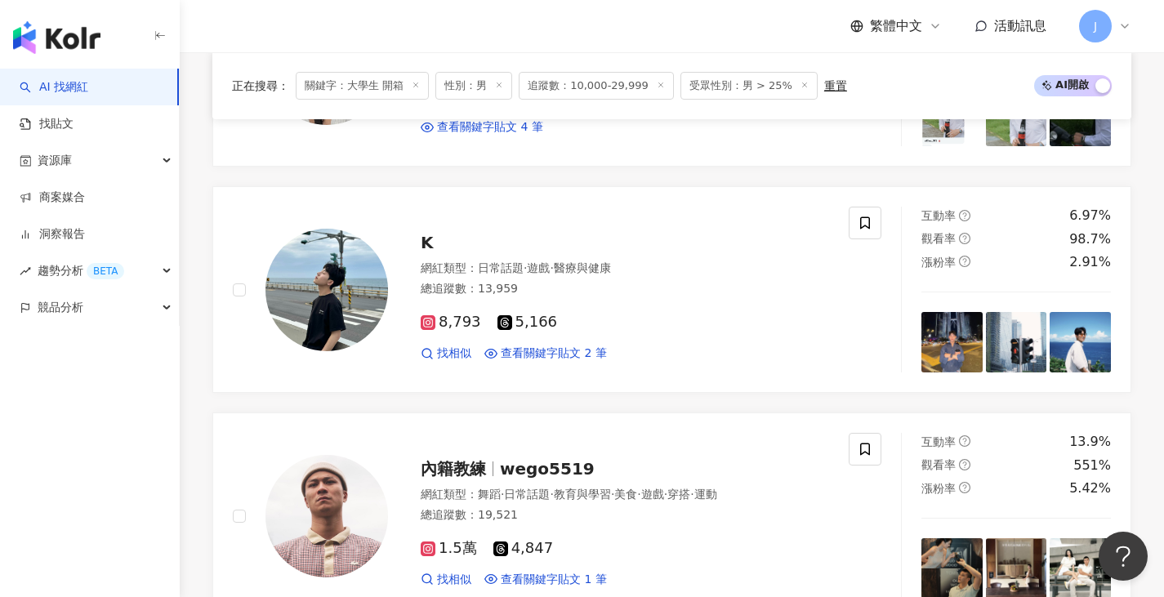
click at [154, 423] on div "AI 找網紅 找貼文 資源庫 商案媒合 洞察報告 趨勢分析 BETA 競品分析" at bounding box center [90, 333] width 180 height 529
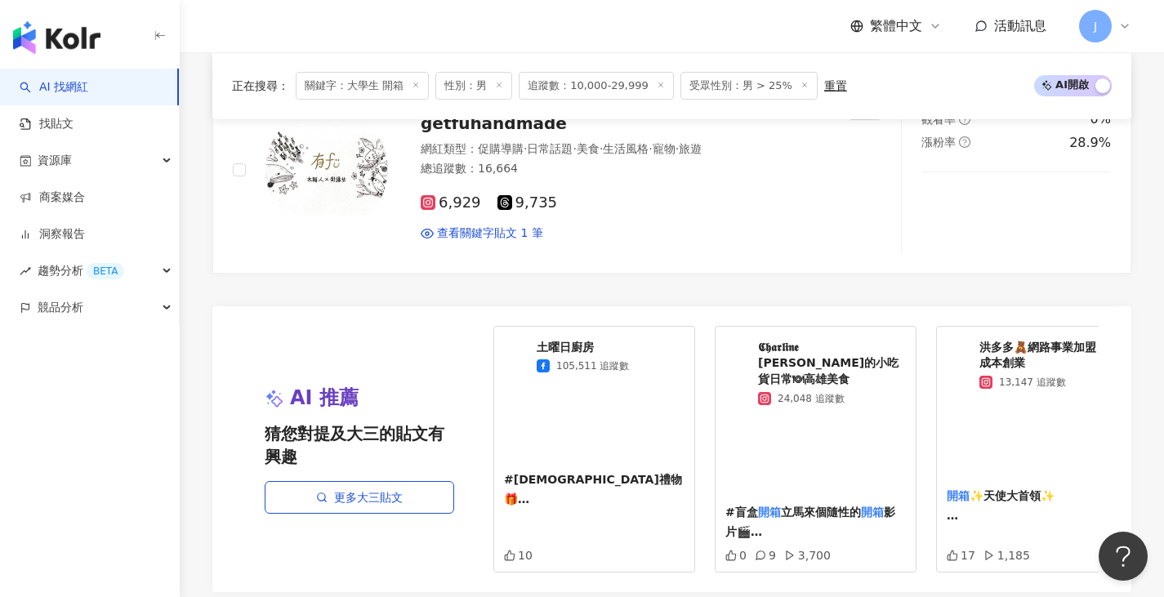
scroll to position [3505, 0]
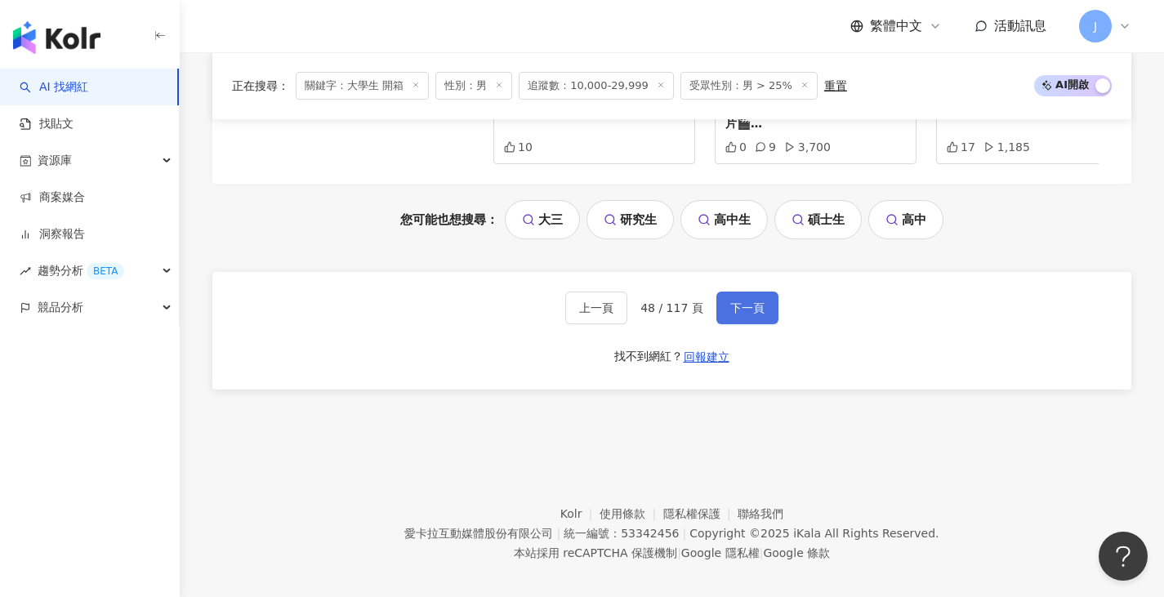
click at [747, 303] on span "下一頁" at bounding box center [747, 307] width 34 height 13
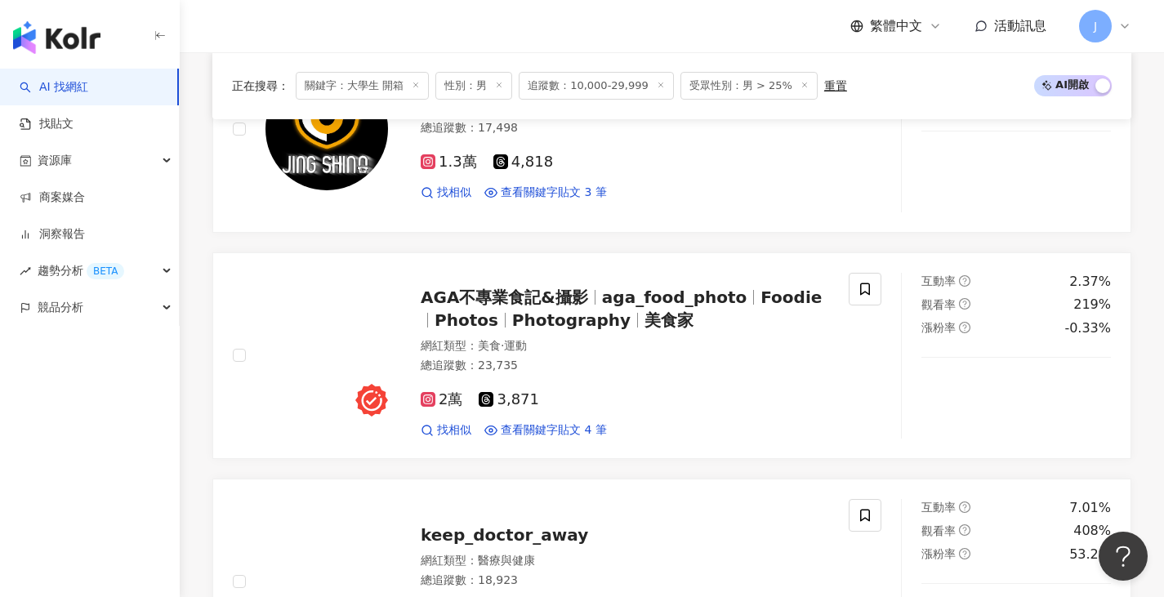
scroll to position [654, 0]
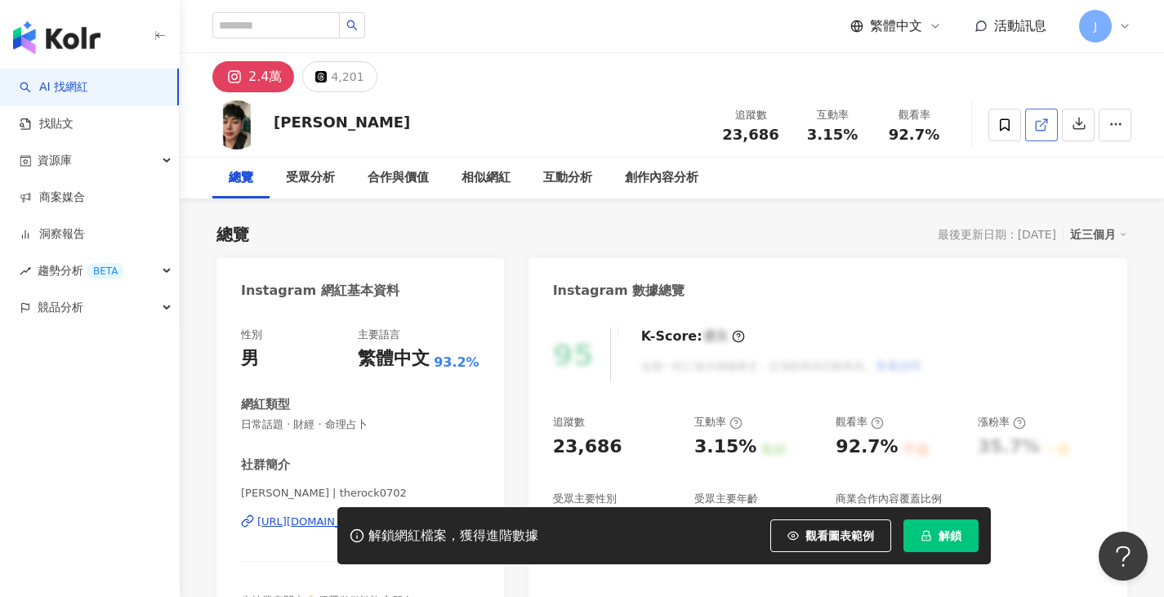
click at [1045, 116] on span at bounding box center [1041, 124] width 15 height 17
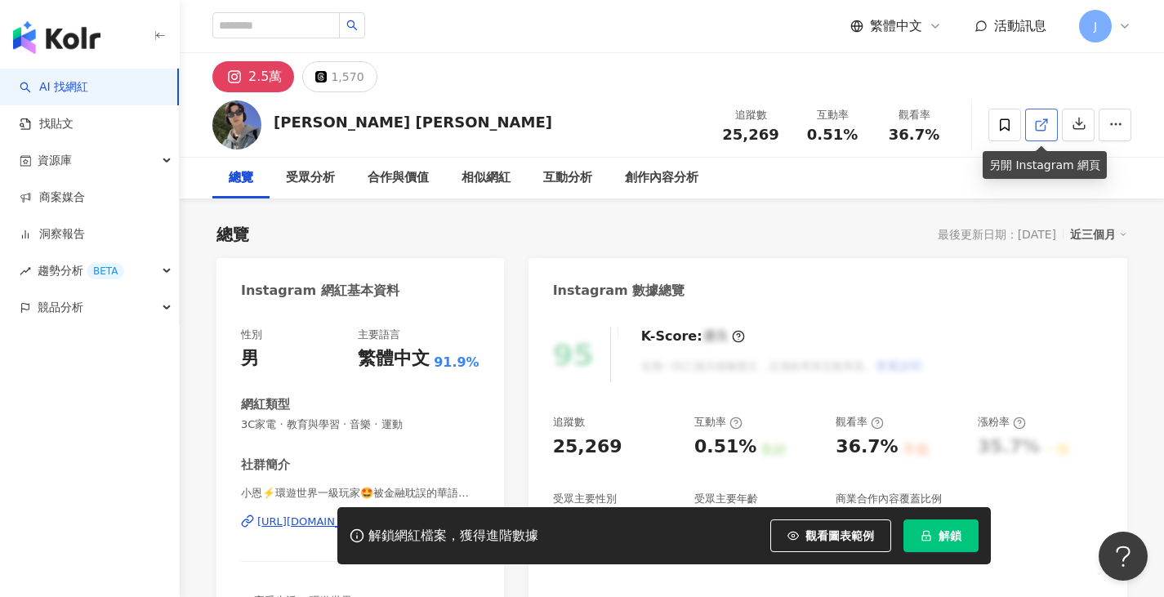
click at [1051, 119] on link at bounding box center [1041, 125] width 33 height 33
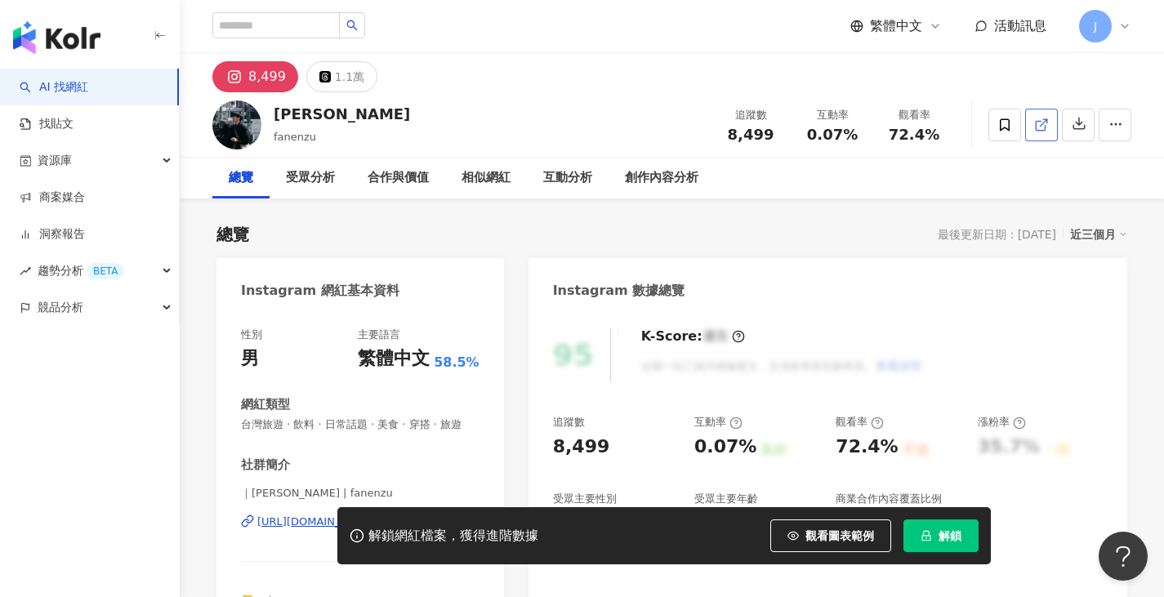
click at [1031, 123] on link at bounding box center [1041, 125] width 33 height 33
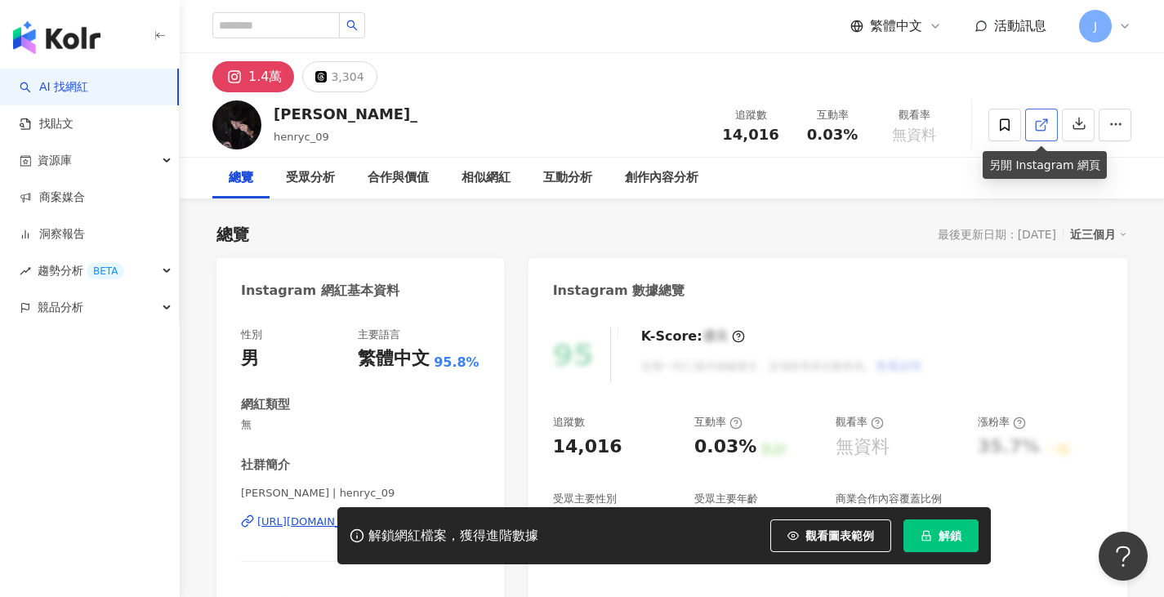
click at [1035, 128] on icon at bounding box center [1041, 125] width 15 height 15
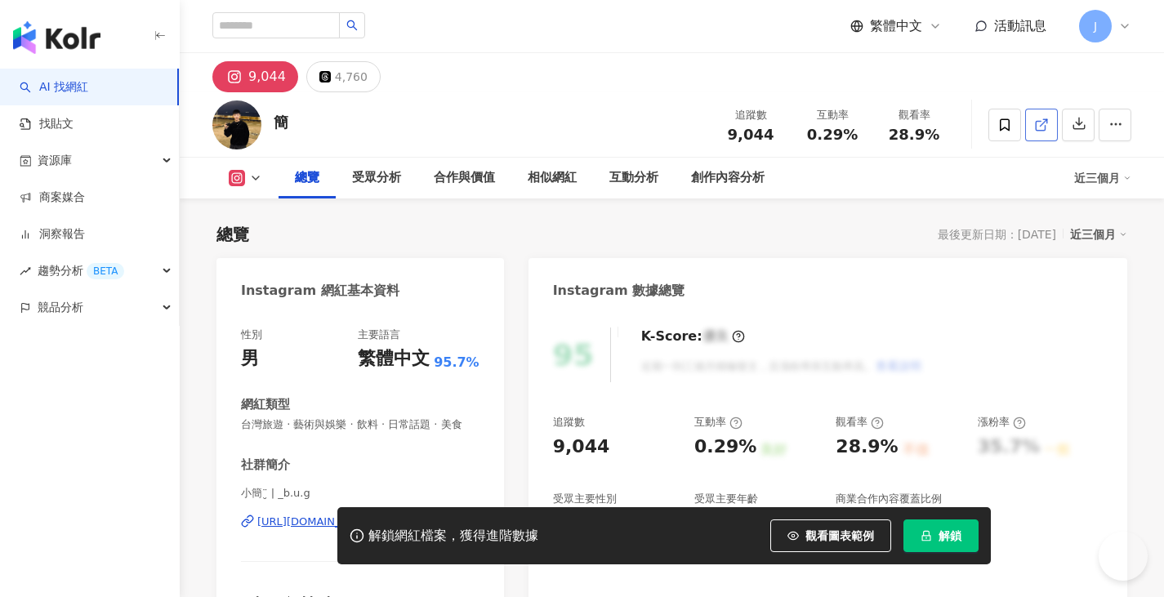
click at [1050, 123] on link at bounding box center [1041, 125] width 33 height 33
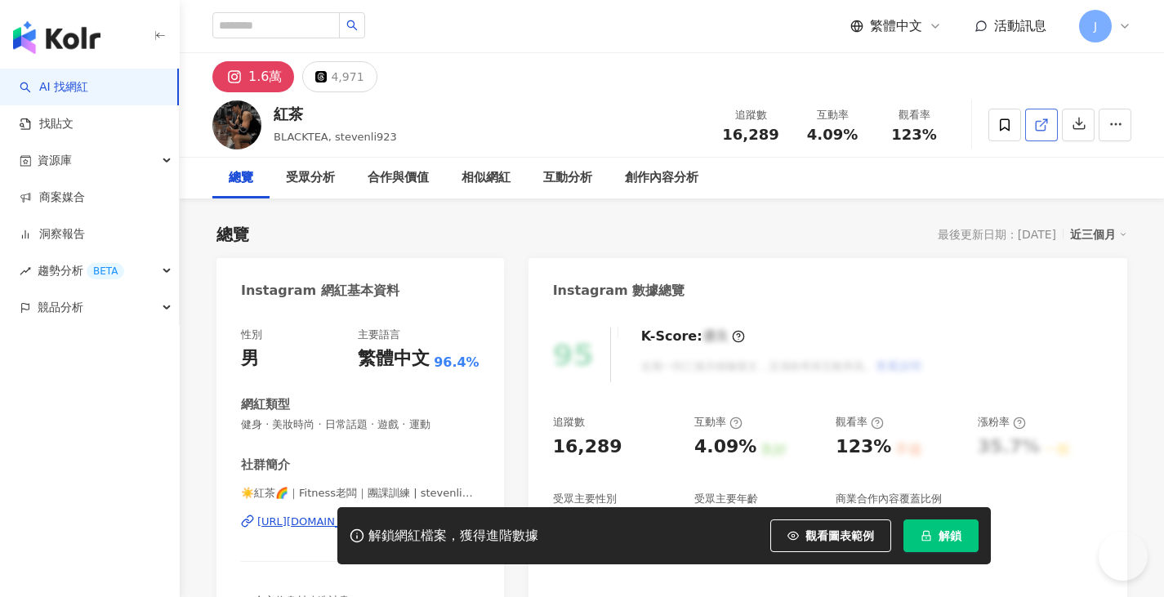
click at [1035, 120] on icon at bounding box center [1041, 125] width 15 height 15
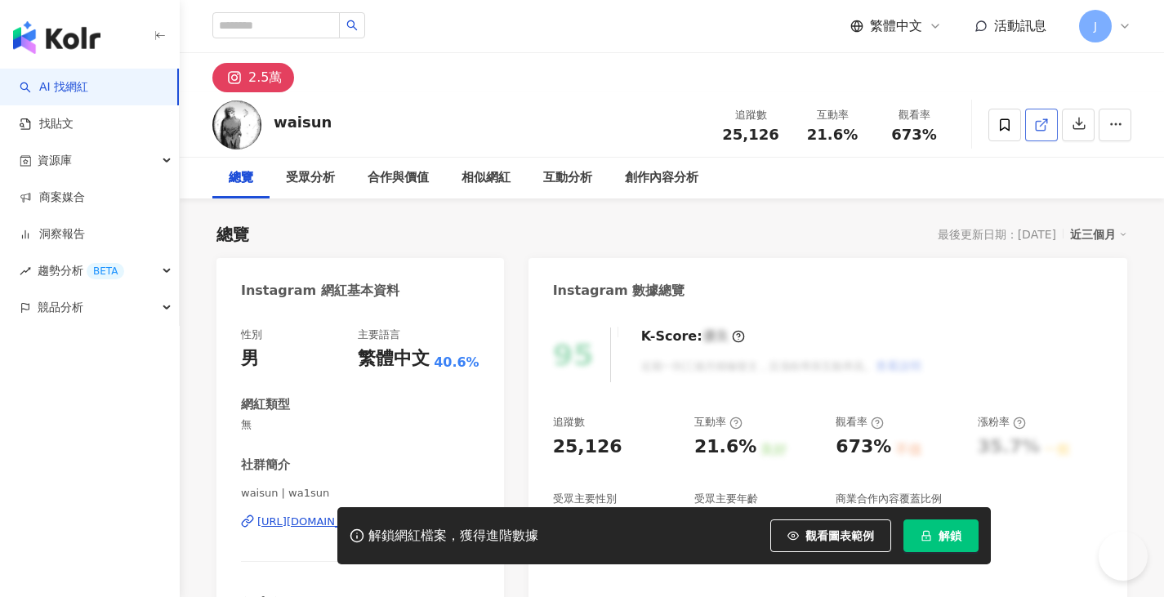
click at [1047, 127] on icon at bounding box center [1041, 125] width 15 height 15
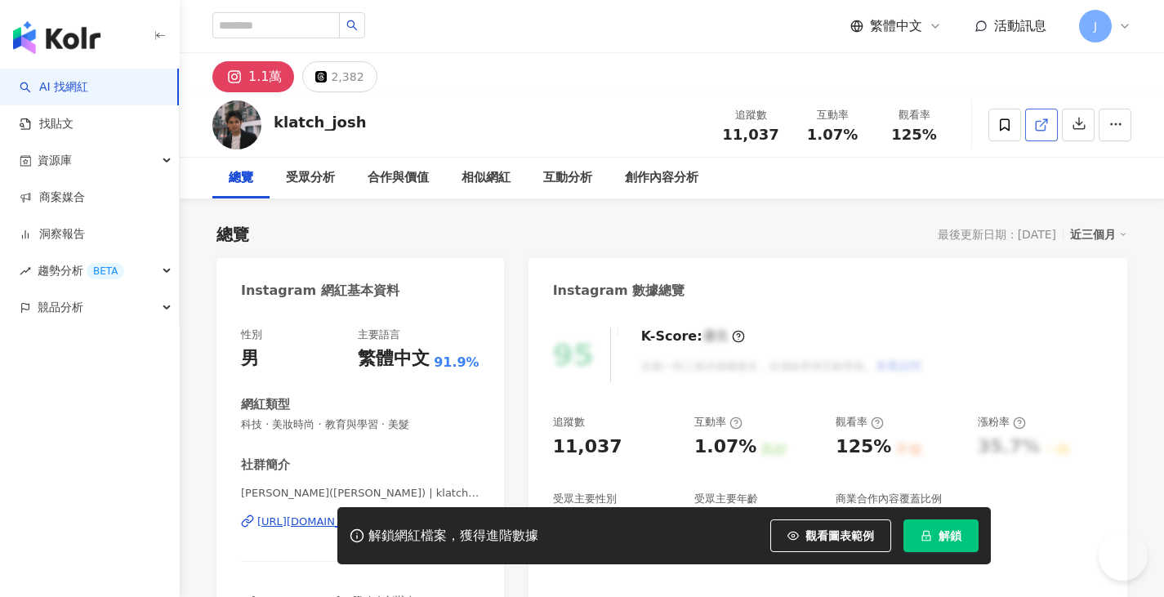
click at [1039, 120] on icon at bounding box center [1041, 125] width 15 height 15
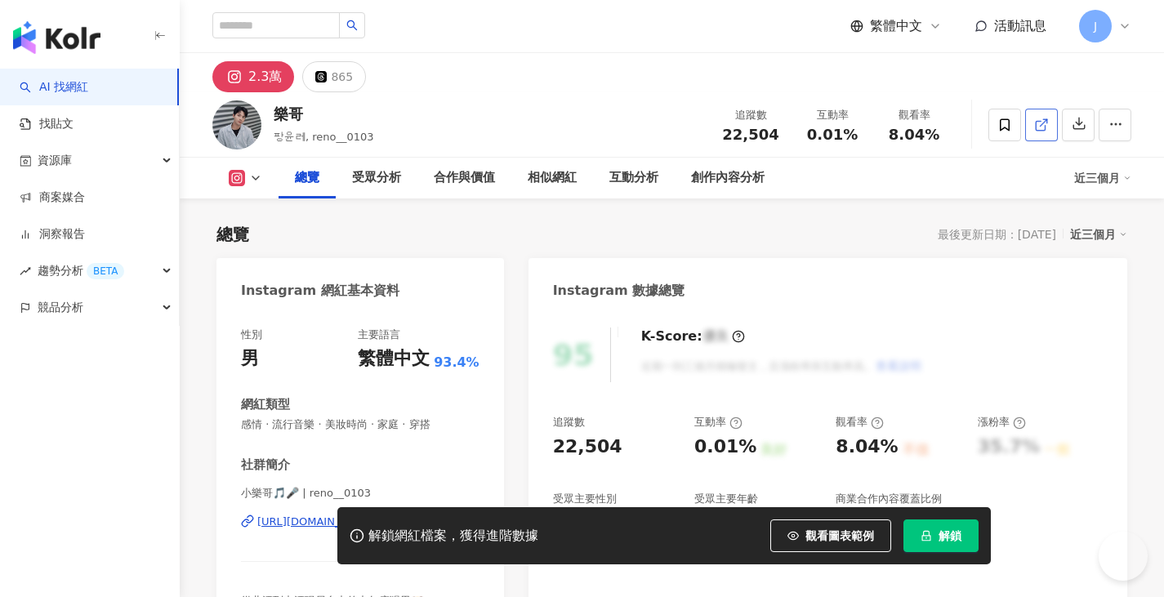
click at [1045, 127] on icon at bounding box center [1040, 125] width 9 height 9
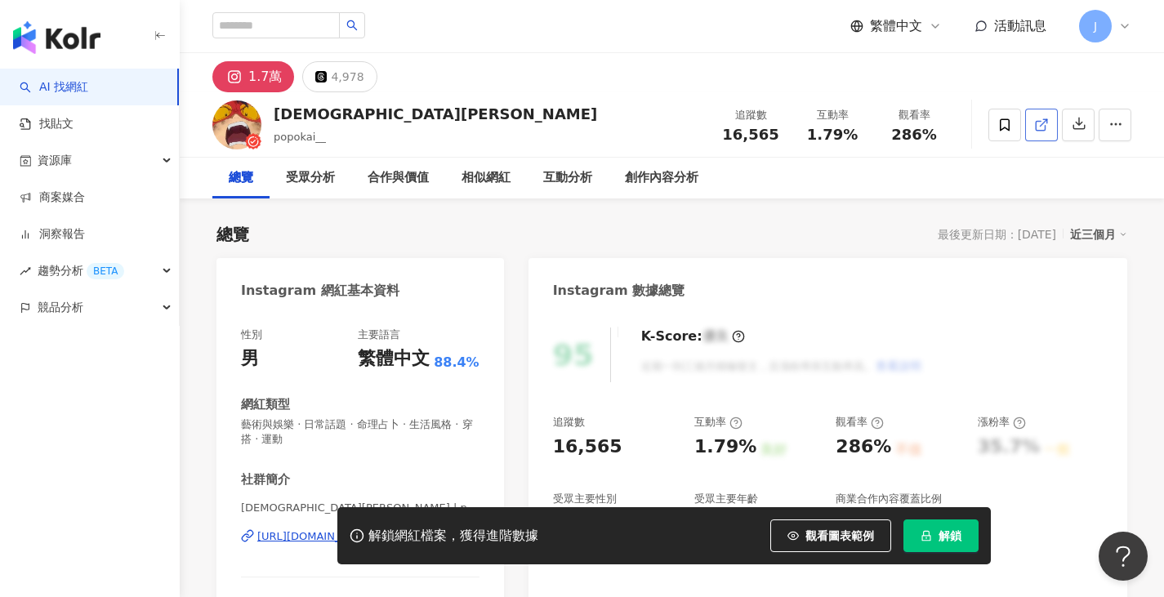
click at [1048, 126] on icon at bounding box center [1041, 125] width 15 height 15
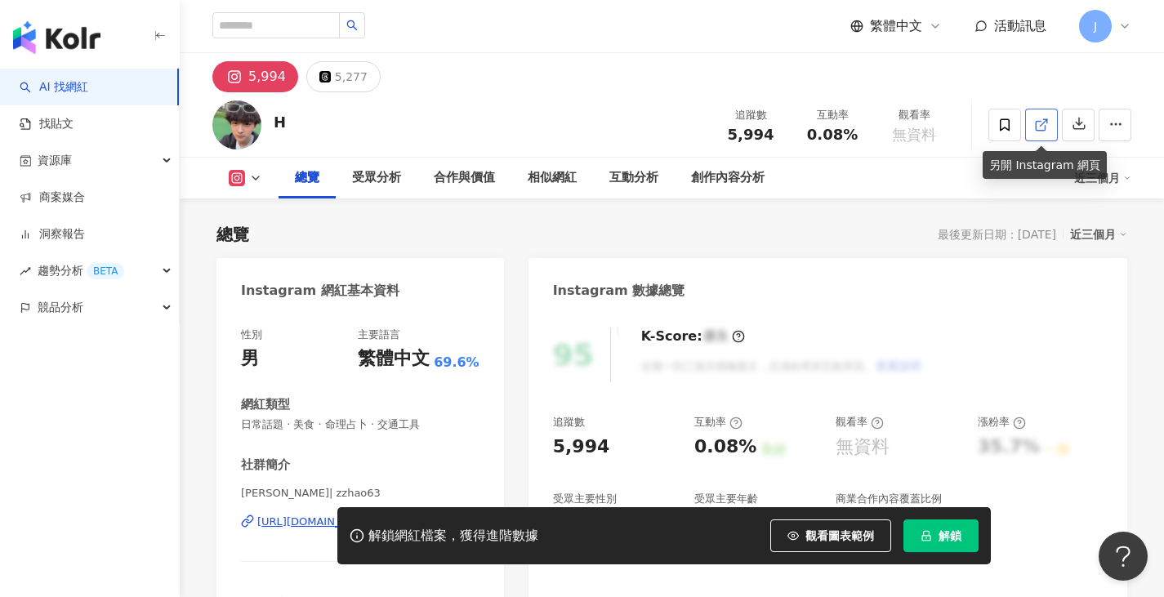
click at [1034, 129] on icon at bounding box center [1041, 125] width 15 height 15
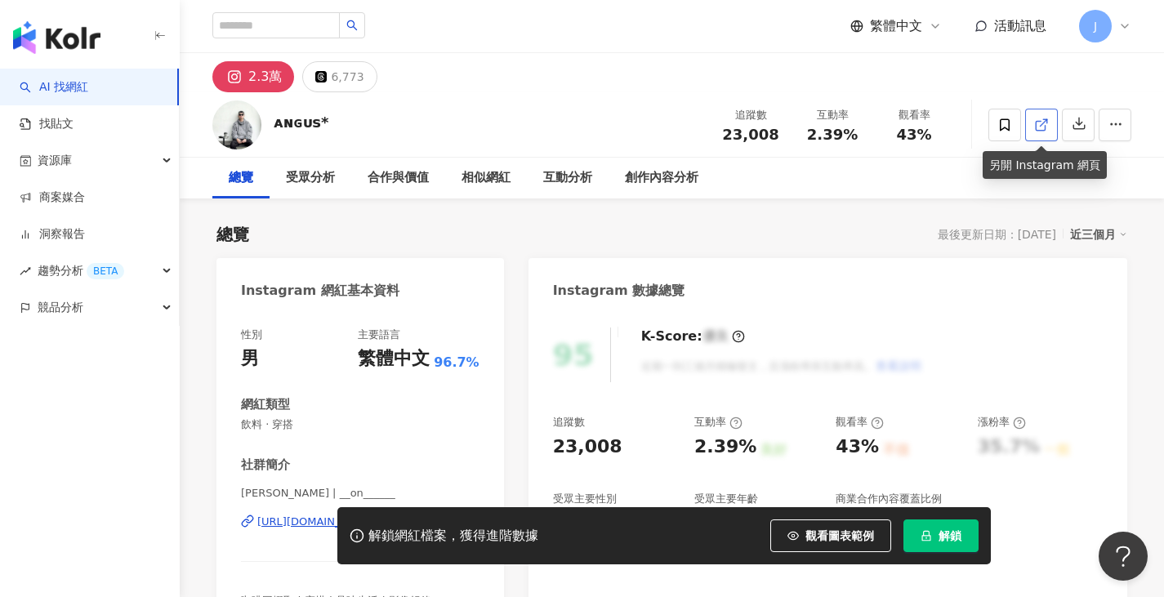
click at [1042, 132] on span at bounding box center [1041, 124] width 15 height 17
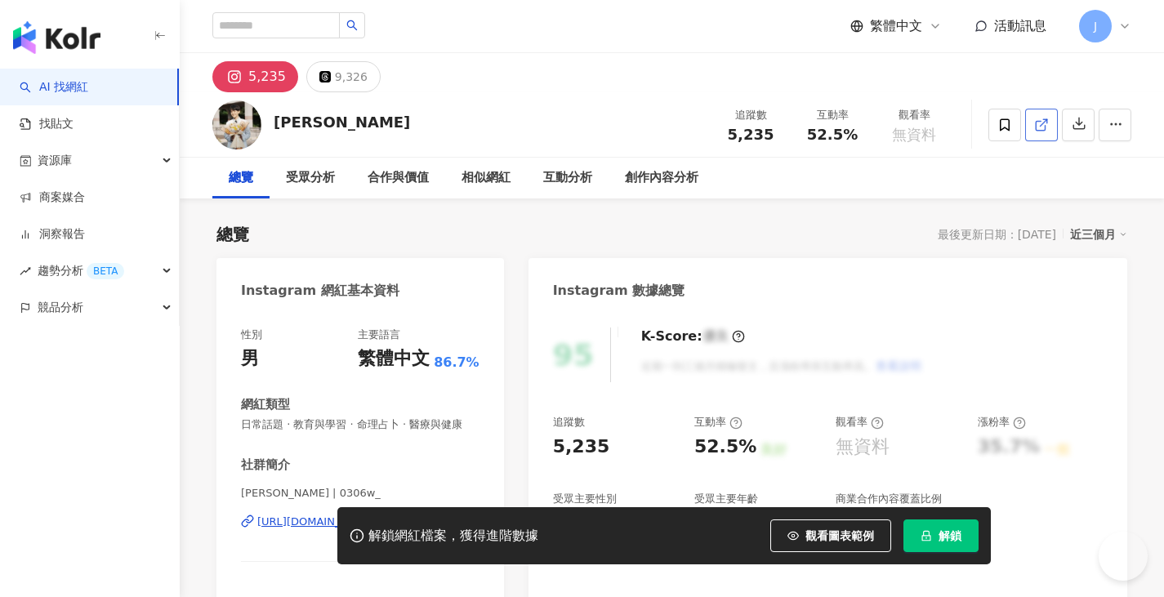
click at [1047, 127] on icon at bounding box center [1041, 125] width 15 height 15
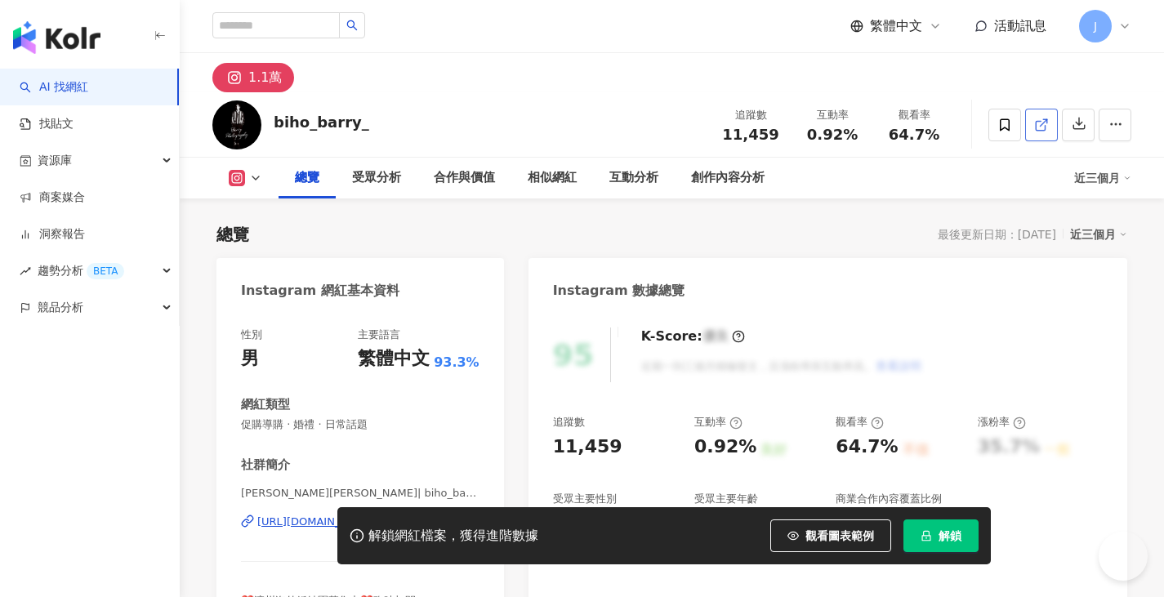
click at [1045, 132] on span at bounding box center [1041, 124] width 15 height 17
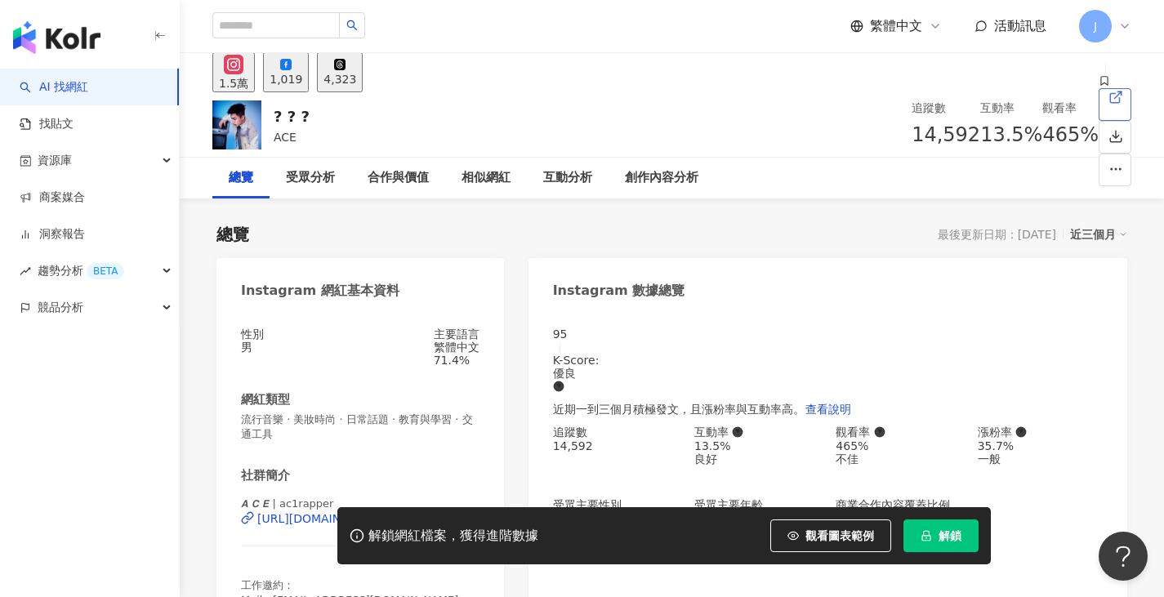
click at [1110, 102] on icon at bounding box center [1114, 97] width 9 height 9
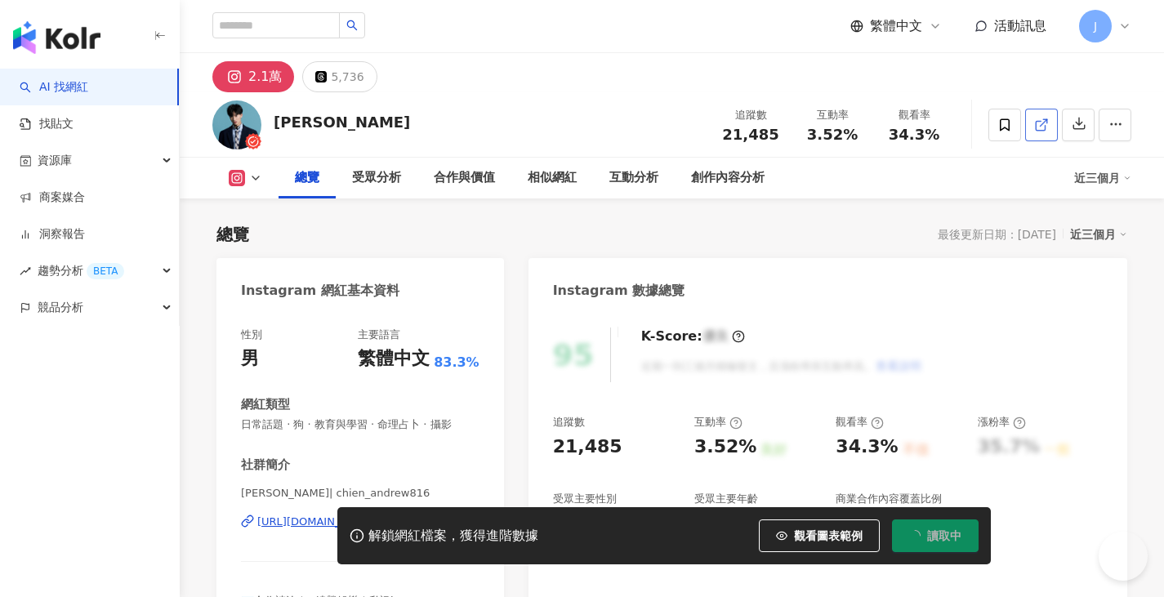
click at [1042, 128] on icon at bounding box center [1041, 125] width 15 height 15
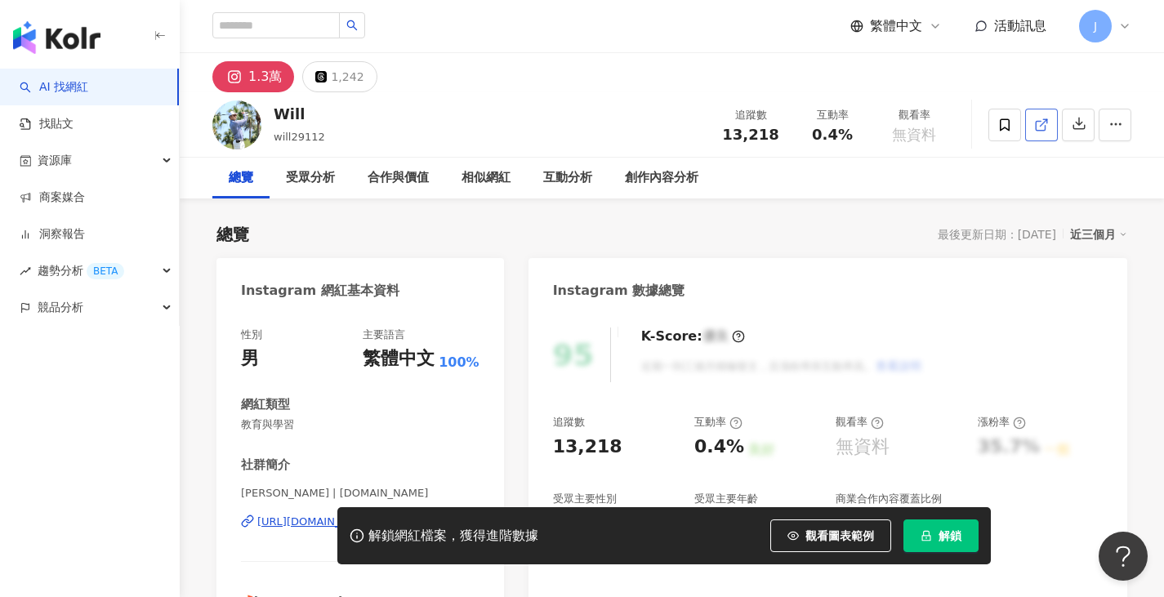
click at [1046, 126] on icon at bounding box center [1041, 125] width 15 height 15
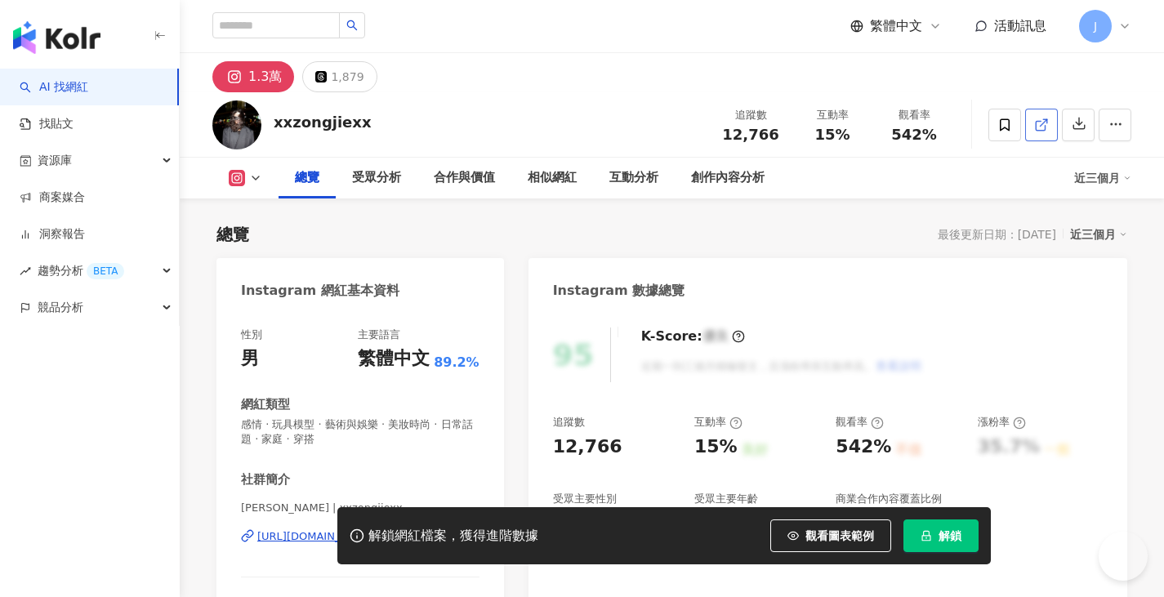
click at [1042, 127] on icon at bounding box center [1041, 125] width 15 height 15
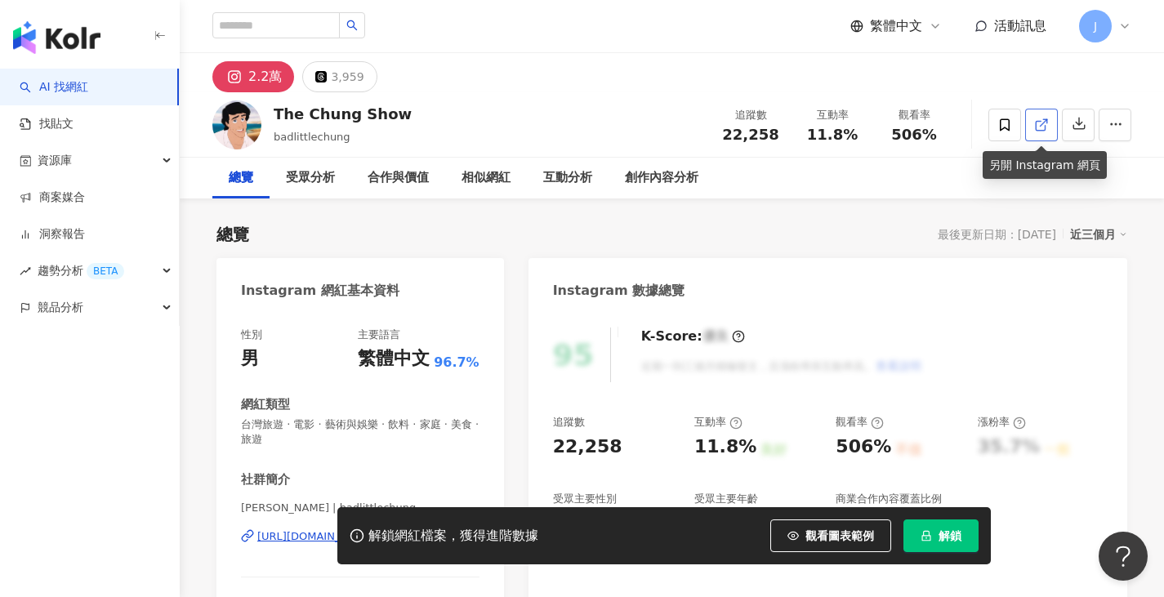
click at [1049, 127] on link at bounding box center [1041, 125] width 33 height 33
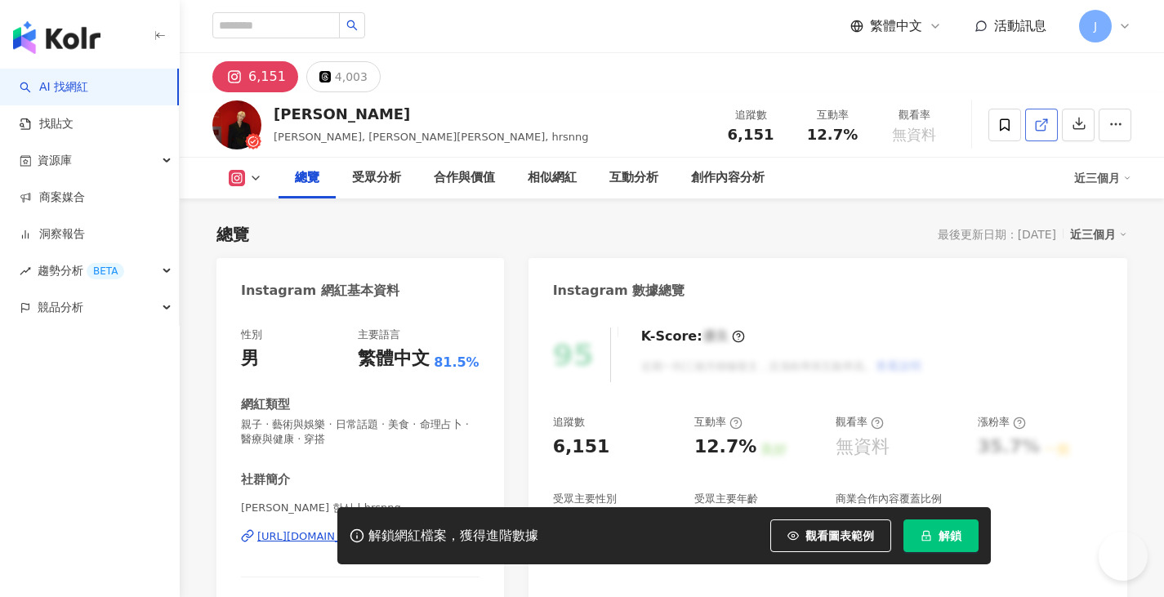
click at [1042, 128] on icon at bounding box center [1041, 125] width 15 height 15
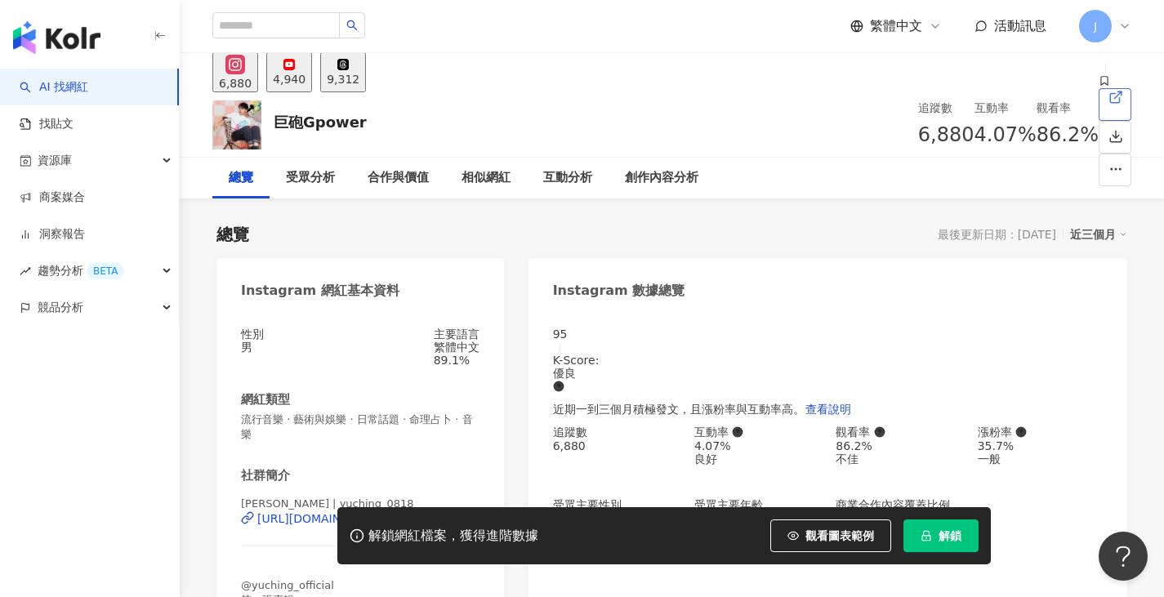
click at [1109, 105] on icon at bounding box center [1116, 97] width 15 height 15
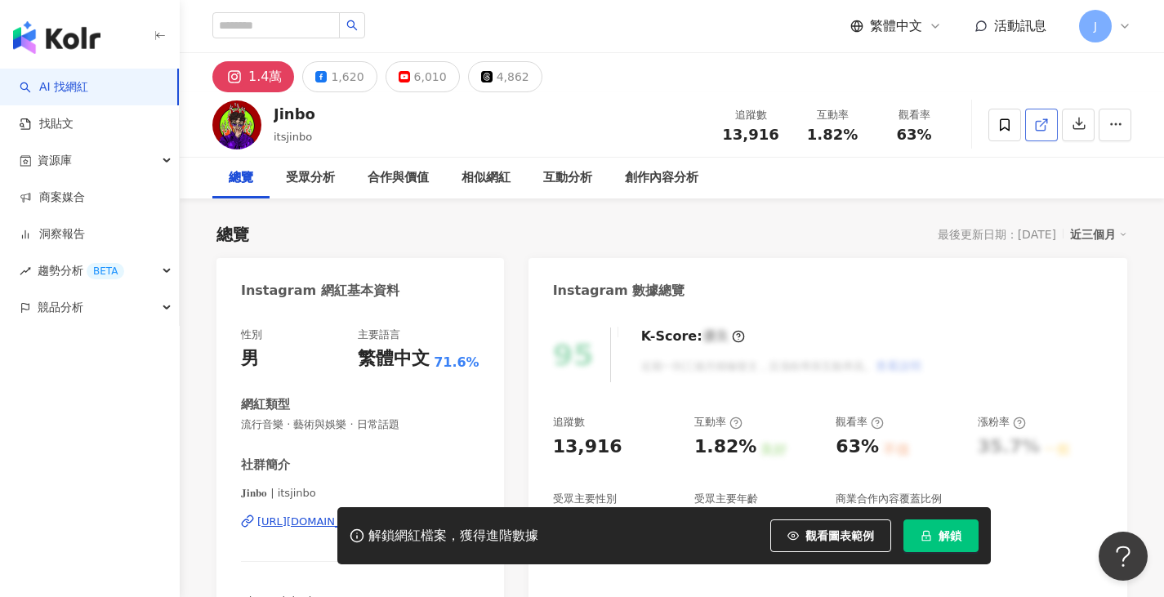
click at [1046, 130] on icon at bounding box center [1041, 125] width 15 height 15
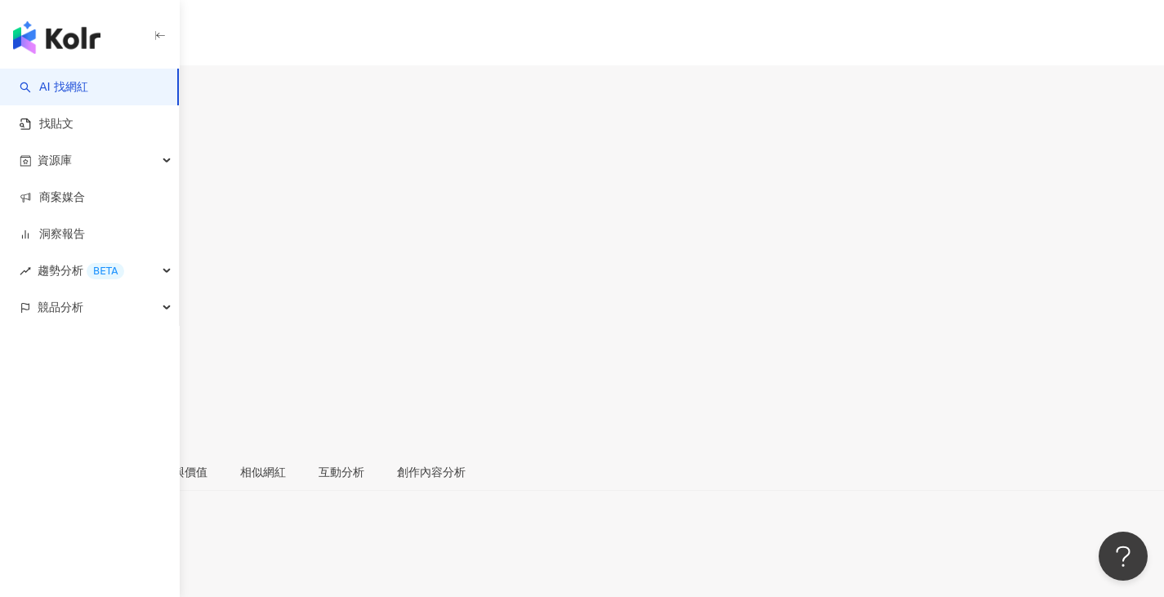
click at [25, 357] on icon at bounding box center [17, 364] width 15 height 15
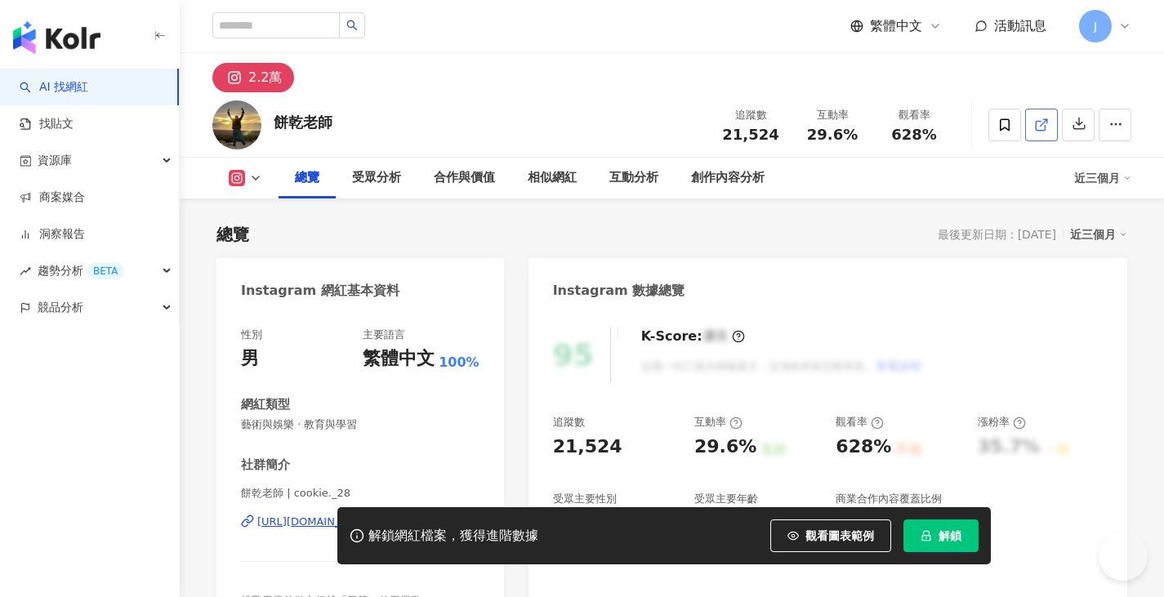
click at [1040, 133] on span at bounding box center [1041, 124] width 15 height 17
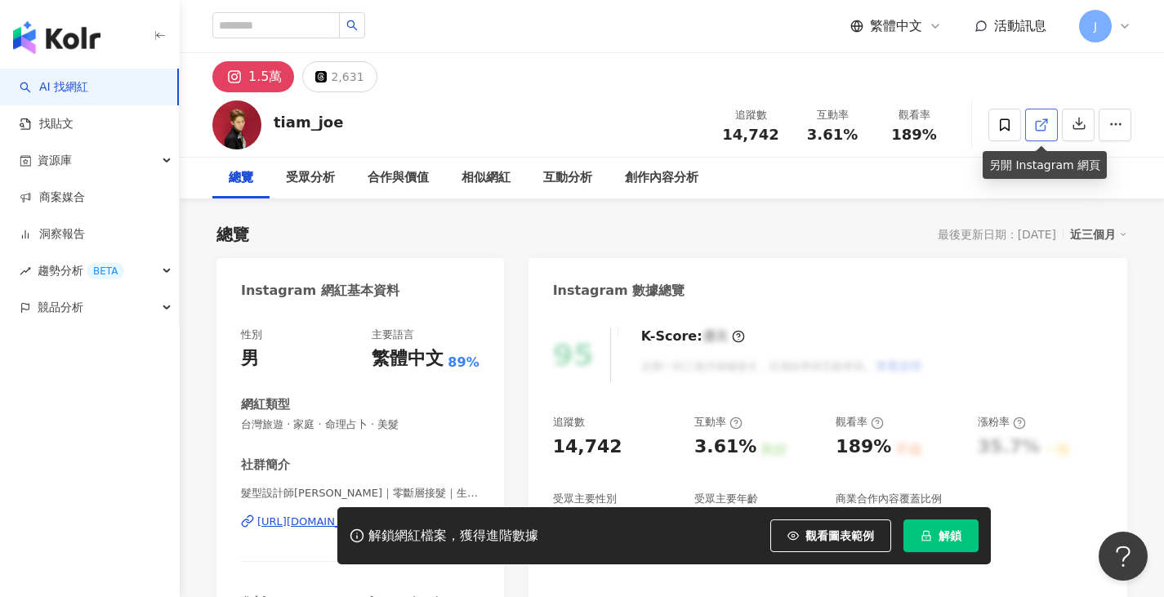
click at [1046, 129] on icon at bounding box center [1041, 125] width 15 height 15
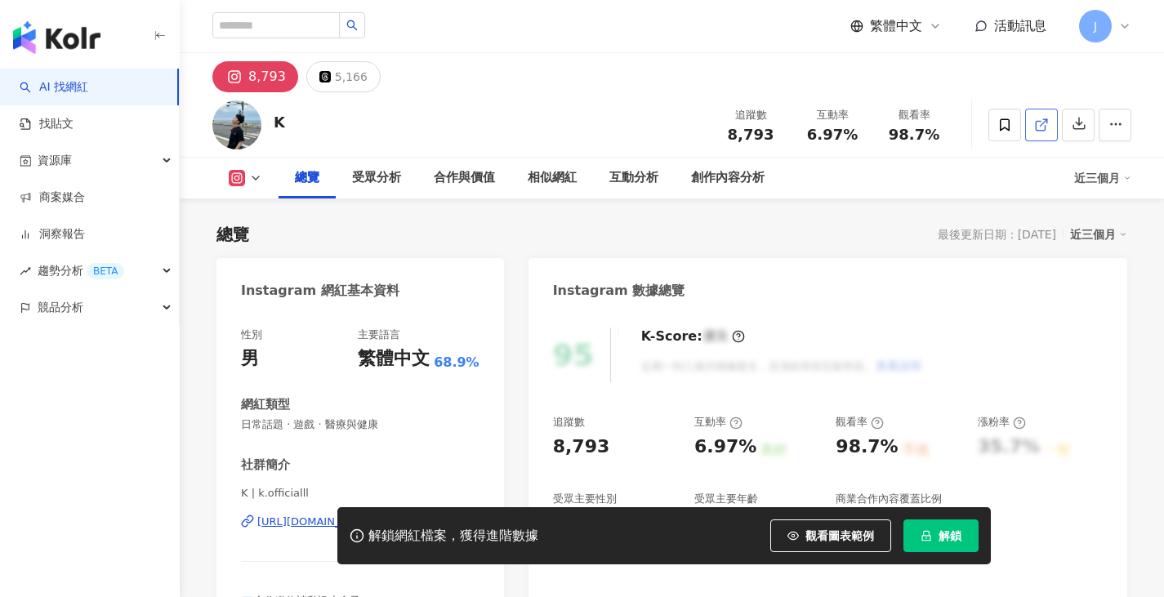
click at [1043, 126] on icon at bounding box center [1041, 125] width 15 height 15
